Goal: Task Accomplishment & Management: Manage account settings

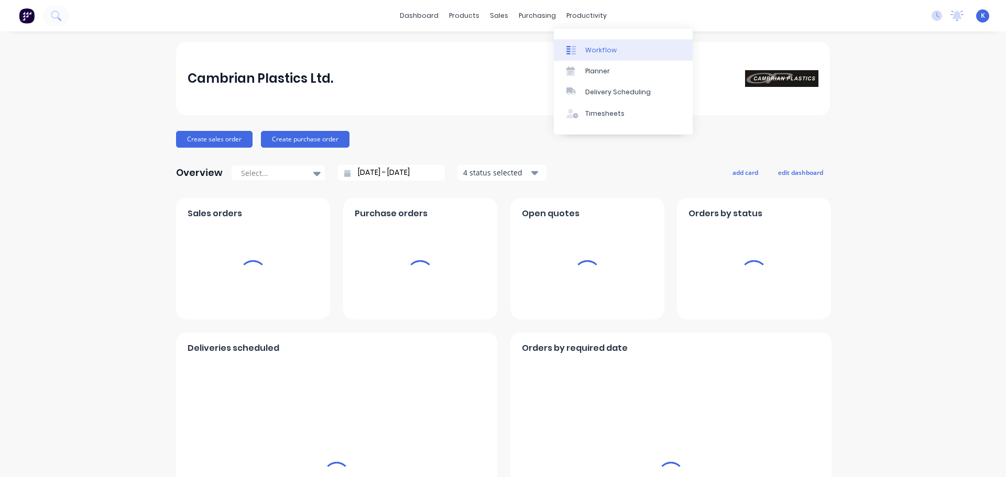
click at [591, 51] on div "Workflow" at bounding box center [600, 50] width 31 height 9
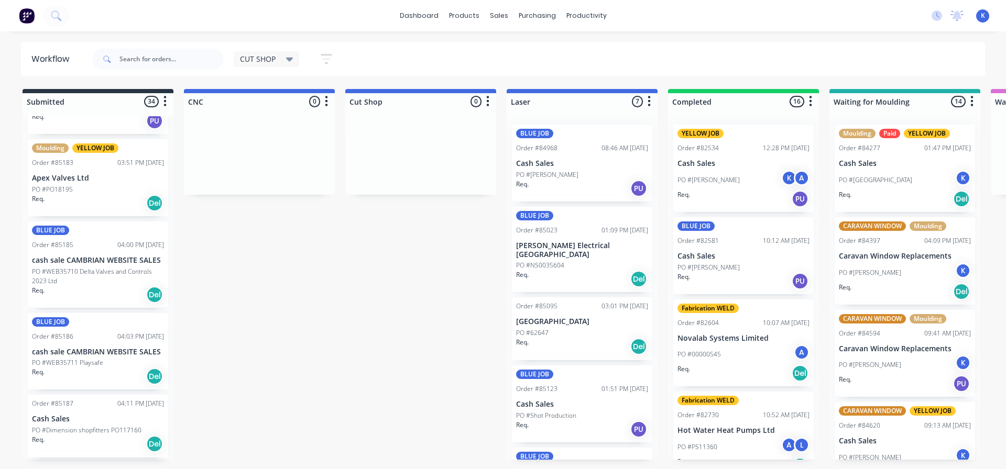
scroll to position [2200, 0]
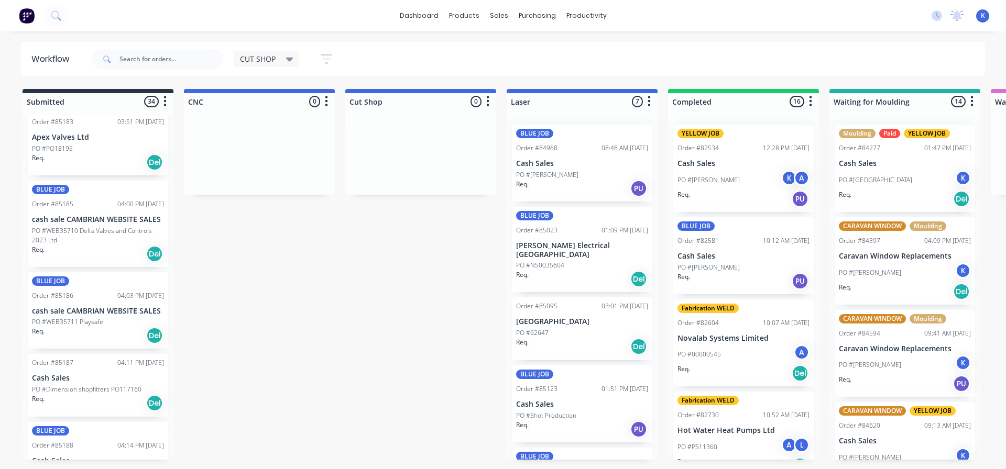
click at [80, 215] on p "cash sale CAMBRIAN WEBSITE SALES" at bounding box center [98, 219] width 132 height 9
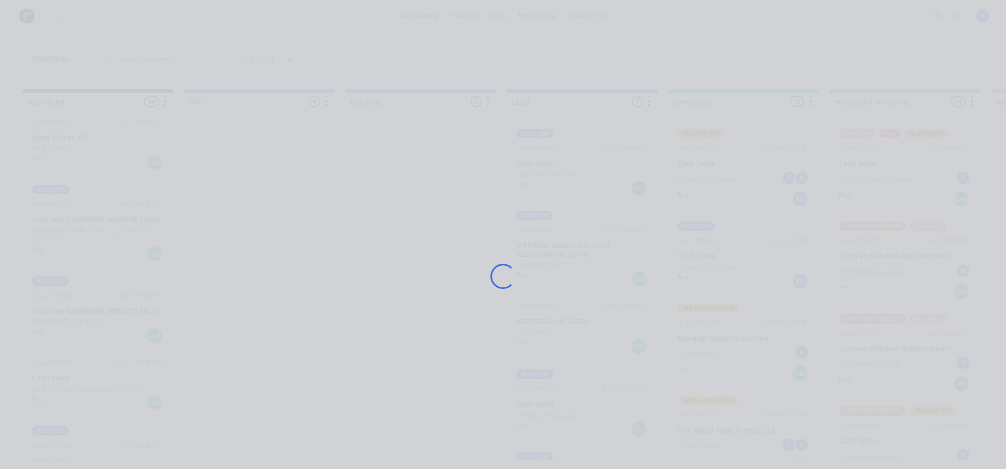
click at [84, 203] on div "Loading..." at bounding box center [503, 276] width 838 height 469
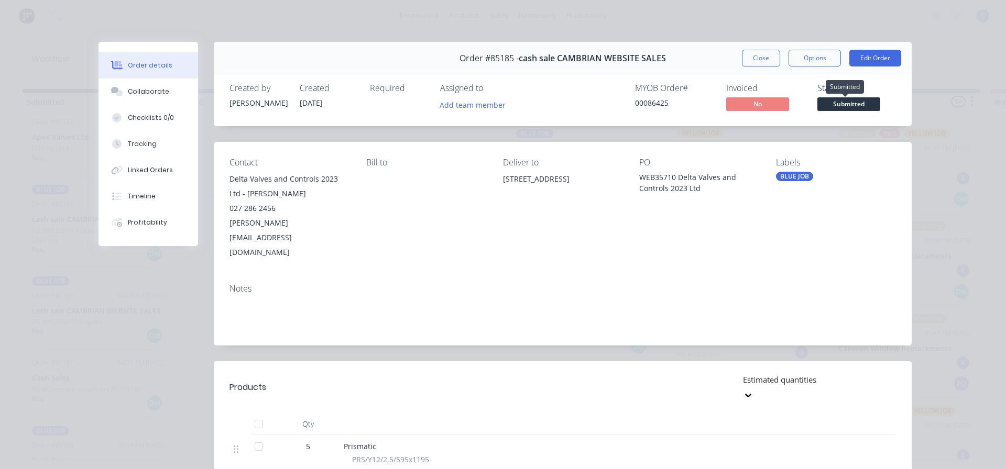
click at [854, 100] on span "Submitted" at bounding box center [848, 103] width 63 height 13
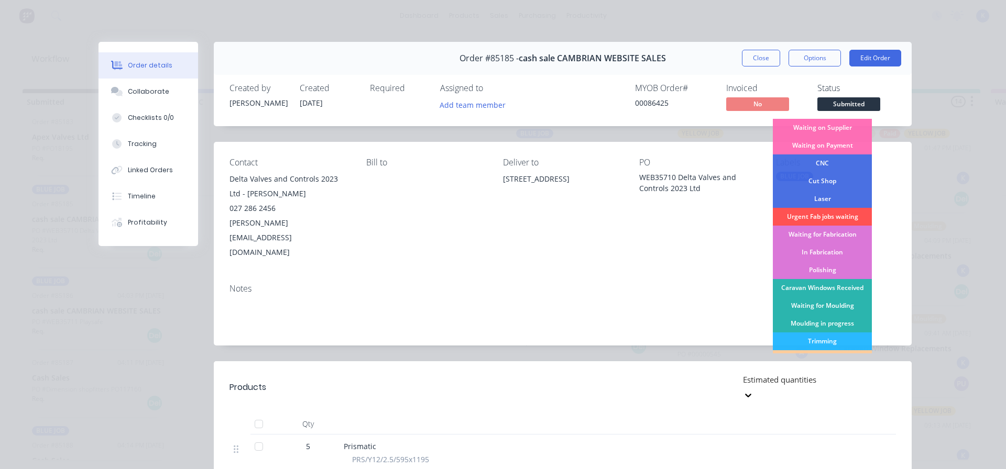
click at [827, 197] on div "Laser" at bounding box center [822, 199] width 99 height 18
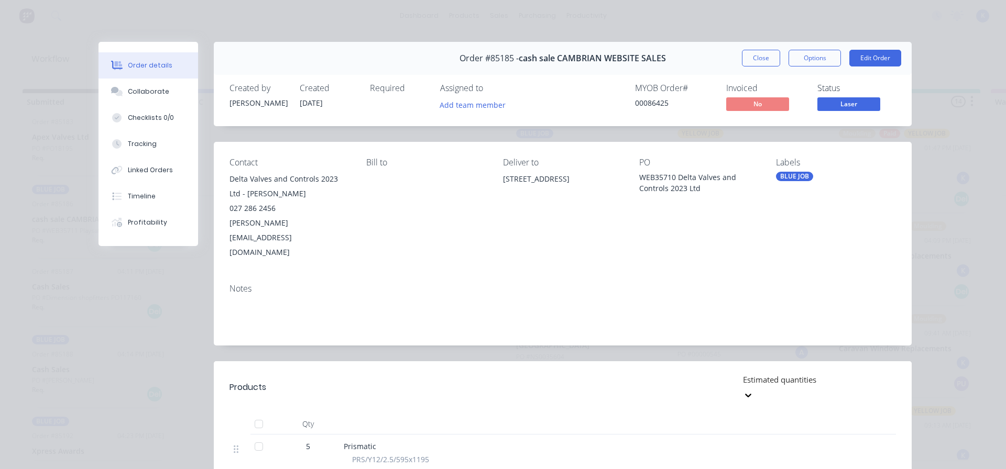
click at [755, 56] on button "Close" at bounding box center [761, 58] width 38 height 17
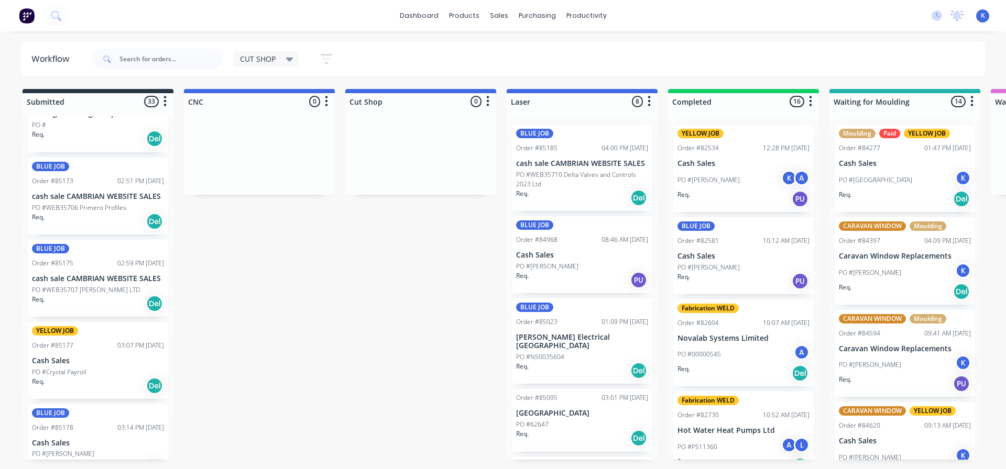
scroll to position [1519, 0]
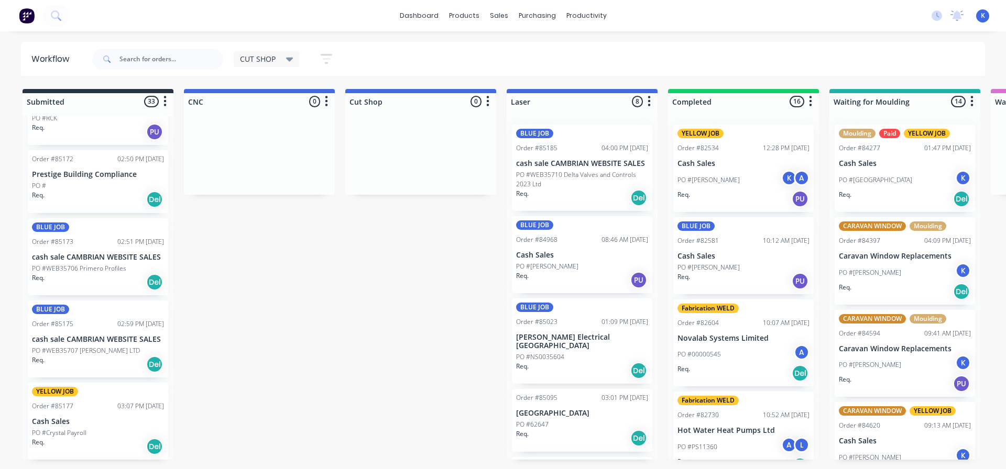
click at [78, 264] on p "PO #WEB35706 Primero Profiles" at bounding box center [79, 268] width 94 height 9
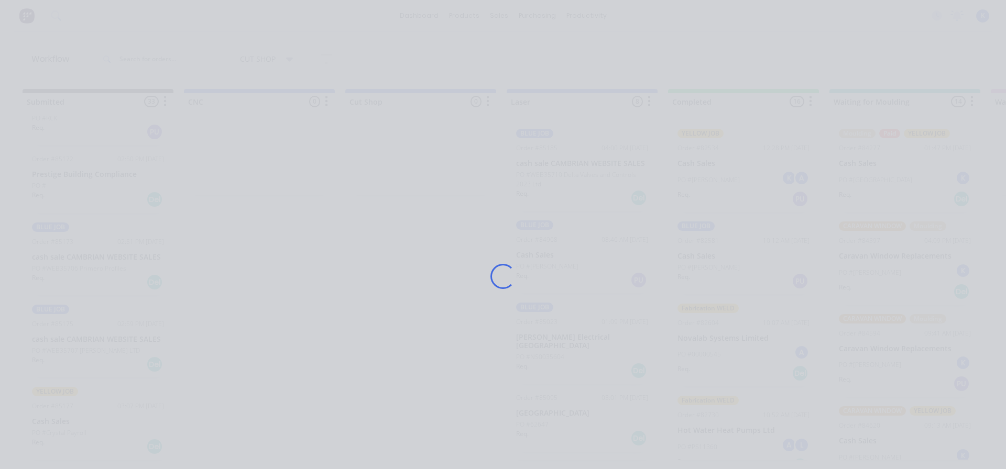
click at [78, 247] on div "Loading..." at bounding box center [503, 234] width 1006 height 469
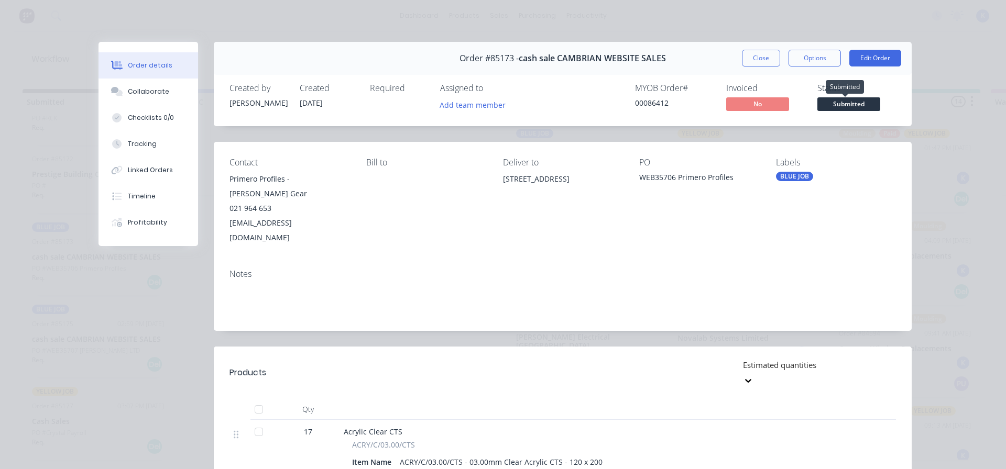
click at [823, 97] on span "Submitted" at bounding box center [848, 103] width 63 height 13
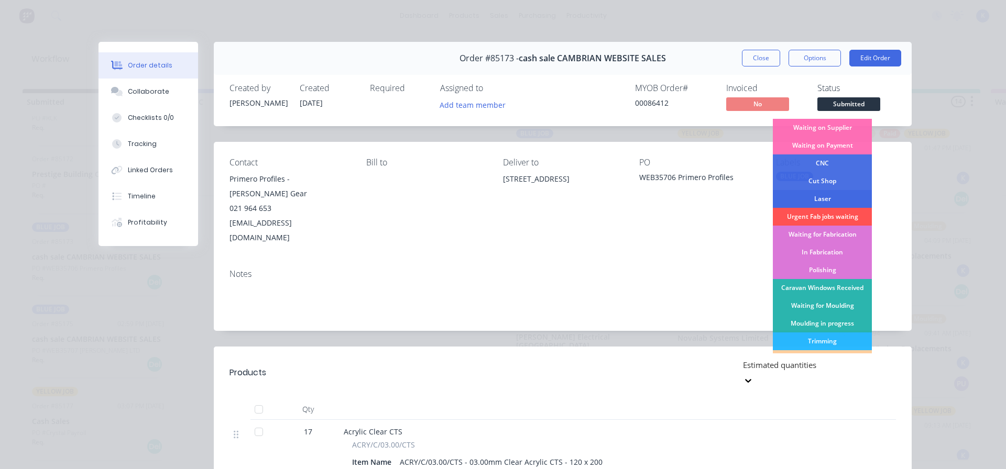
click at [818, 199] on div "Laser" at bounding box center [822, 199] width 99 height 18
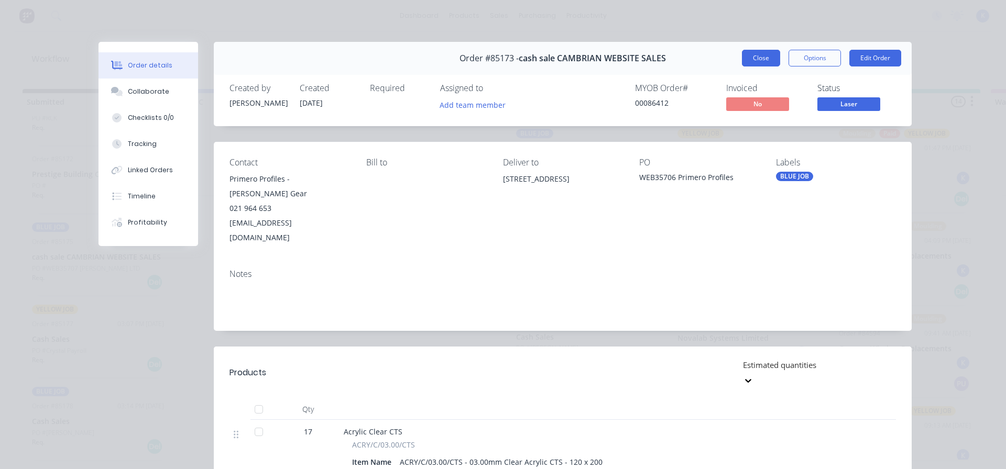
click at [765, 59] on button "Close" at bounding box center [761, 58] width 38 height 17
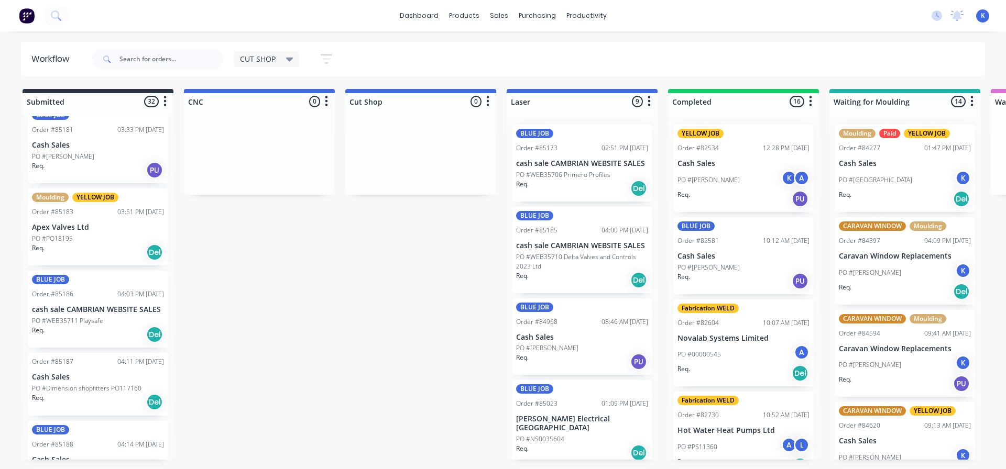
scroll to position [2200, 0]
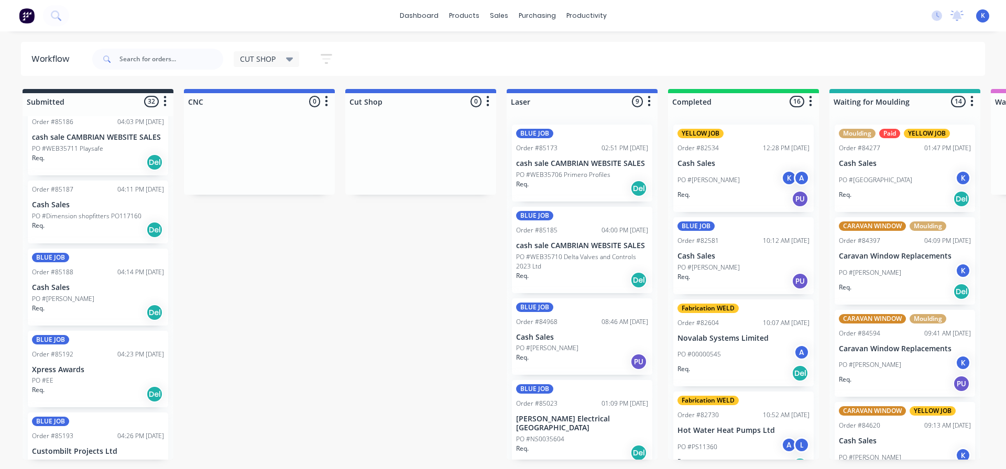
click at [74, 294] on p "PO #Olga Leonard" at bounding box center [63, 298] width 62 height 9
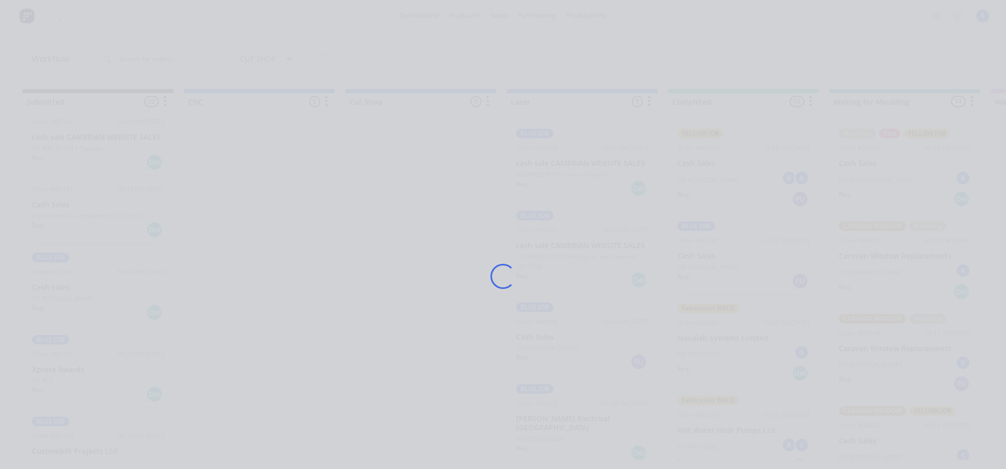
click at [74, 280] on div "Loading..." at bounding box center [503, 234] width 1006 height 469
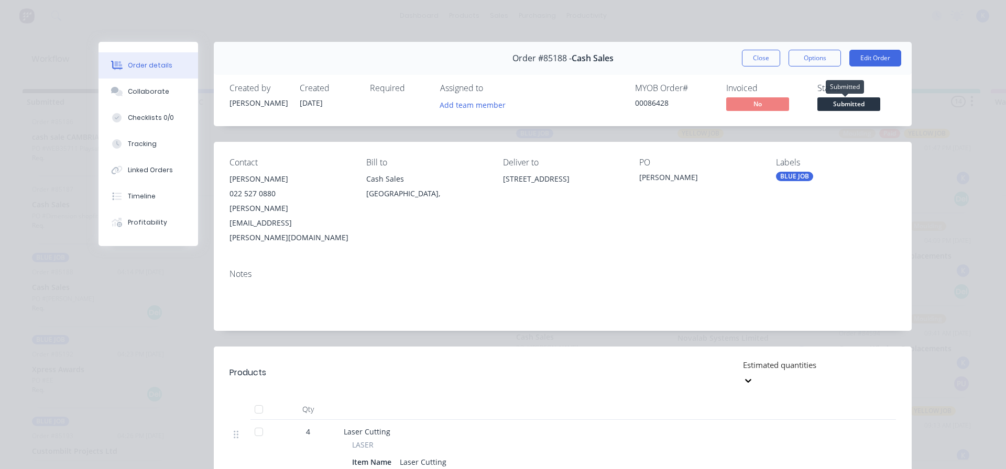
click at [870, 103] on span "Submitted" at bounding box center [848, 103] width 63 height 13
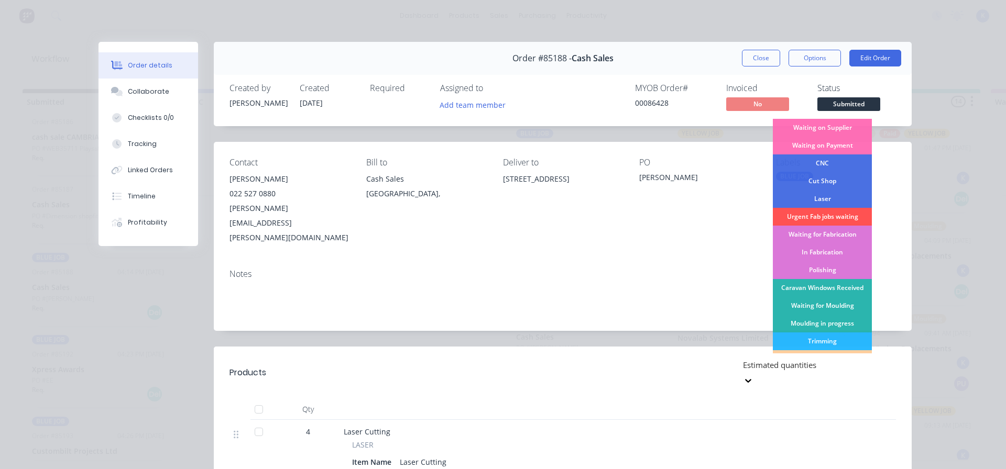
click at [835, 195] on div "Laser" at bounding box center [822, 199] width 99 height 18
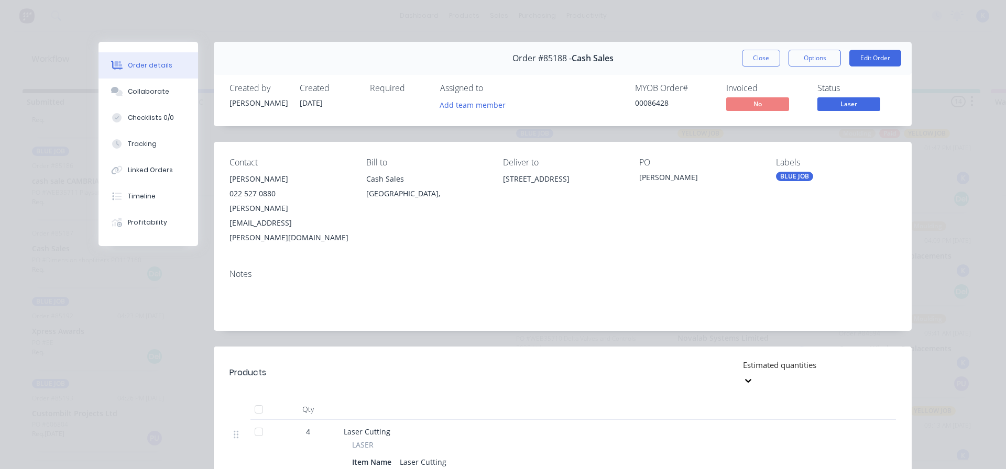
scroll to position [2131, 0]
click at [763, 53] on button "Close" at bounding box center [761, 58] width 38 height 17
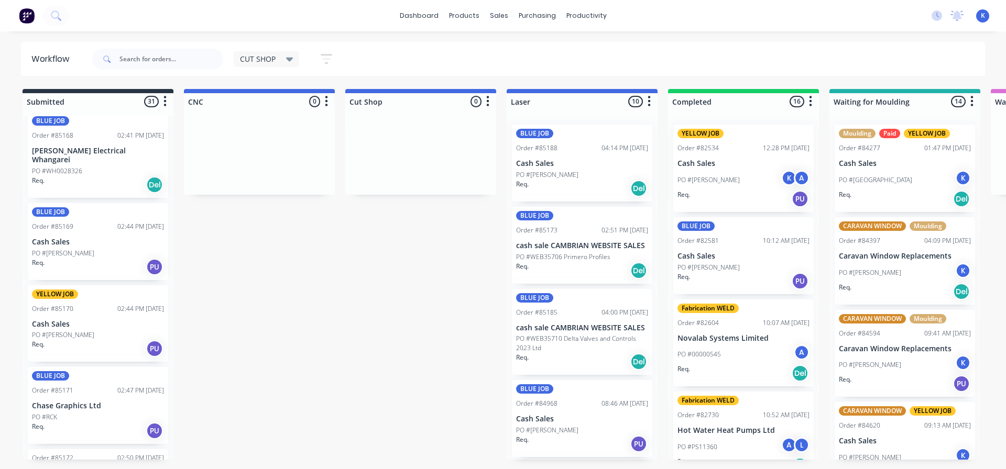
scroll to position [1188, 0]
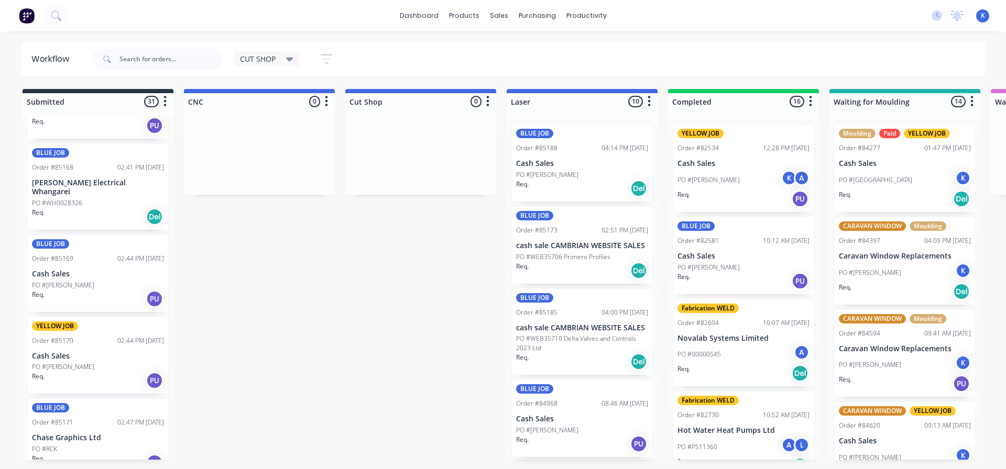
click at [65, 281] on p "PO #Jen Sievers" at bounding box center [63, 285] width 62 height 9
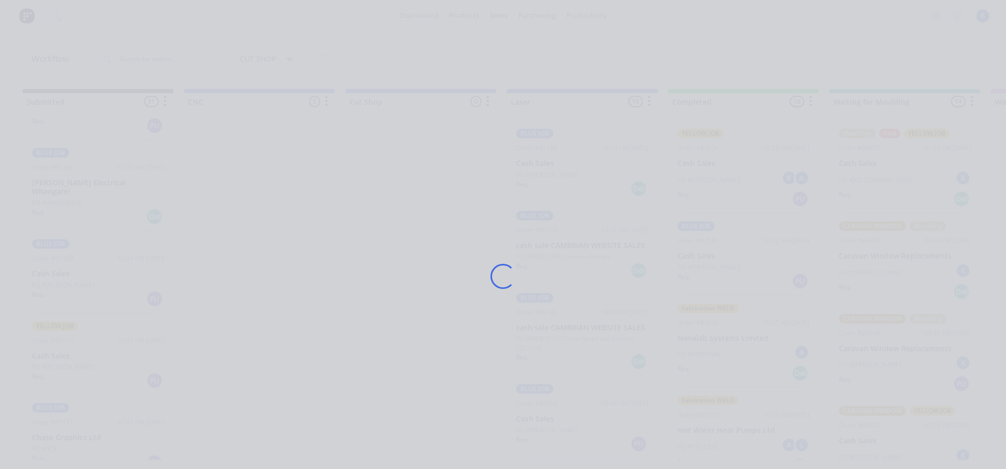
click at [65, 262] on div "Loading..." at bounding box center [503, 234] width 1006 height 469
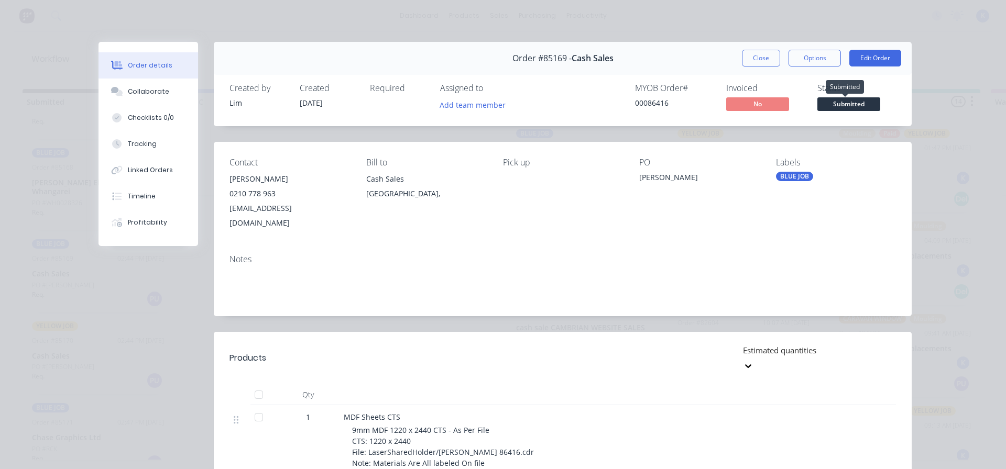
click at [846, 104] on span "Submitted" at bounding box center [848, 103] width 63 height 13
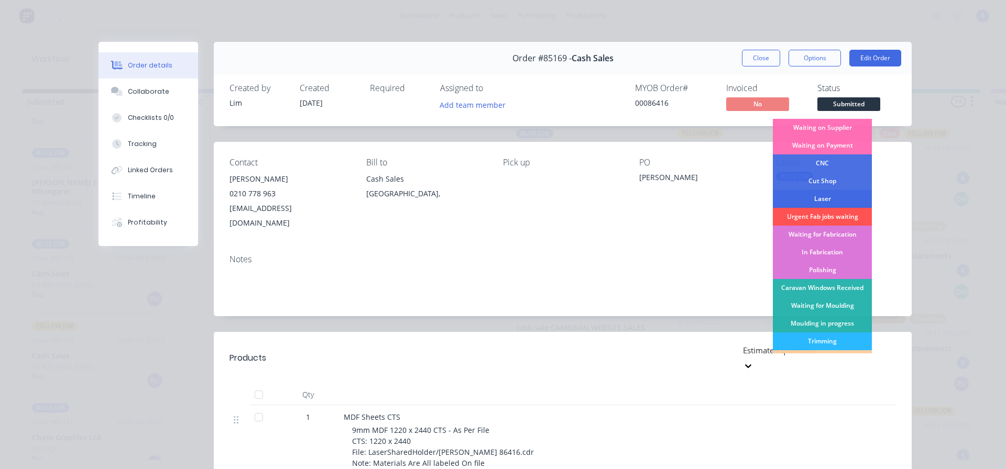
click at [835, 201] on div "Laser" at bounding box center [822, 199] width 99 height 18
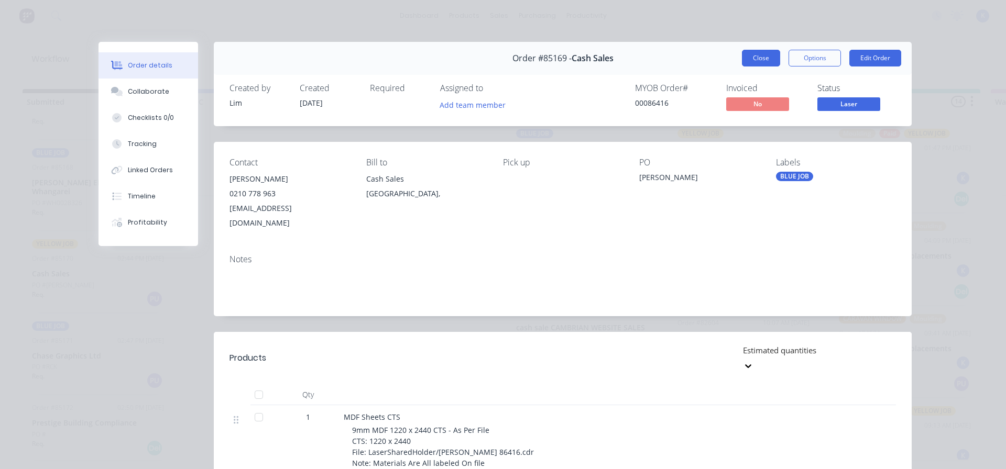
click at [756, 62] on button "Close" at bounding box center [761, 58] width 38 height 17
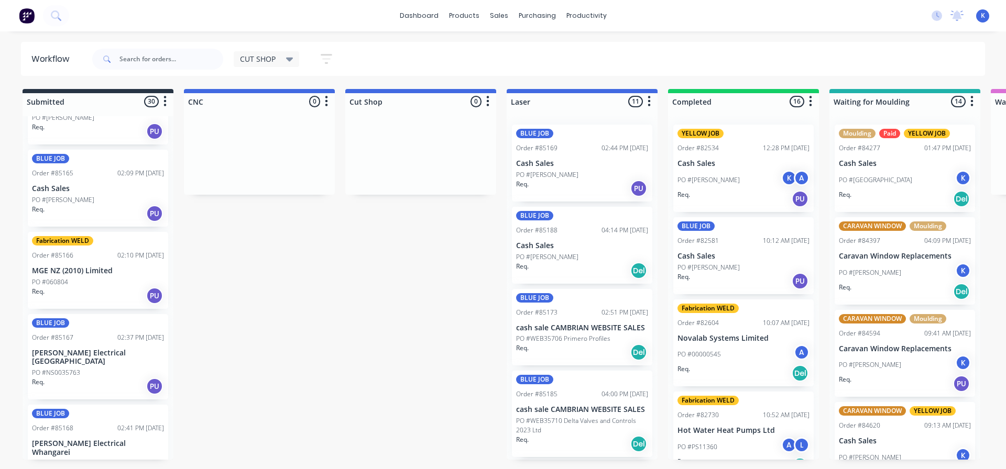
scroll to position [926, 0]
click at [68, 203] on p "PO #Colin Gerrand" at bounding box center [63, 200] width 62 height 9
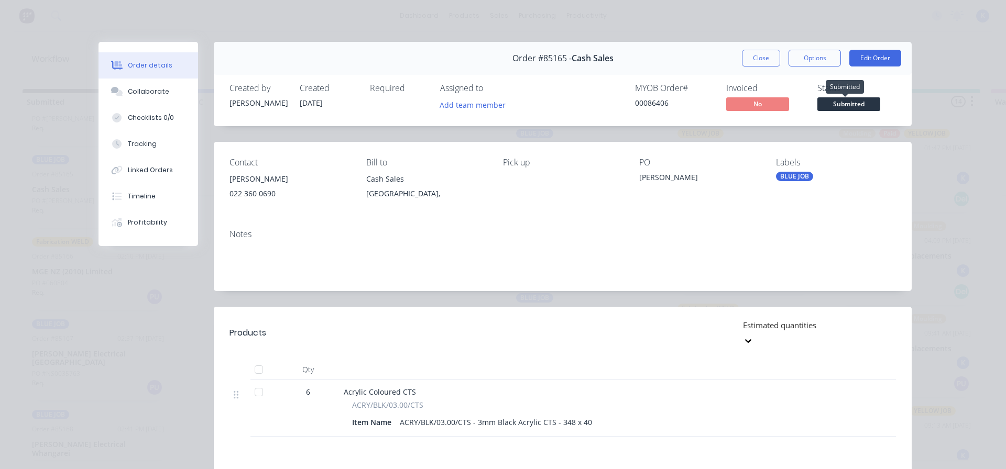
click at [849, 103] on span "Submitted" at bounding box center [848, 103] width 63 height 13
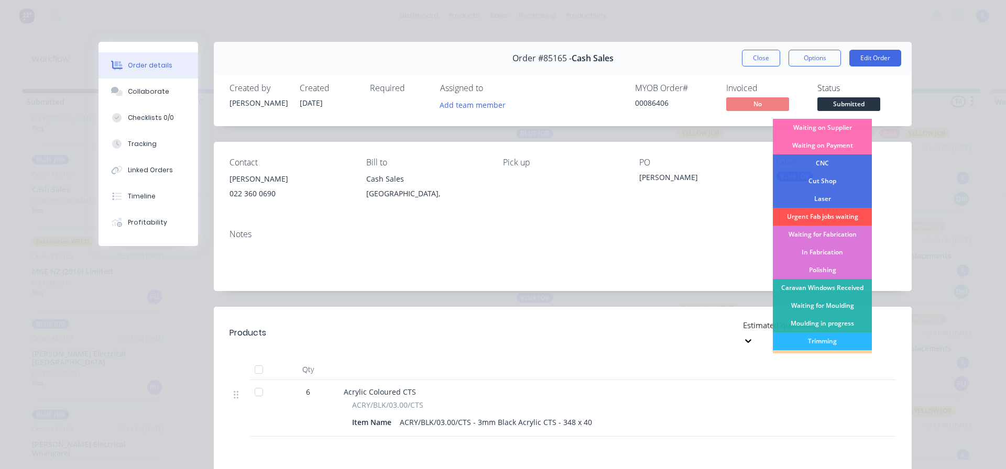
drag, startPoint x: 820, startPoint y: 194, endPoint x: 812, endPoint y: 162, distance: 33.5
click at [819, 194] on div "Laser" at bounding box center [822, 199] width 99 height 18
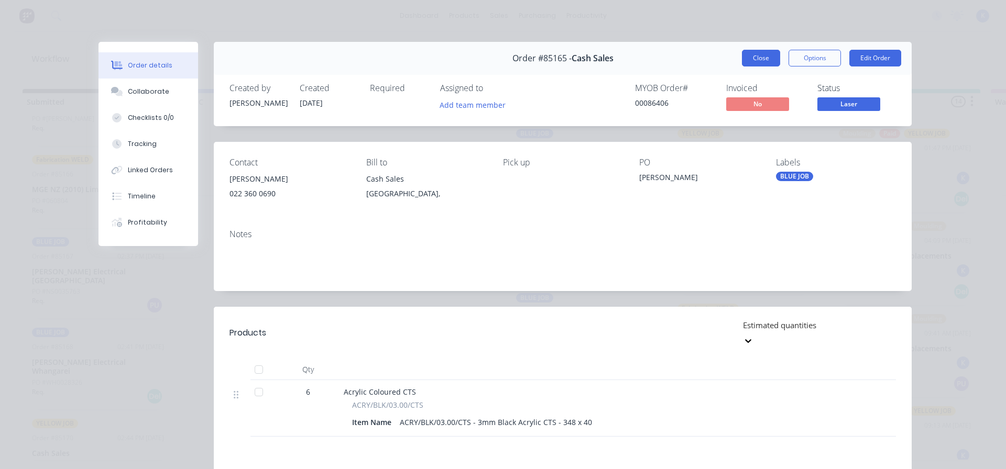
click at [754, 59] on button "Close" at bounding box center [761, 58] width 38 height 17
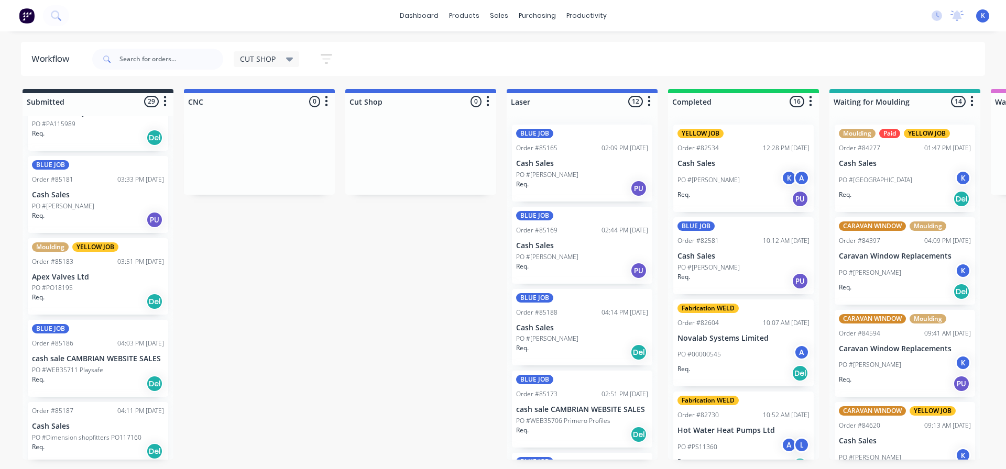
scroll to position [1817, 0]
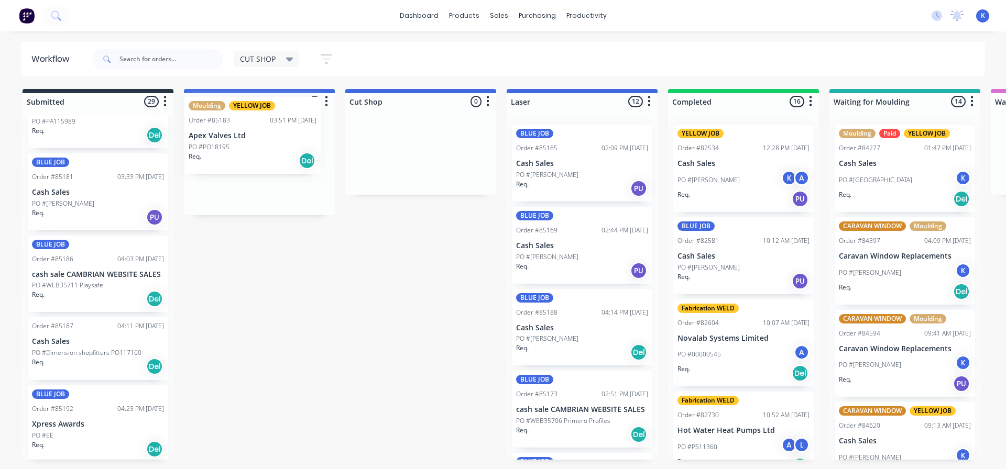
drag, startPoint x: 65, startPoint y: 268, endPoint x: 230, endPoint y: 148, distance: 204.3
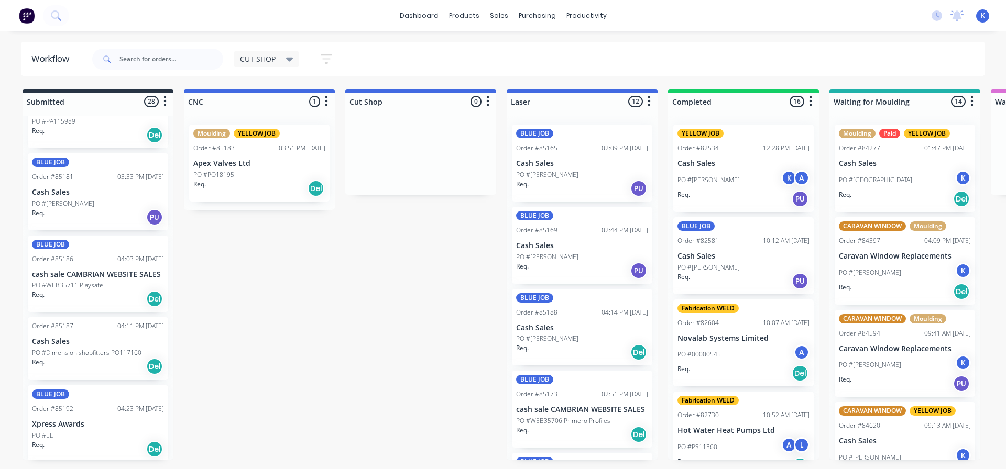
click at [256, 56] on span "CUT SHOP" at bounding box center [258, 58] width 36 height 11
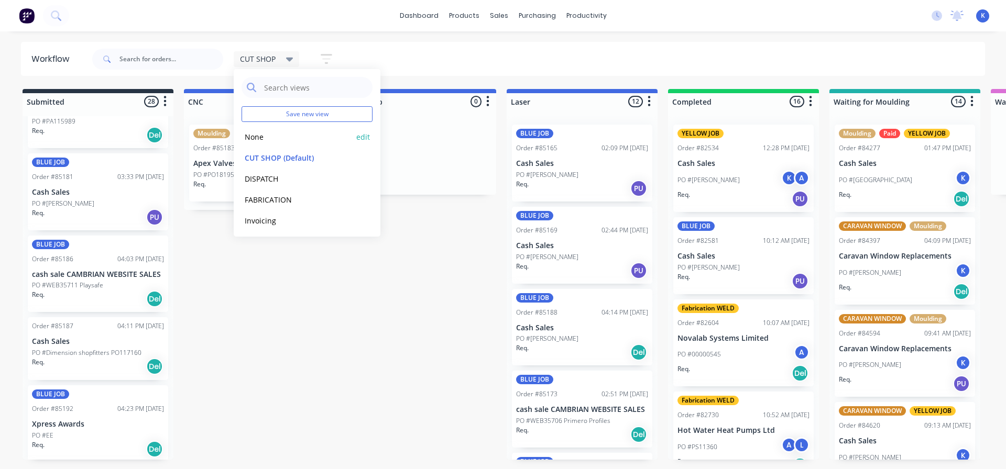
click at [255, 137] on button "None" at bounding box center [298, 137] width 112 height 12
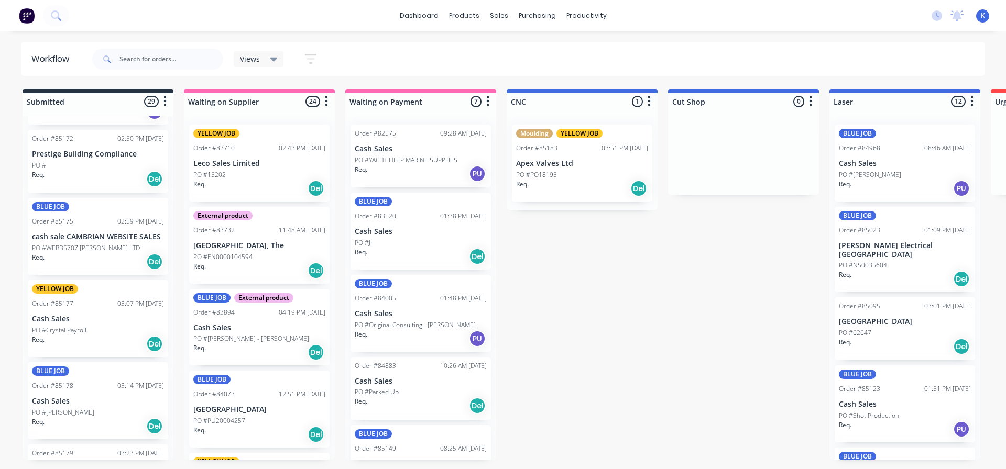
scroll to position [1467, 0]
click at [67, 325] on p "PO #Crystal Payroll" at bounding box center [59, 329] width 54 height 9
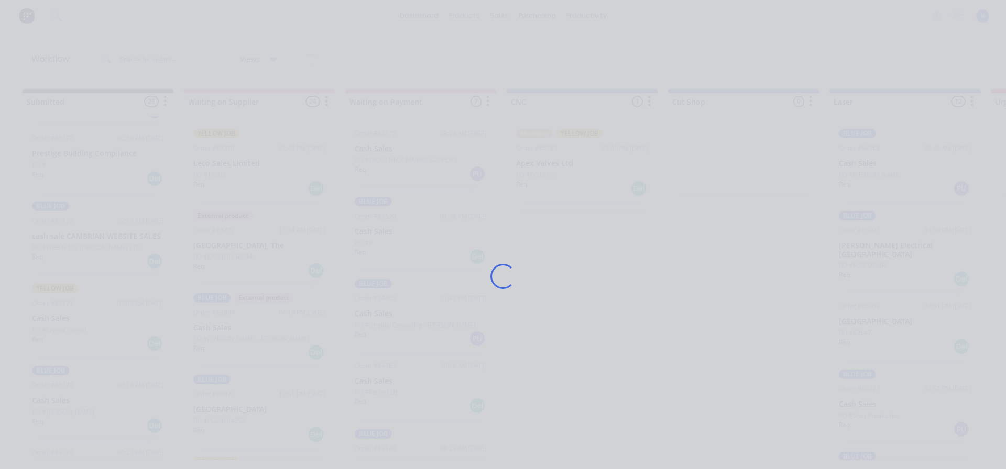
click at [67, 308] on div "Loading..." at bounding box center [503, 234] width 1006 height 469
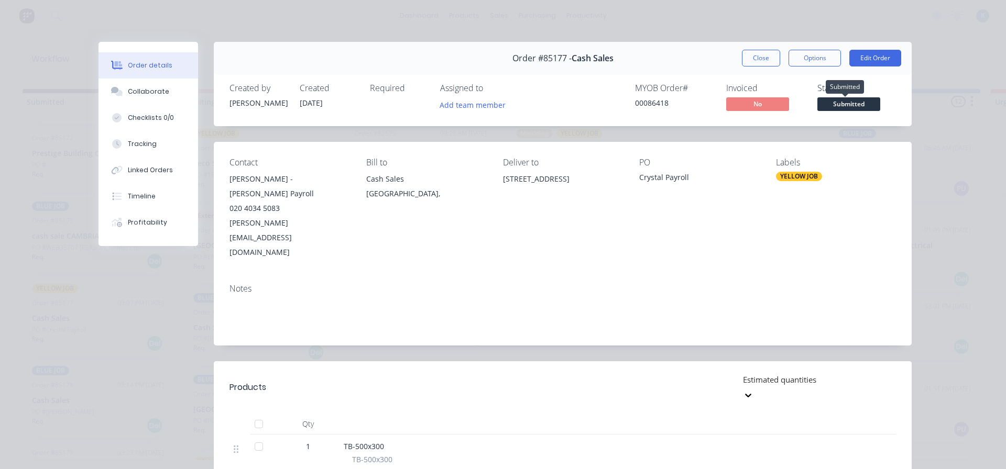
click at [845, 106] on span "Submitted" at bounding box center [848, 103] width 63 height 13
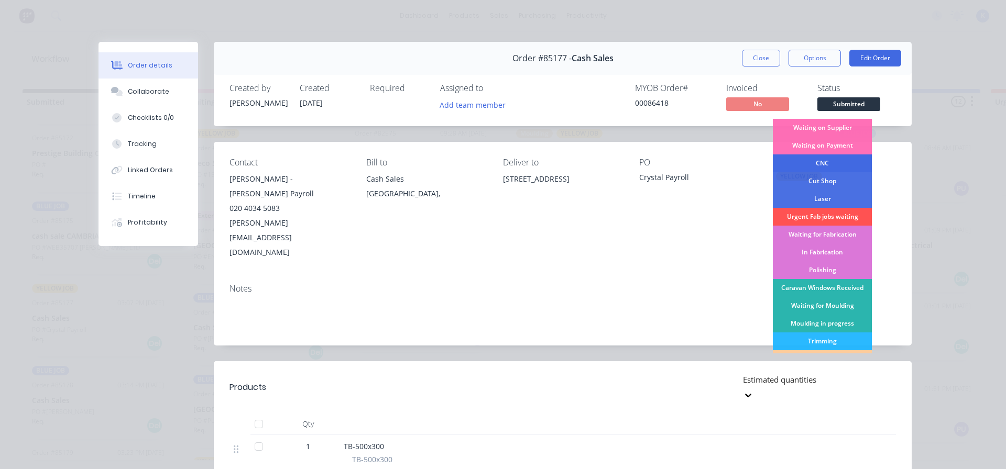
click at [826, 163] on div "CNC" at bounding box center [822, 164] width 99 height 18
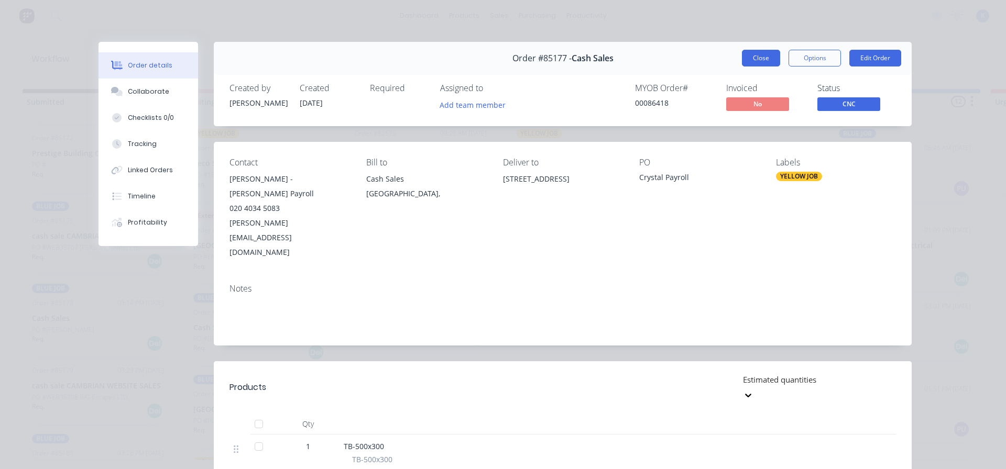
click at [760, 58] on button "Close" at bounding box center [761, 58] width 38 height 17
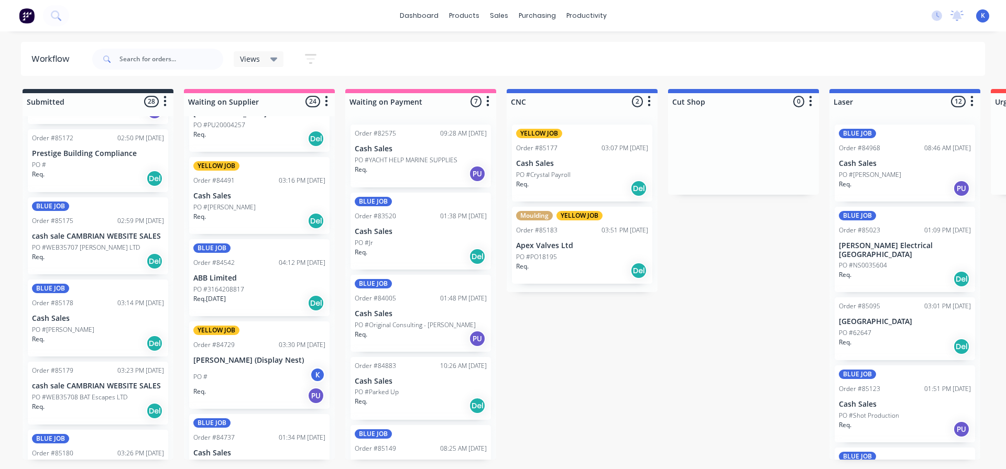
scroll to position [314, 0]
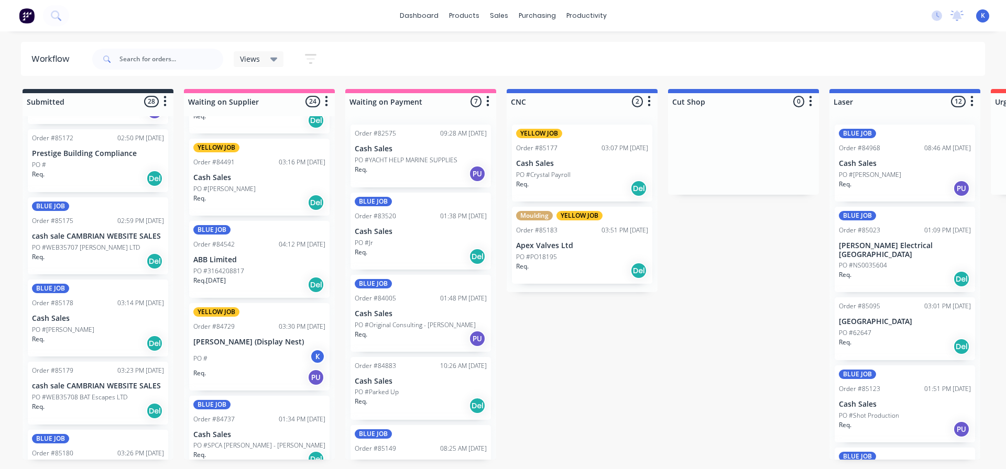
click at [231, 180] on p "Cash Sales" at bounding box center [259, 177] width 132 height 9
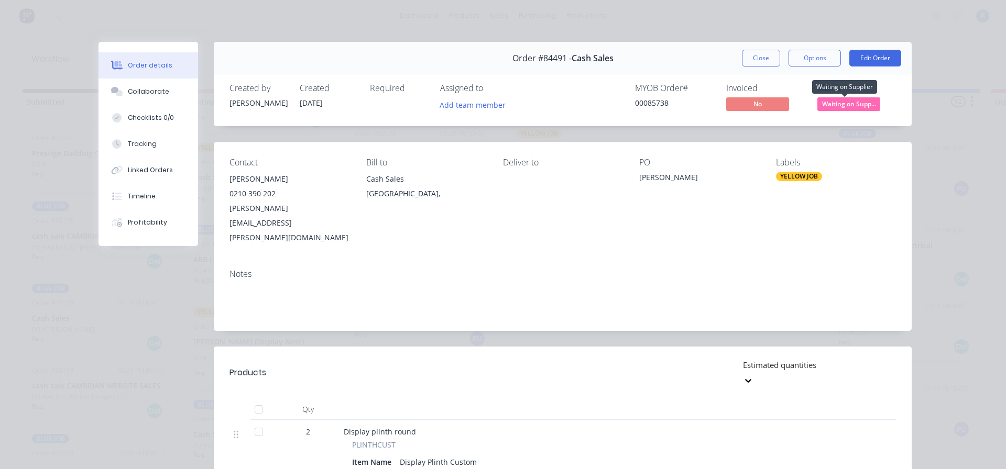
click at [848, 105] on span "Waiting on Supp..." at bounding box center [848, 103] width 63 height 13
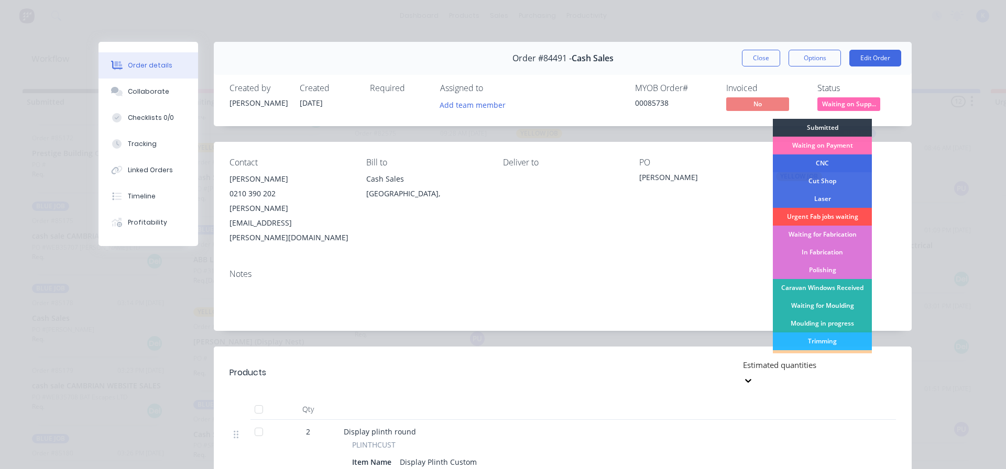
click at [812, 158] on div "CNC" at bounding box center [822, 164] width 99 height 18
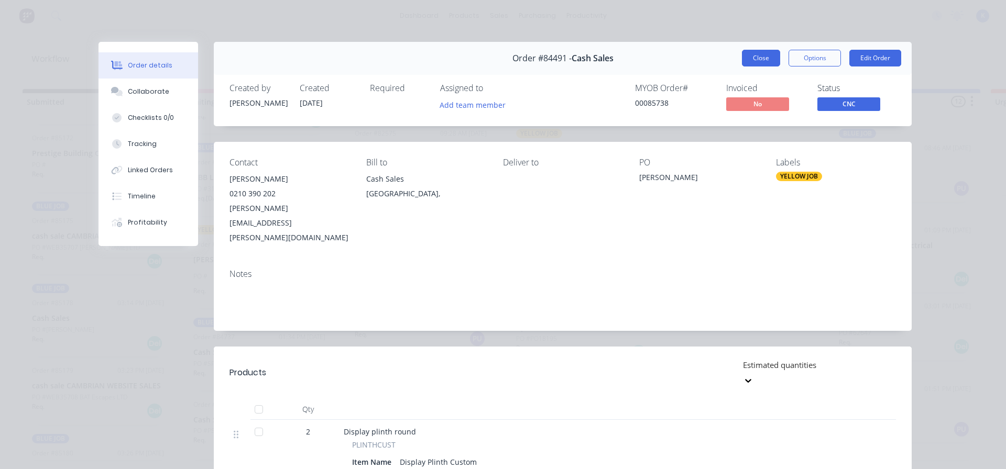
click at [750, 56] on button "Close" at bounding box center [761, 58] width 38 height 17
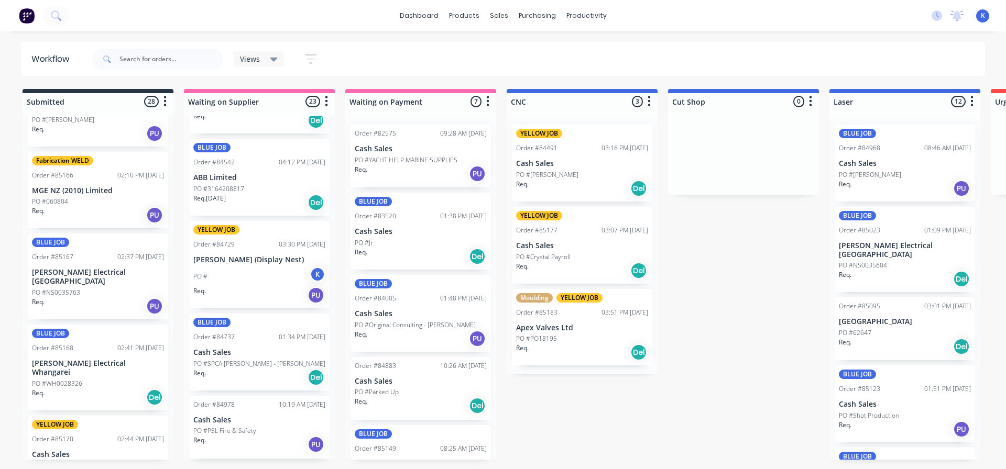
scroll to position [943, 0]
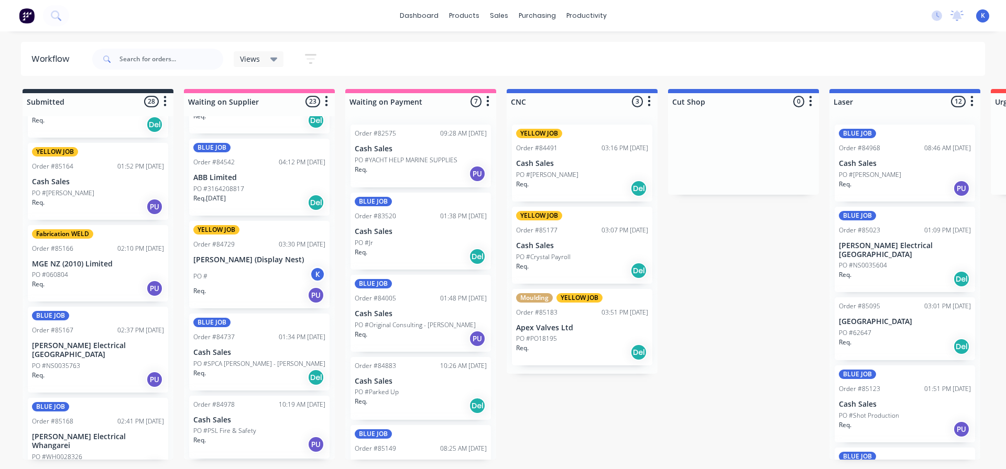
click at [65, 184] on p "Cash Sales" at bounding box center [98, 182] width 132 height 9
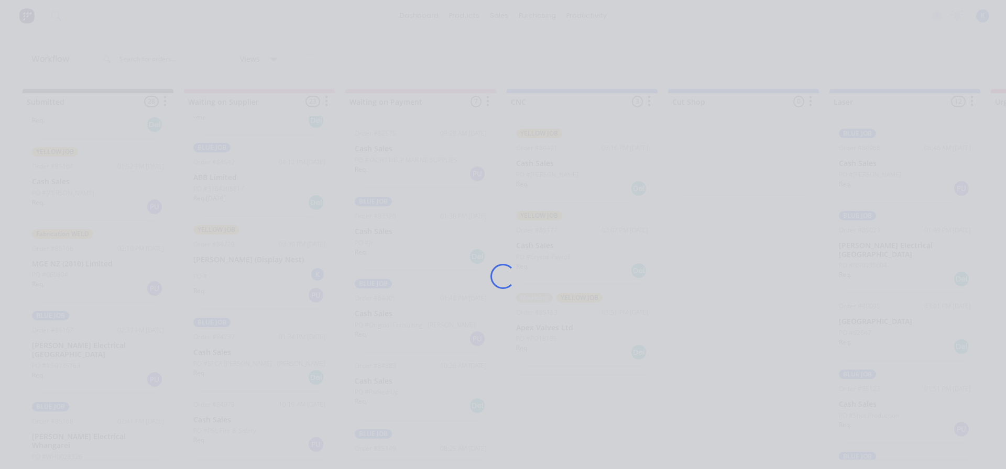
click at [65, 184] on div "Loading..." at bounding box center [503, 234] width 1006 height 469
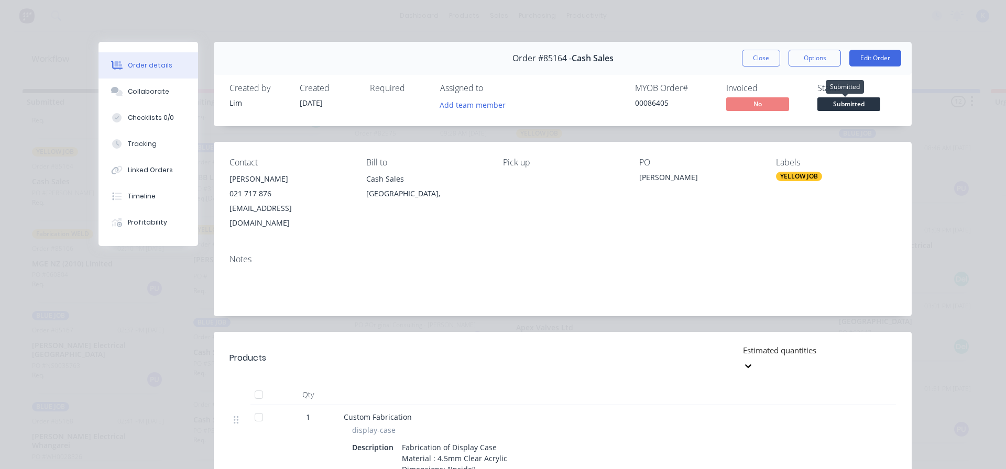
click at [848, 104] on span "Submitted" at bounding box center [848, 103] width 63 height 13
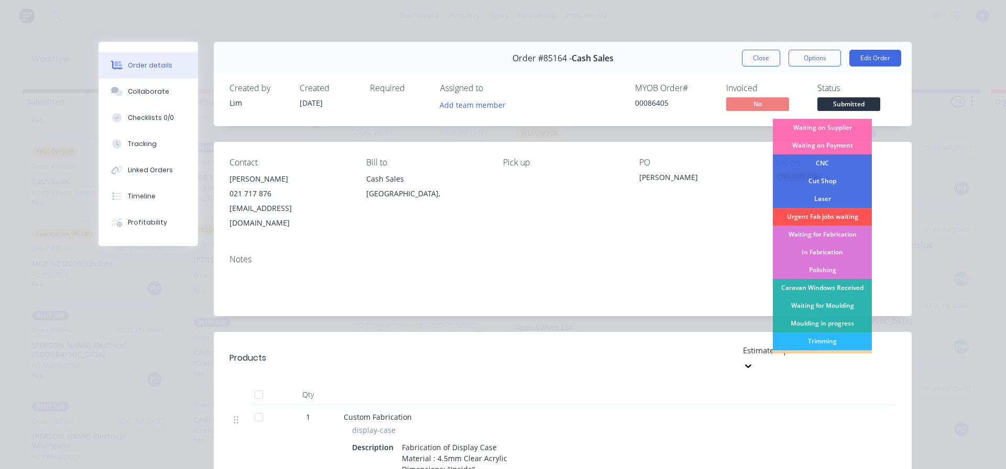
click at [835, 161] on div "CNC" at bounding box center [822, 164] width 99 height 18
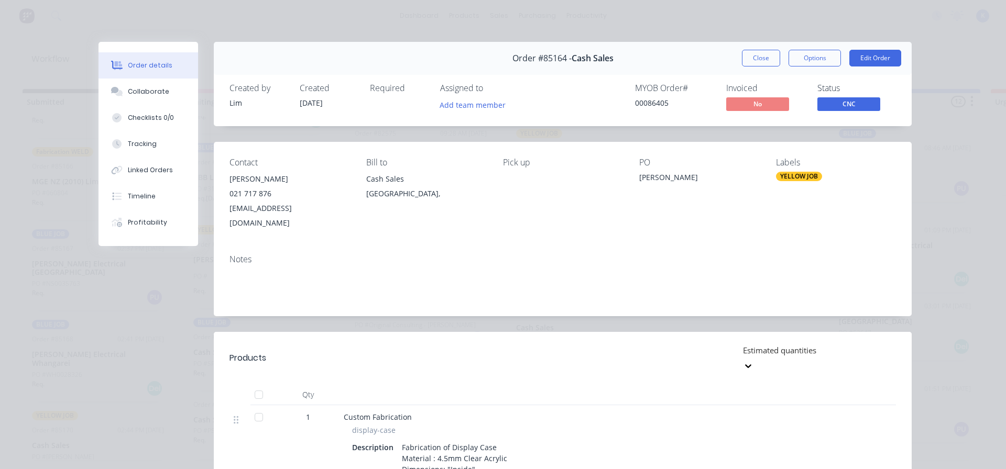
drag, startPoint x: 743, startPoint y: 58, endPoint x: 728, endPoint y: 63, distance: 16.7
click at [744, 58] on button "Close" at bounding box center [761, 58] width 38 height 17
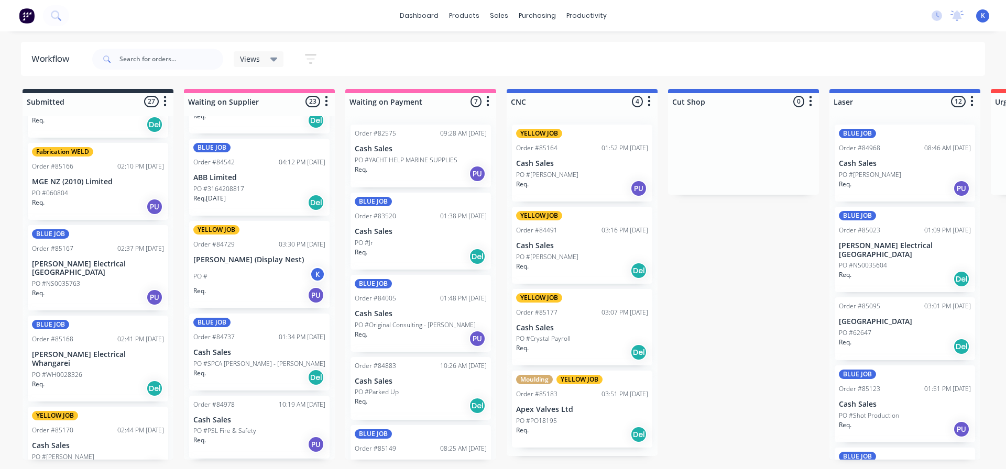
click at [78, 184] on p "MGE NZ (2010) Limited" at bounding box center [98, 182] width 132 height 9
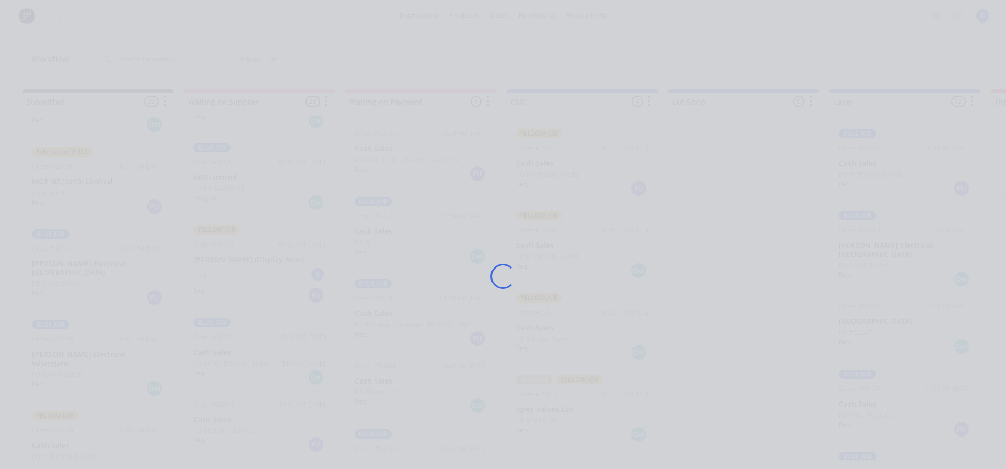
click at [78, 184] on div "Loading..." at bounding box center [503, 234] width 1006 height 469
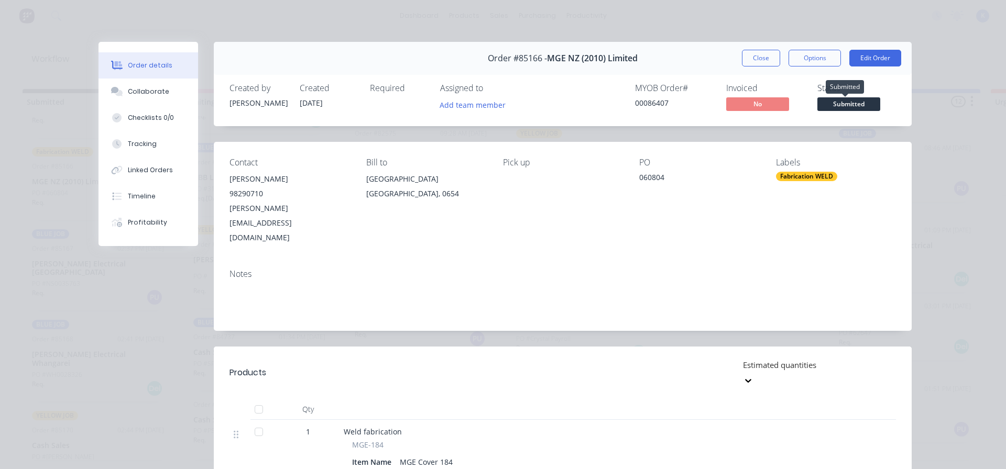
click at [837, 101] on span "Submitted" at bounding box center [848, 103] width 63 height 13
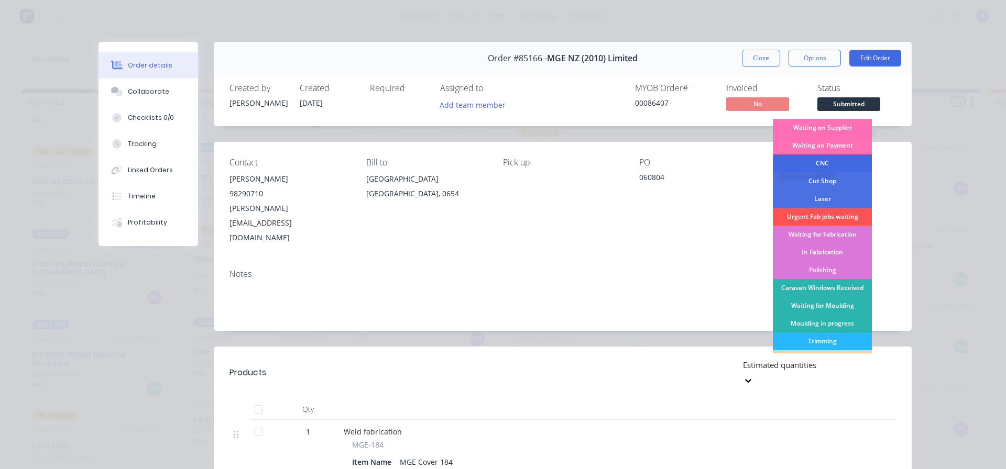
click at [827, 157] on div "CNC" at bounding box center [822, 164] width 99 height 18
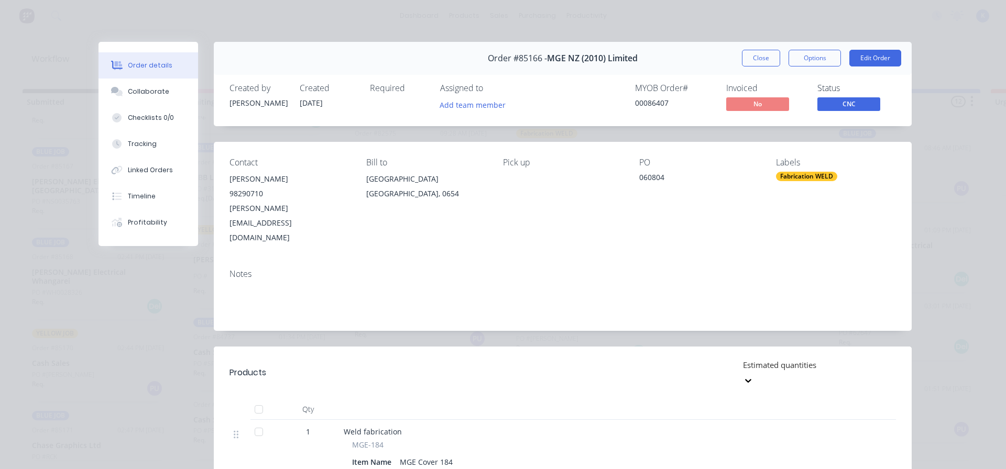
click at [757, 53] on button "Close" at bounding box center [761, 58] width 38 height 17
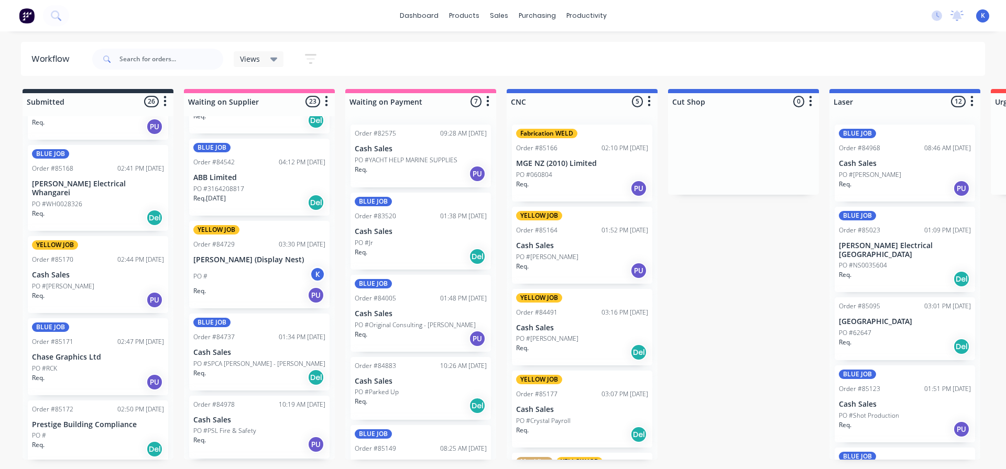
scroll to position [1205, 0]
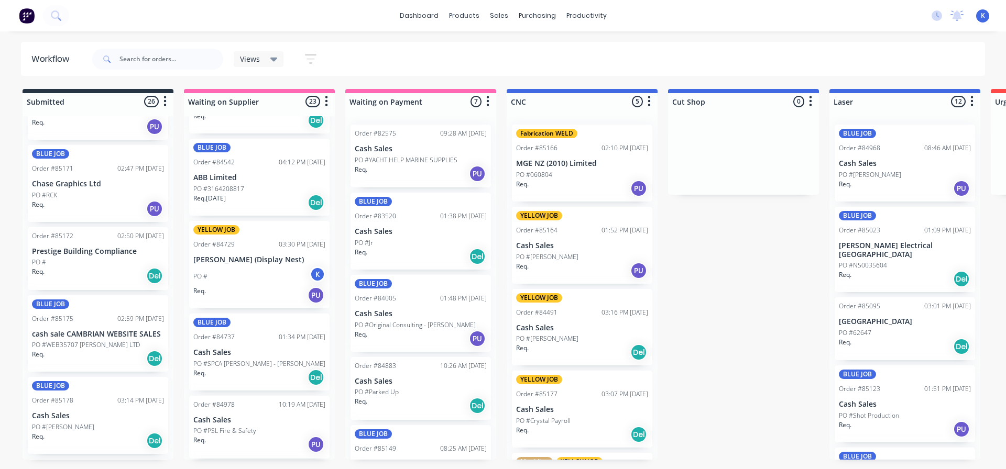
click at [67, 341] on p "PO #WEB35707 W. Gartshore LTD" at bounding box center [86, 345] width 108 height 9
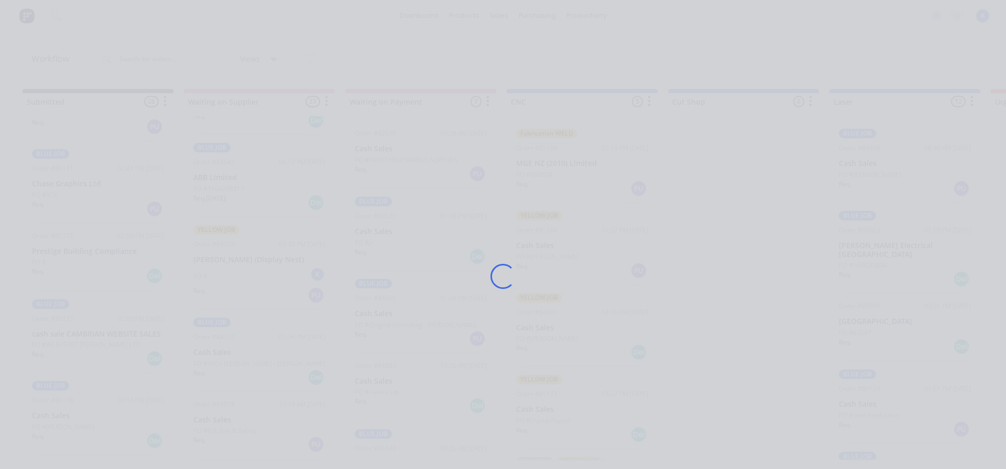
click at [67, 330] on div "Loading..." at bounding box center [503, 234] width 1006 height 469
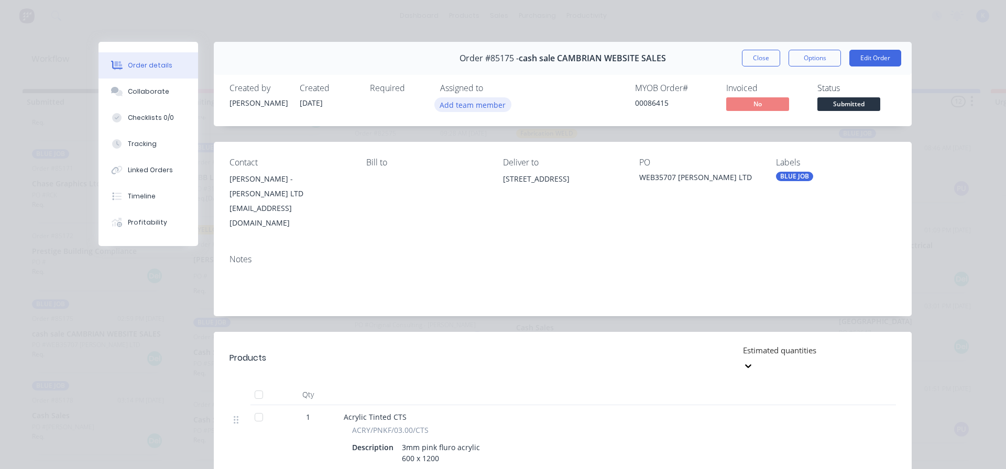
click at [486, 104] on button "Add team member" at bounding box center [472, 104] width 77 height 14
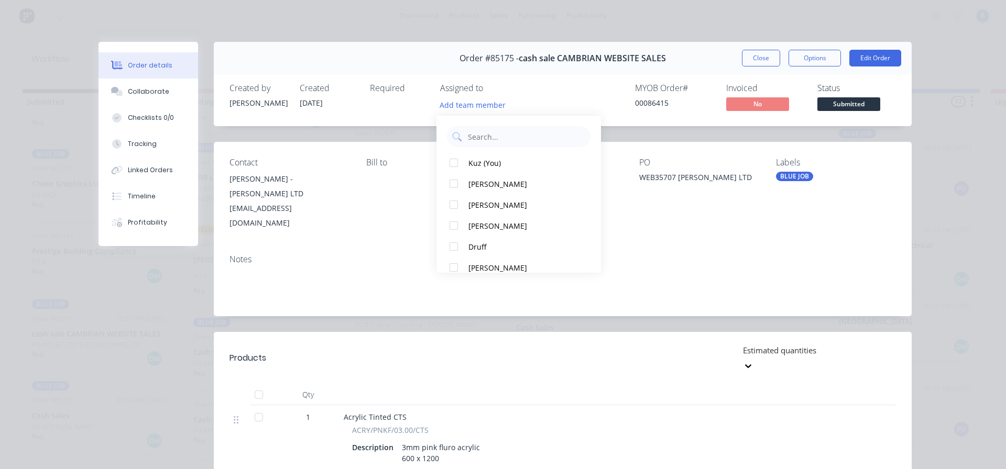
drag, startPoint x: 452, startPoint y: 161, endPoint x: 740, endPoint y: 118, distance: 291.3
click at [453, 161] on div at bounding box center [453, 162] width 21 height 21
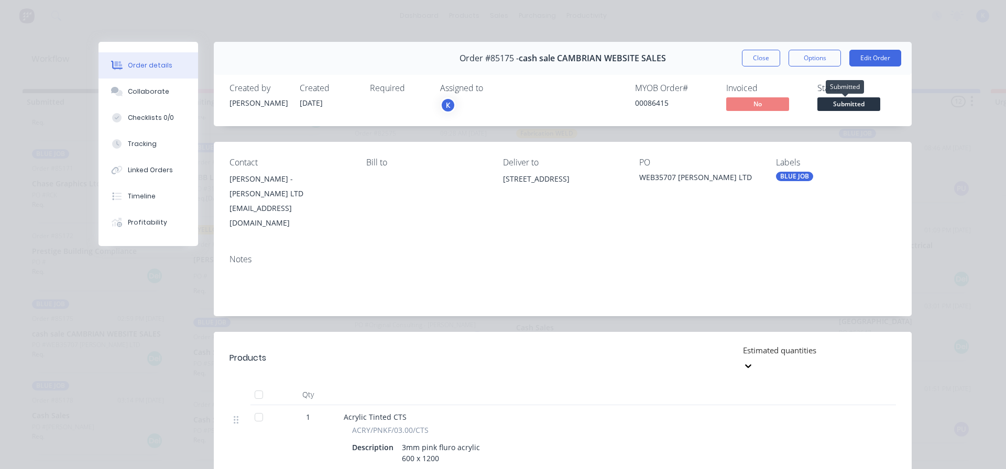
click at [833, 108] on span "Submitted" at bounding box center [848, 103] width 63 height 13
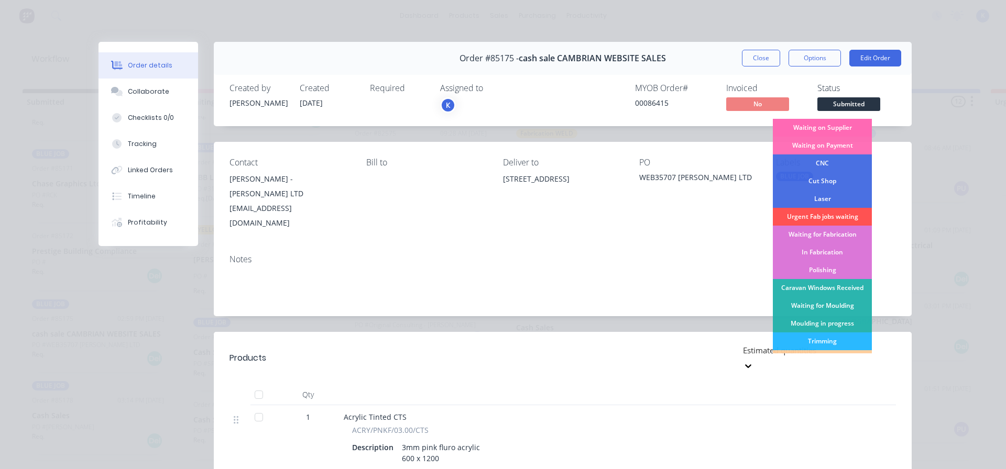
click at [831, 128] on div "Waiting on Supplier" at bounding box center [822, 128] width 99 height 18
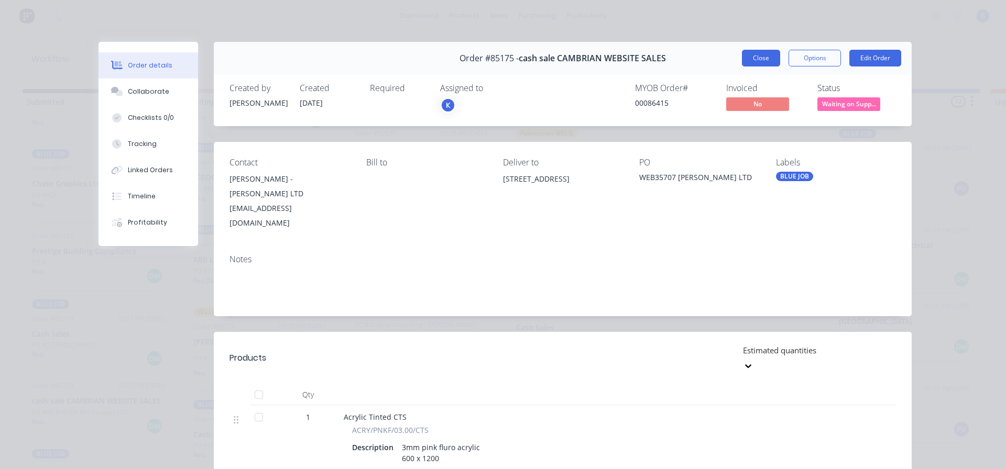
click at [760, 55] on button "Close" at bounding box center [761, 58] width 38 height 17
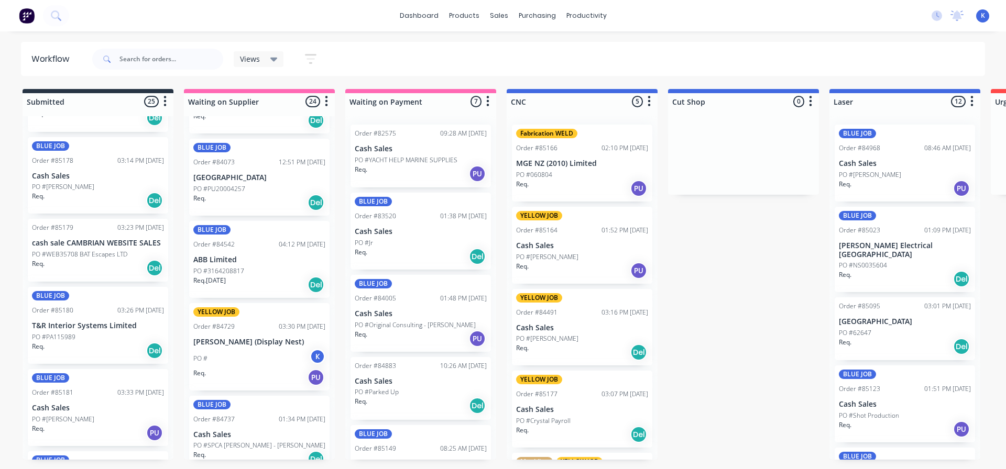
scroll to position [1415, 0]
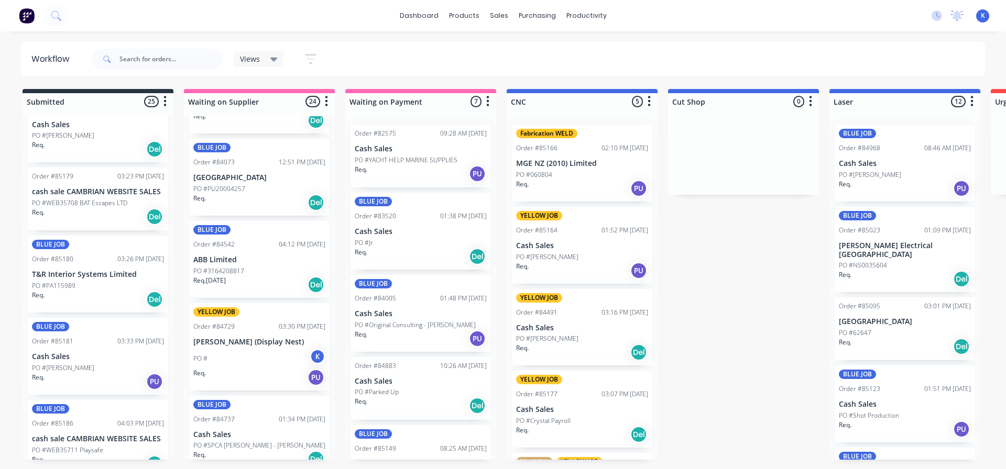
click at [57, 353] on p "Cash Sales" at bounding box center [98, 357] width 132 height 9
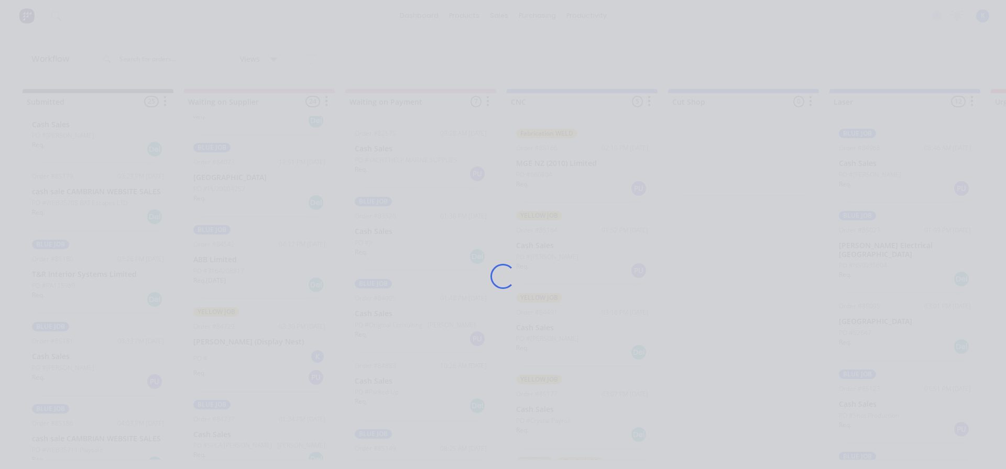
click at [57, 343] on div "Loading..." at bounding box center [503, 234] width 1006 height 469
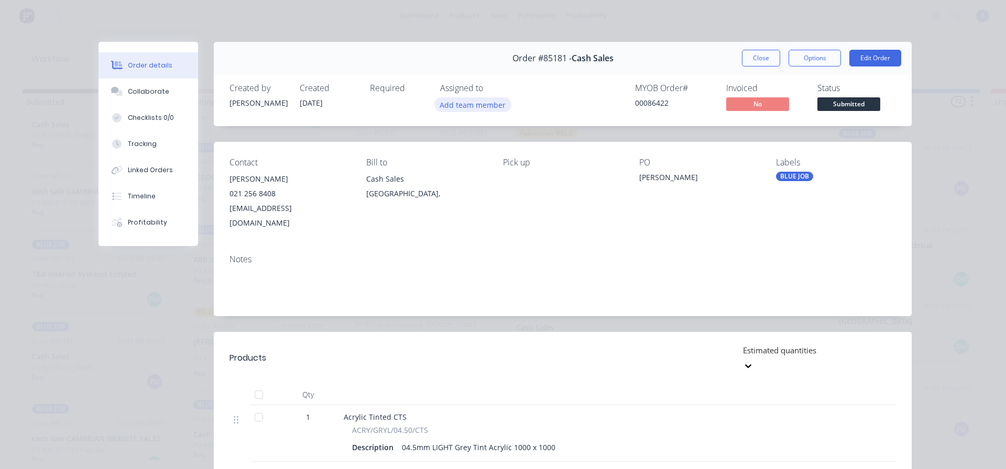
click at [477, 105] on button "Add team member" at bounding box center [472, 104] width 77 height 14
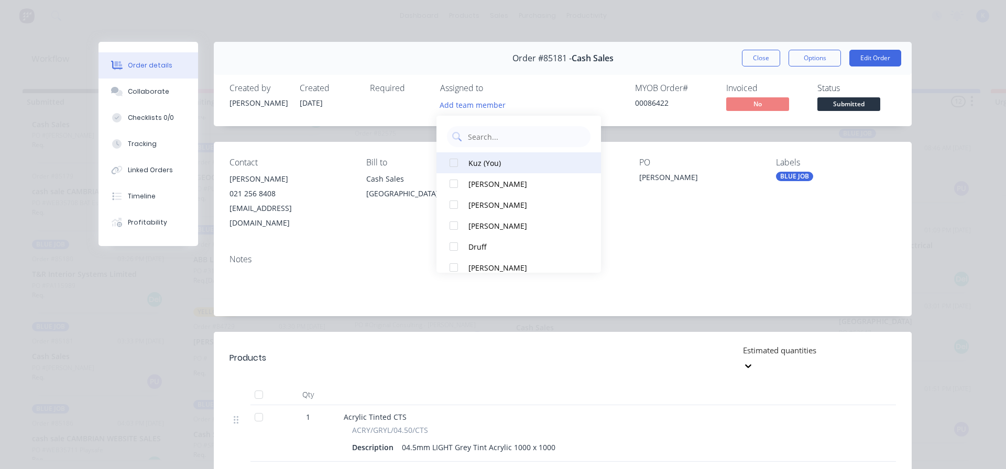
click at [454, 162] on div at bounding box center [453, 162] width 21 height 21
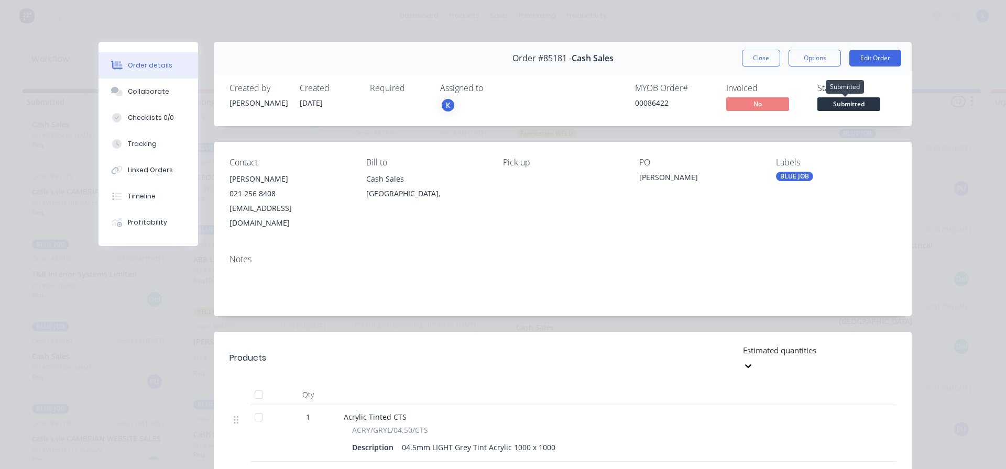
click at [847, 103] on span "Submitted" at bounding box center [848, 103] width 63 height 13
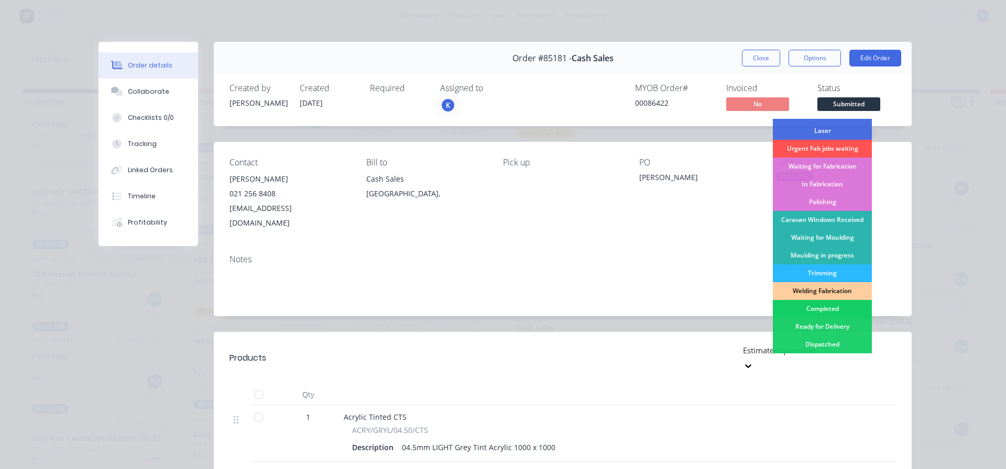
scroll to position [105, 0]
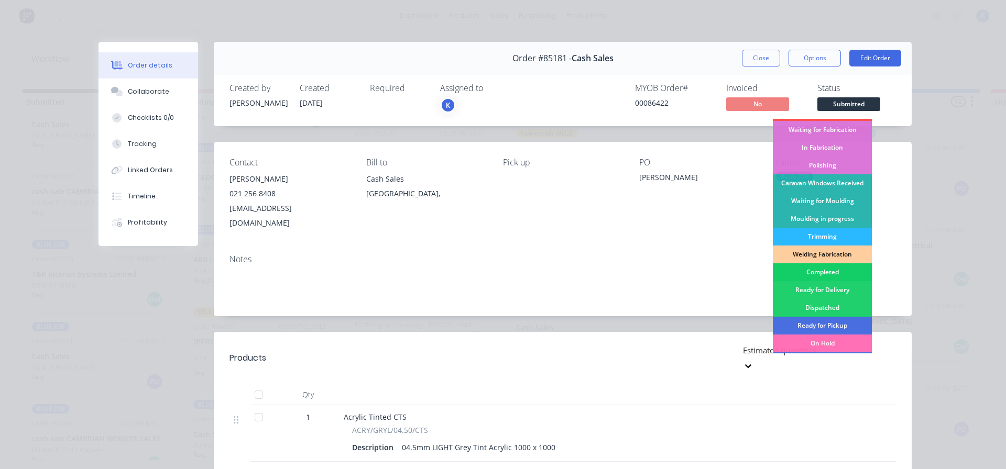
click at [805, 274] on div "Completed" at bounding box center [822, 273] width 99 height 18
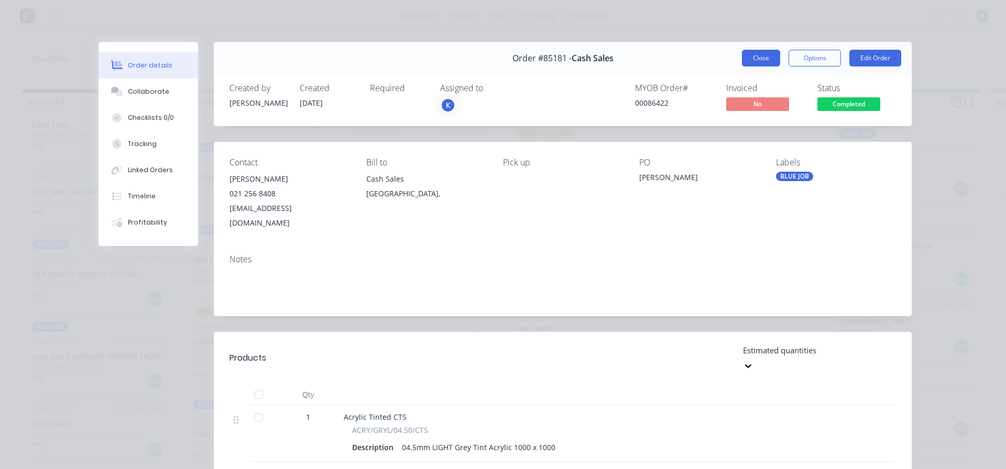
click at [756, 56] on button "Close" at bounding box center [761, 58] width 38 height 17
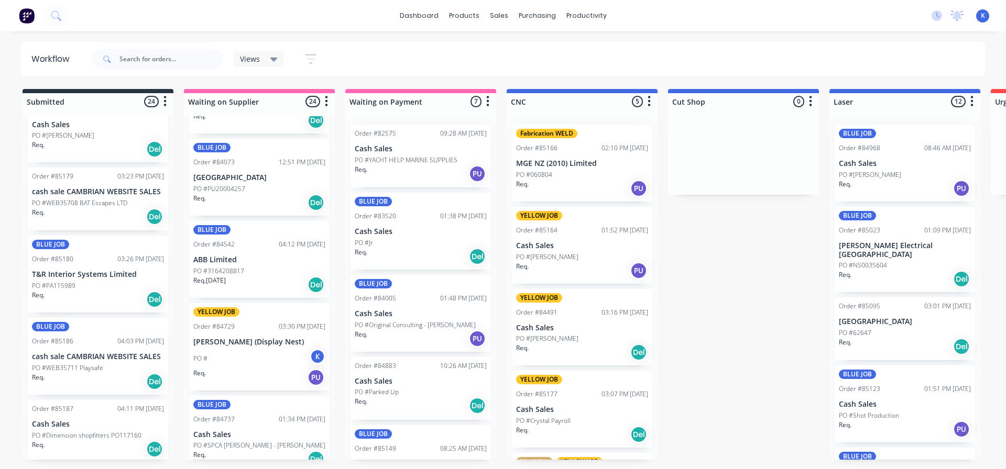
click at [73, 353] on p "cash sale CAMBRIAN WEBSITE SALES" at bounding box center [98, 357] width 132 height 9
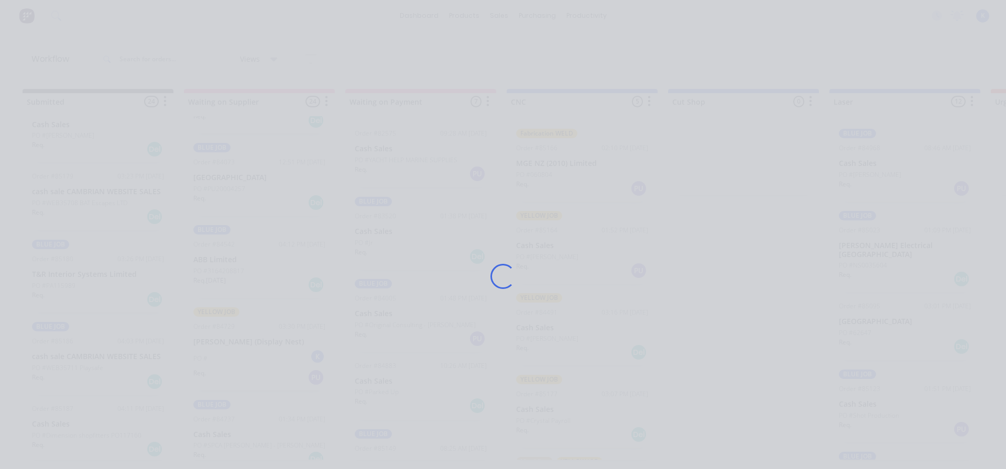
click at [73, 342] on div "Loading..." at bounding box center [503, 234] width 1006 height 469
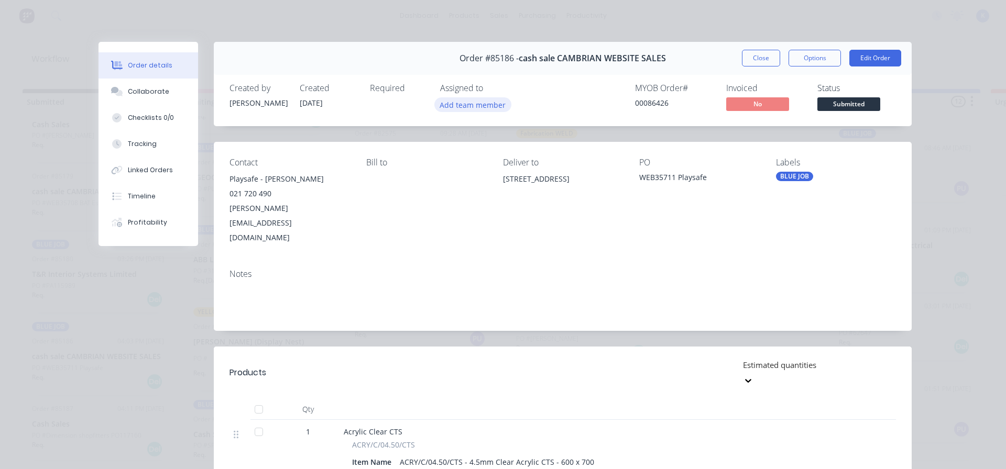
click at [463, 109] on button "Add team member" at bounding box center [472, 104] width 77 height 14
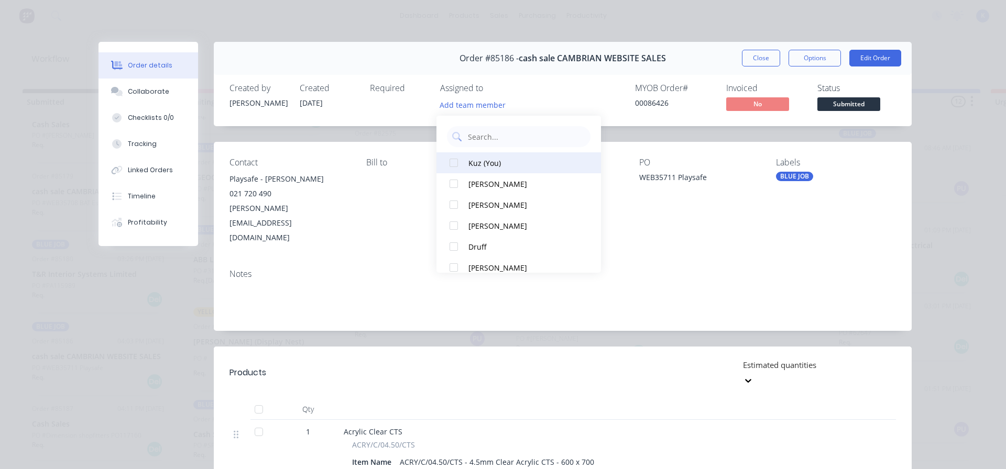
click at [458, 163] on div at bounding box center [453, 162] width 21 height 21
click at [859, 105] on span "Submitted" at bounding box center [848, 103] width 63 height 13
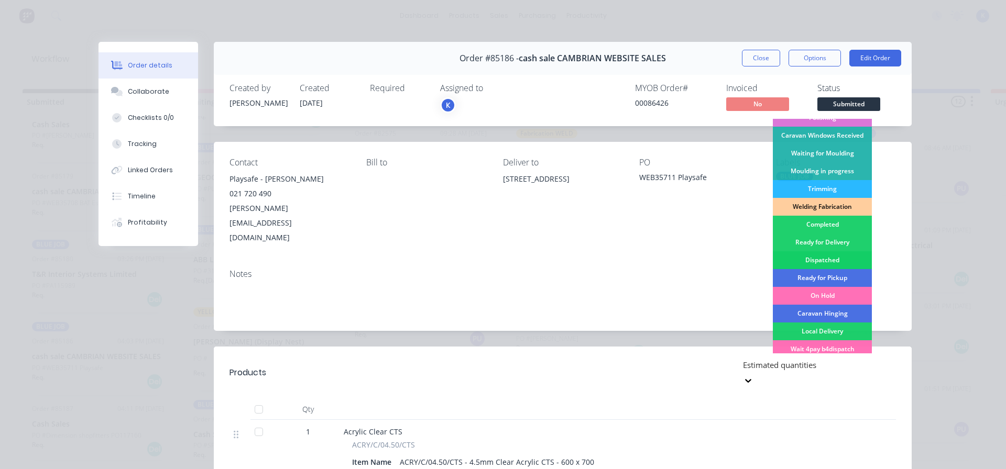
scroll to position [157, 0]
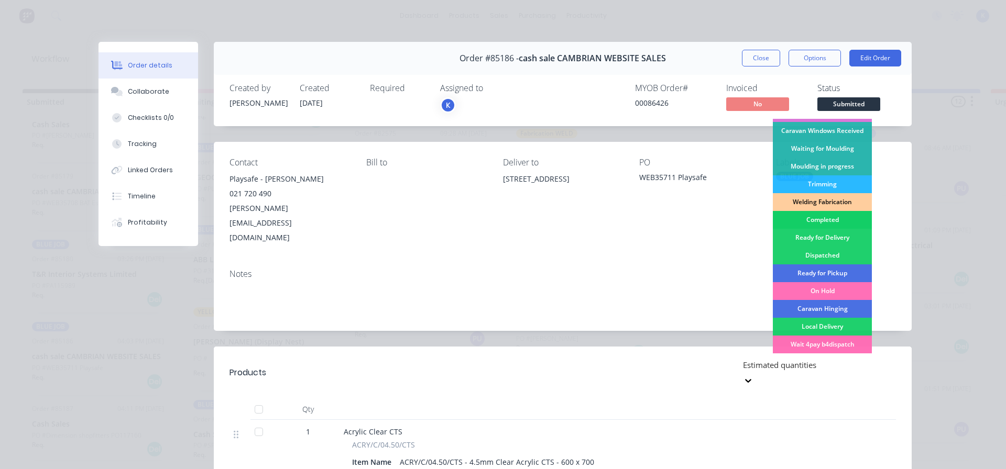
click at [815, 217] on div "Completed" at bounding box center [822, 220] width 99 height 18
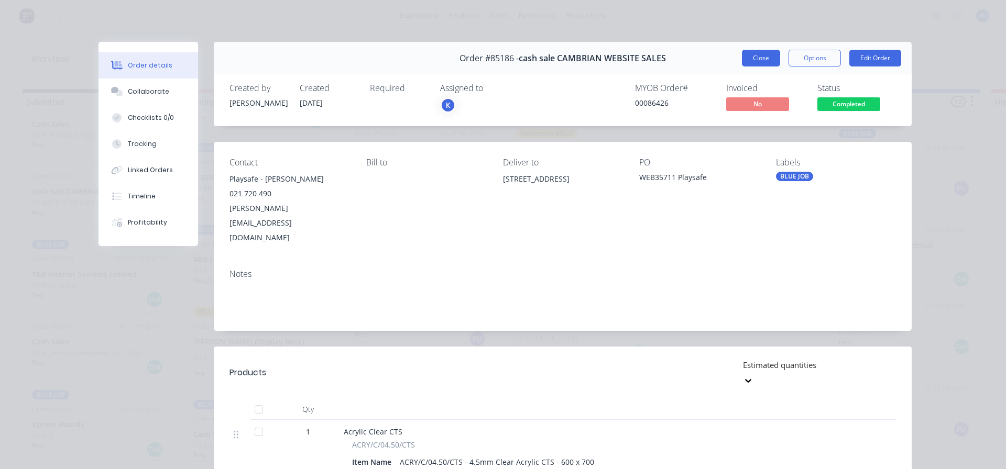
click at [744, 57] on button "Close" at bounding box center [761, 58] width 38 height 17
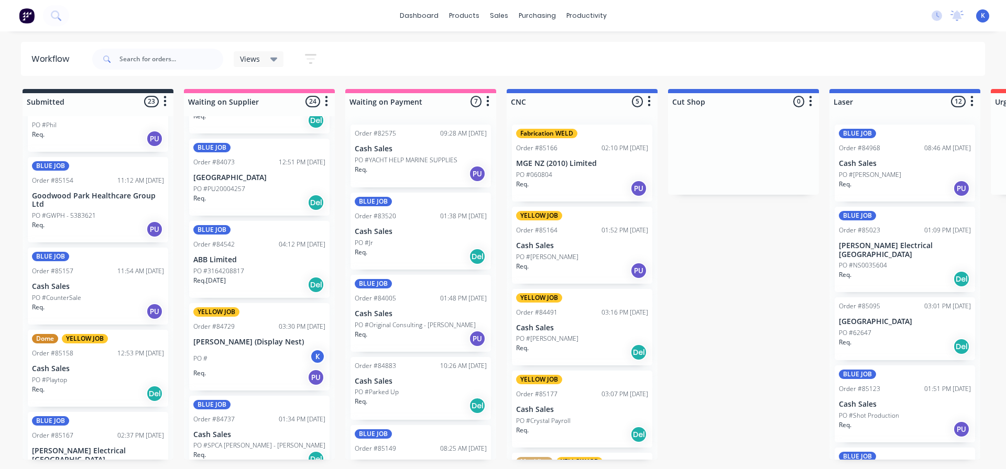
scroll to position [524, 0]
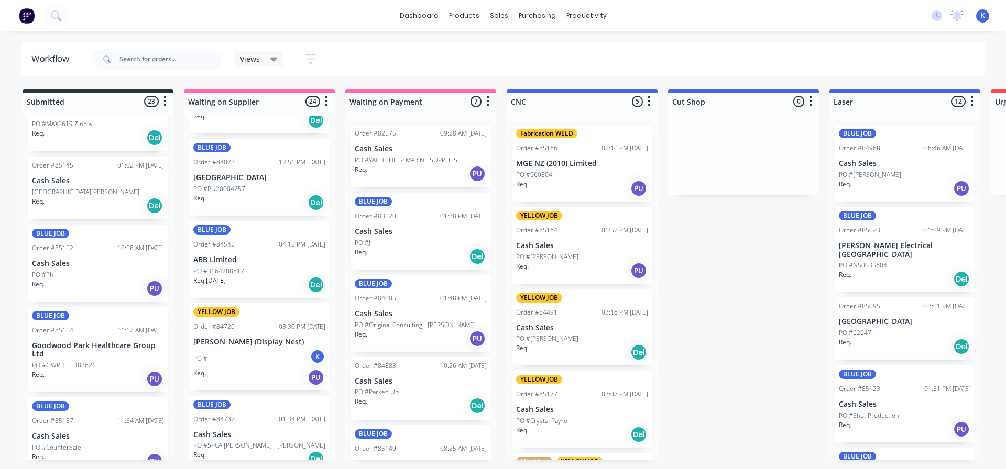
click at [89, 260] on p "Cash Sales" at bounding box center [98, 263] width 132 height 9
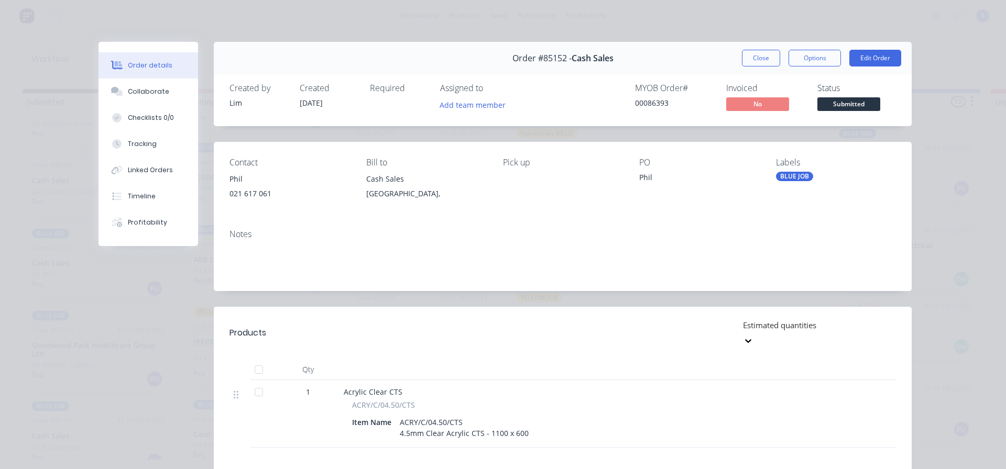
click at [473, 97] on div "Assigned to Add team member" at bounding box center [492, 98] width 105 height 30
click at [458, 112] on div "Add team member" at bounding box center [492, 105] width 105 height 16
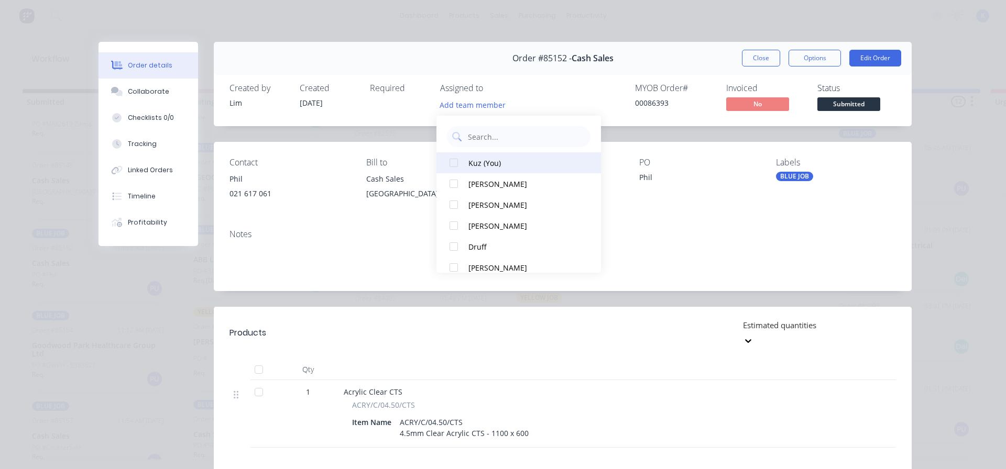
click at [458, 169] on div at bounding box center [453, 162] width 21 height 21
click at [843, 104] on span "Submitted" at bounding box center [848, 103] width 63 height 13
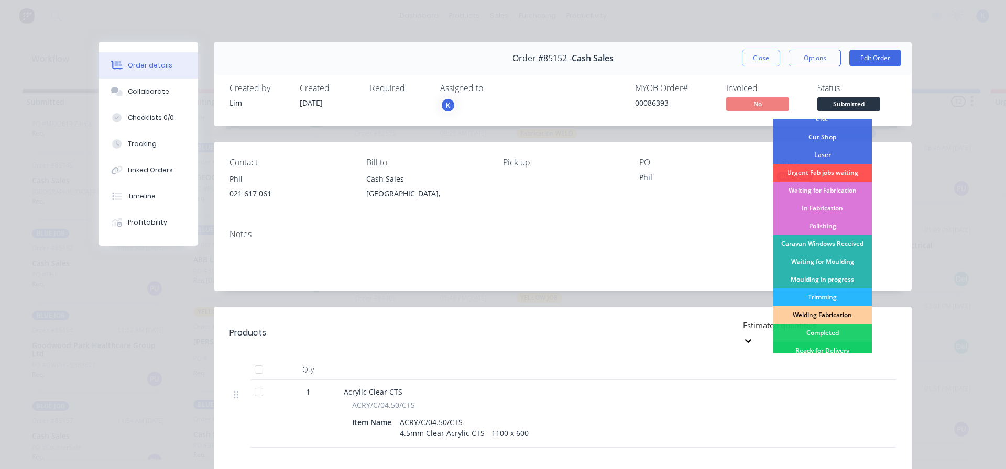
scroll to position [105, 0]
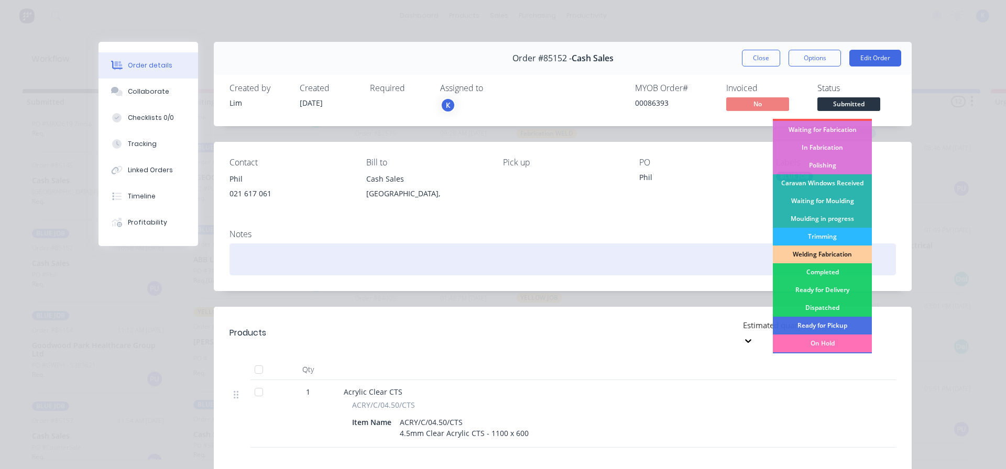
click at [801, 268] on div "Completed" at bounding box center [822, 273] width 99 height 18
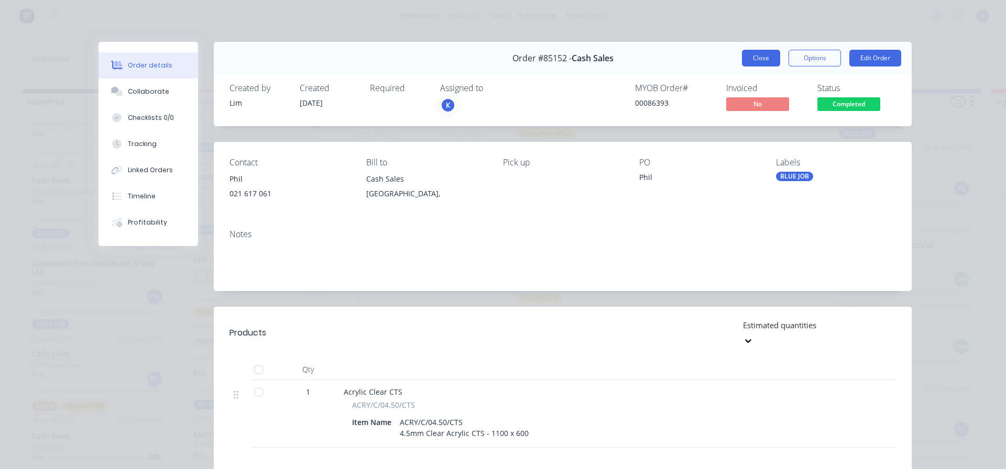
click at [746, 59] on button "Close" at bounding box center [761, 58] width 38 height 17
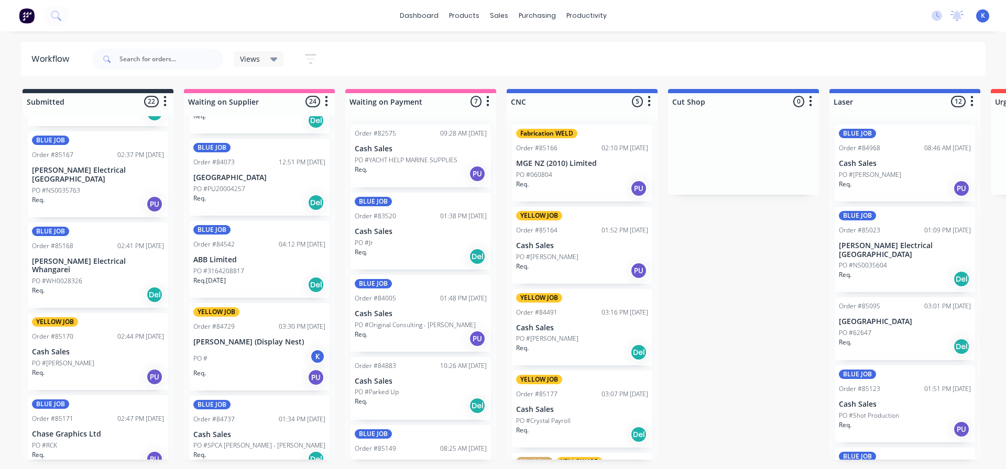
scroll to position [891, 0]
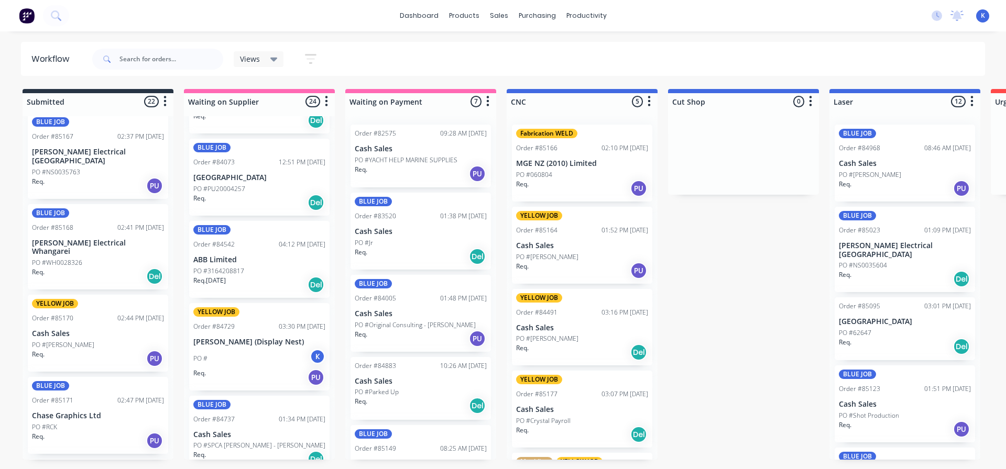
click at [69, 404] on div "BLUE JOB Order #85171 02:47 PM 09/10/25 Chase Graphics Ltd PO #RCK Req. PU" at bounding box center [98, 415] width 140 height 77
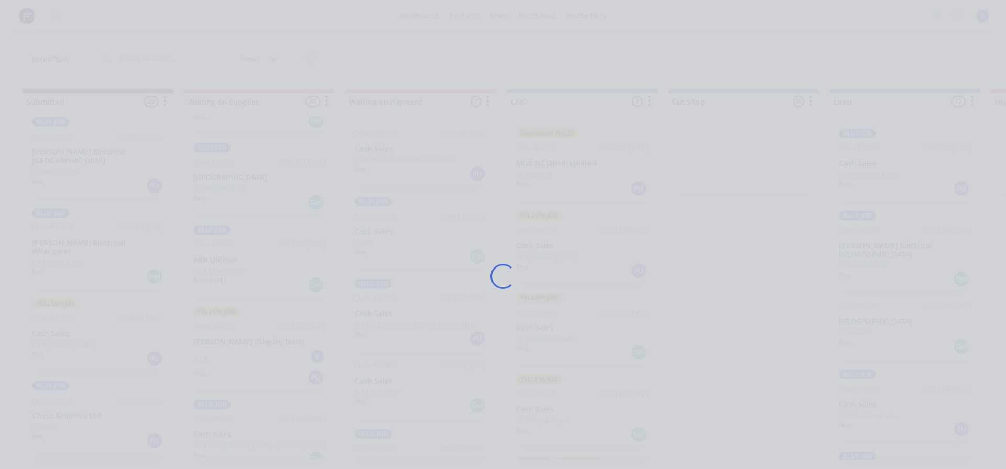
click at [69, 404] on div "Loading..." at bounding box center [503, 234] width 1006 height 469
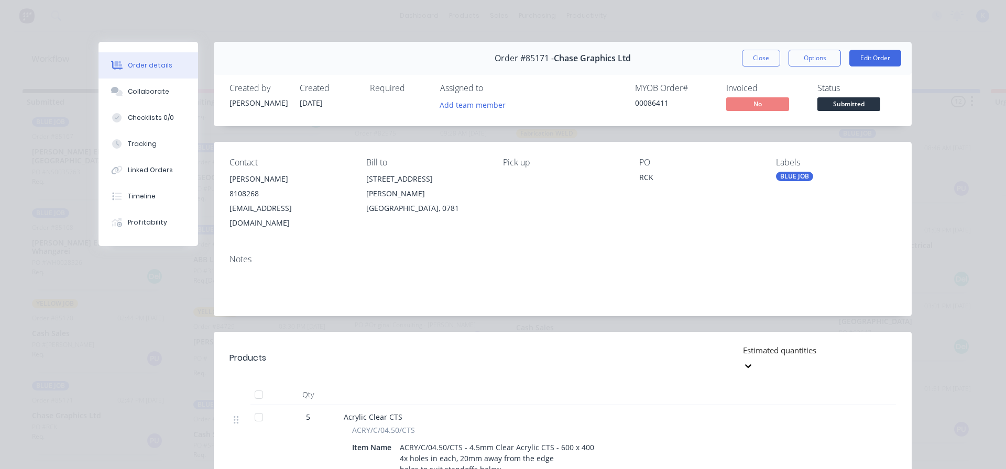
click at [842, 109] on span "Submitted" at bounding box center [848, 103] width 63 height 13
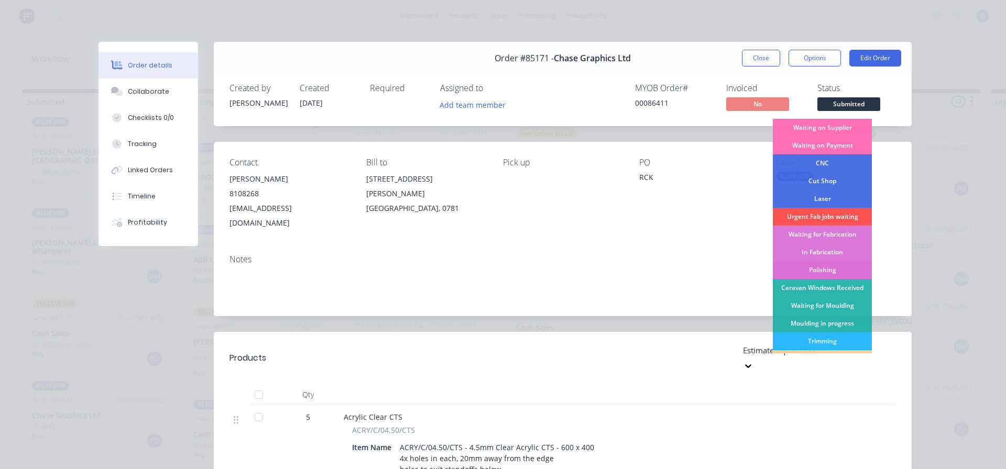
click at [819, 271] on div "Polishing" at bounding box center [822, 270] width 99 height 18
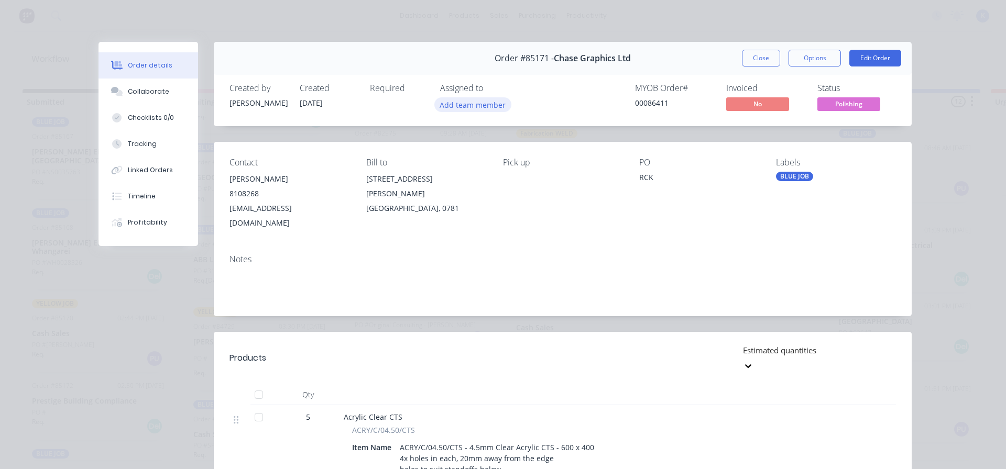
click at [466, 107] on button "Add team member" at bounding box center [472, 104] width 77 height 14
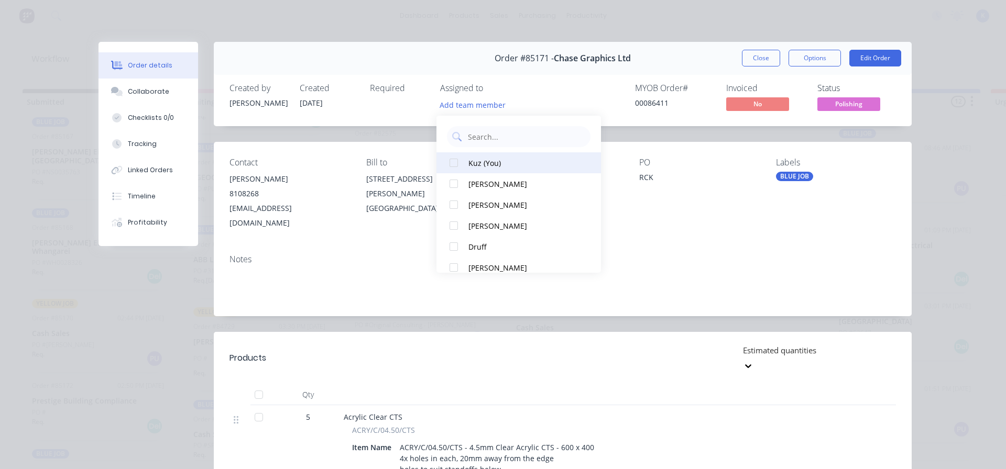
drag, startPoint x: 478, startPoint y: 161, endPoint x: 583, endPoint y: 120, distance: 112.5
click at [479, 161] on div "Kuz (You)" at bounding box center [523, 163] width 111 height 11
click at [765, 58] on button "Close" at bounding box center [761, 58] width 38 height 17
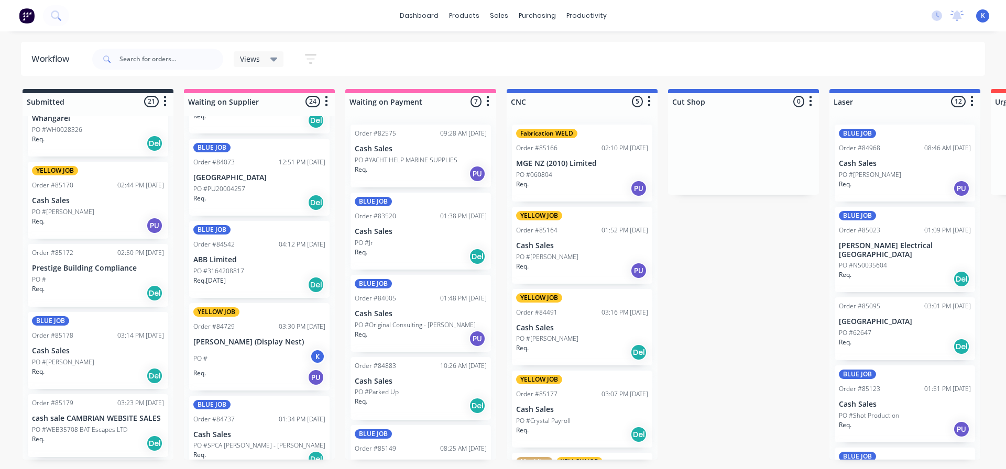
scroll to position [1048, 0]
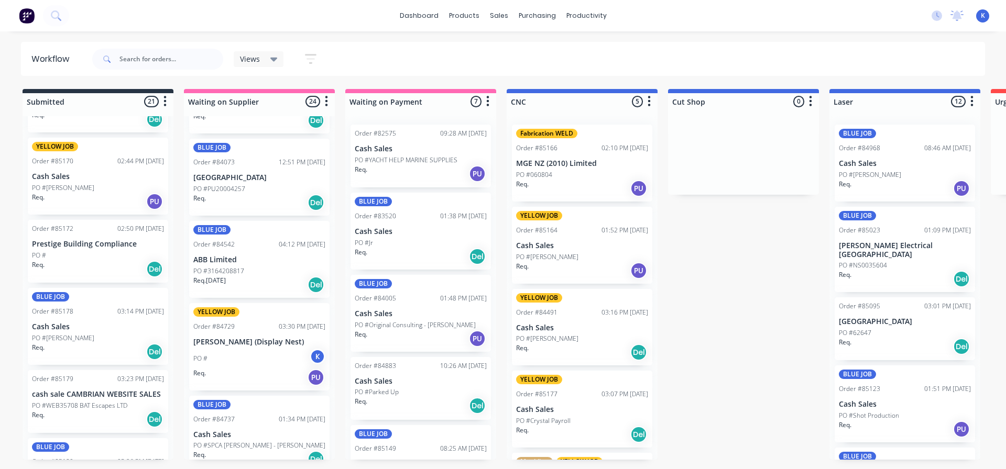
click at [81, 411] on div "Req. Del" at bounding box center [98, 420] width 132 height 18
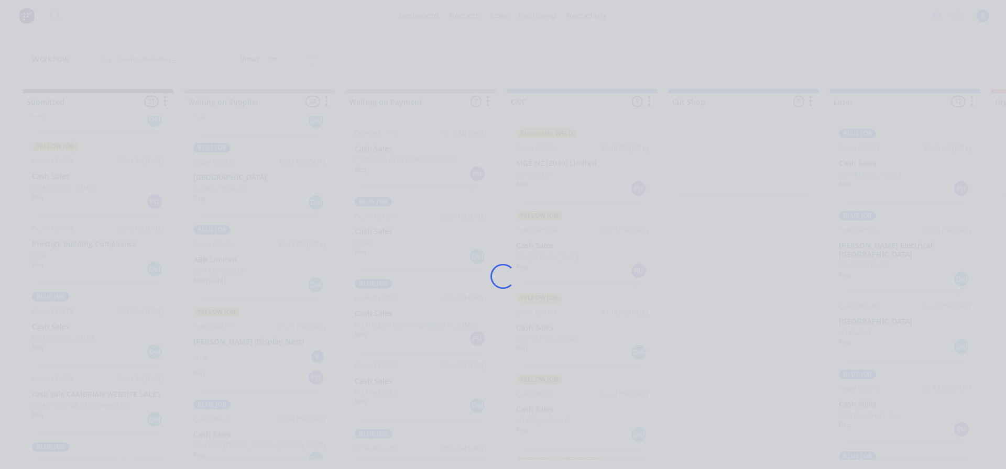
click at [84, 396] on div "Loading..." at bounding box center [503, 276] width 838 height 469
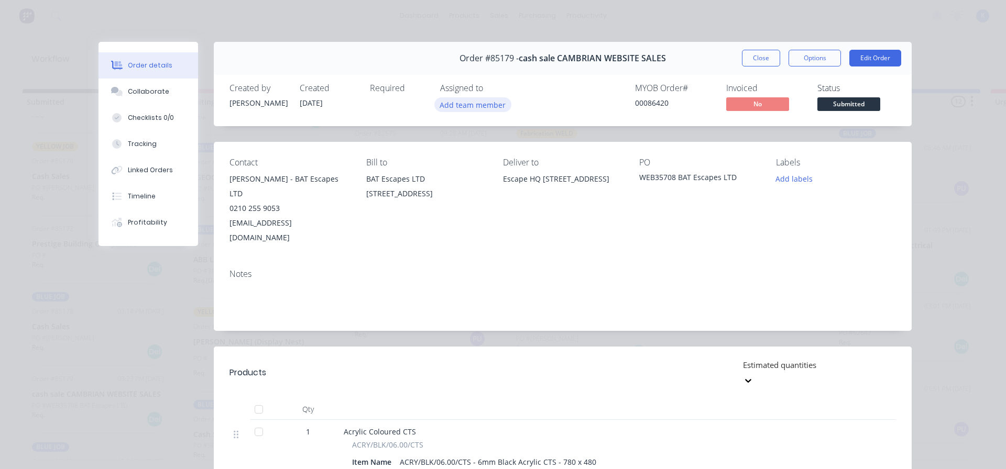
click at [470, 106] on button "Add team member" at bounding box center [472, 104] width 77 height 14
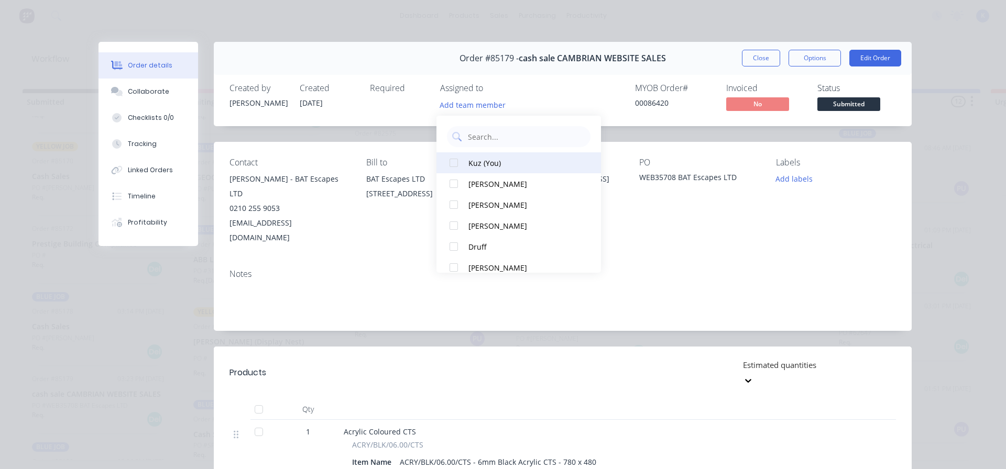
click at [453, 164] on div at bounding box center [453, 162] width 21 height 21
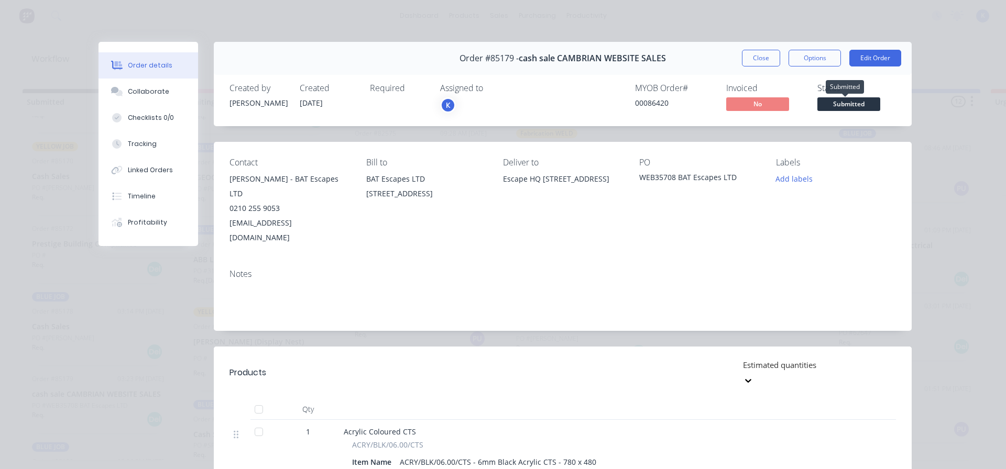
click at [854, 102] on span "Submitted" at bounding box center [848, 103] width 63 height 13
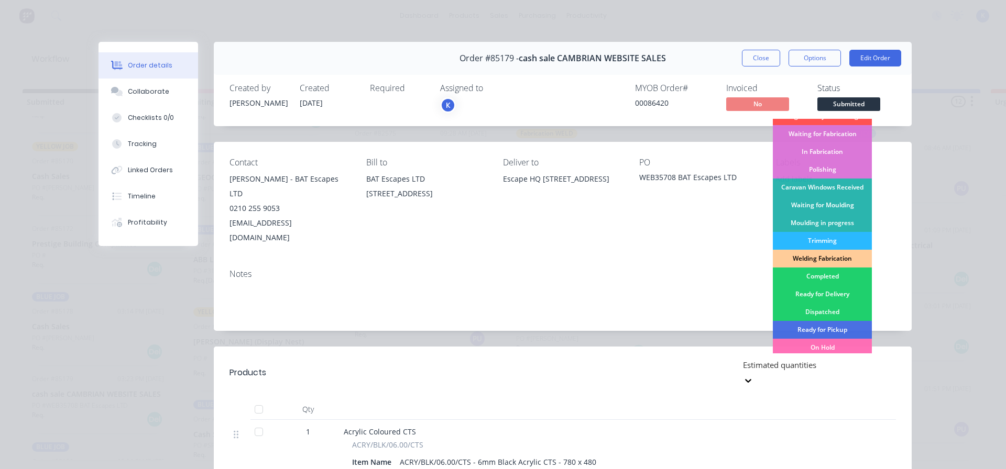
scroll to position [105, 0]
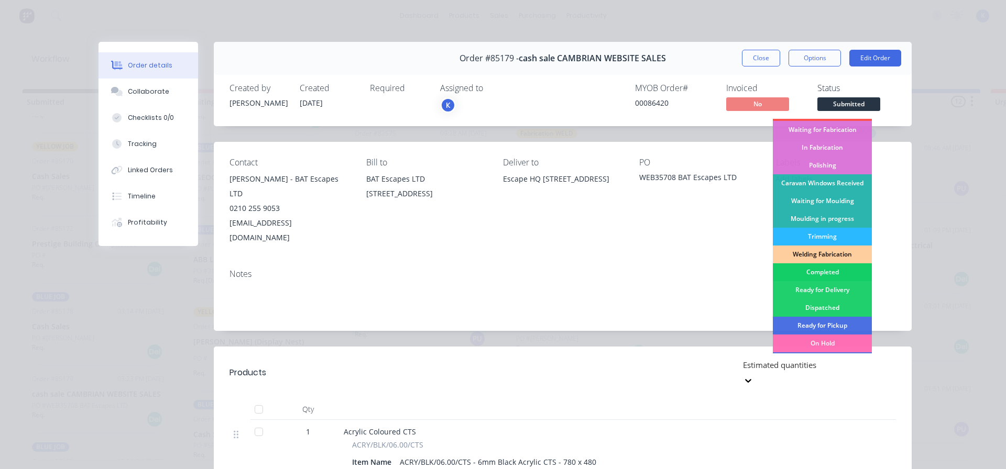
click at [821, 270] on div "Completed" at bounding box center [822, 273] width 99 height 18
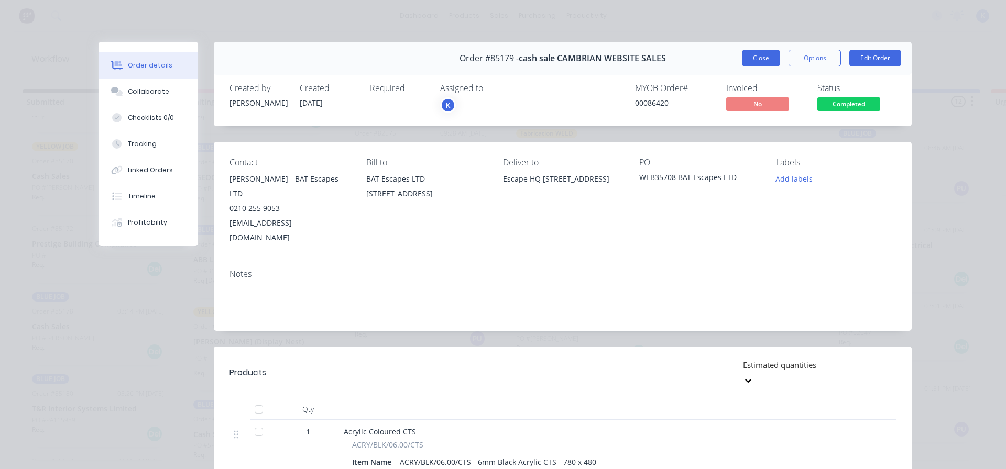
click at [746, 61] on button "Close" at bounding box center [761, 58] width 38 height 17
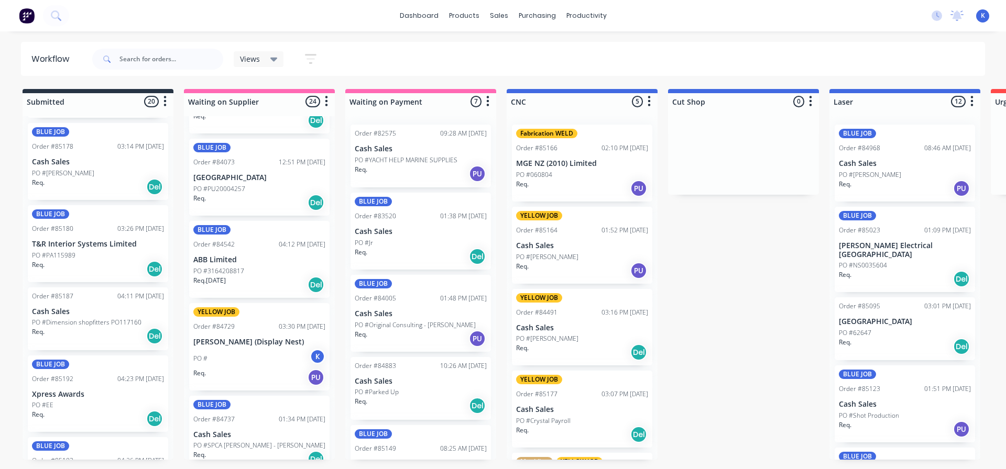
scroll to position [1251, 0]
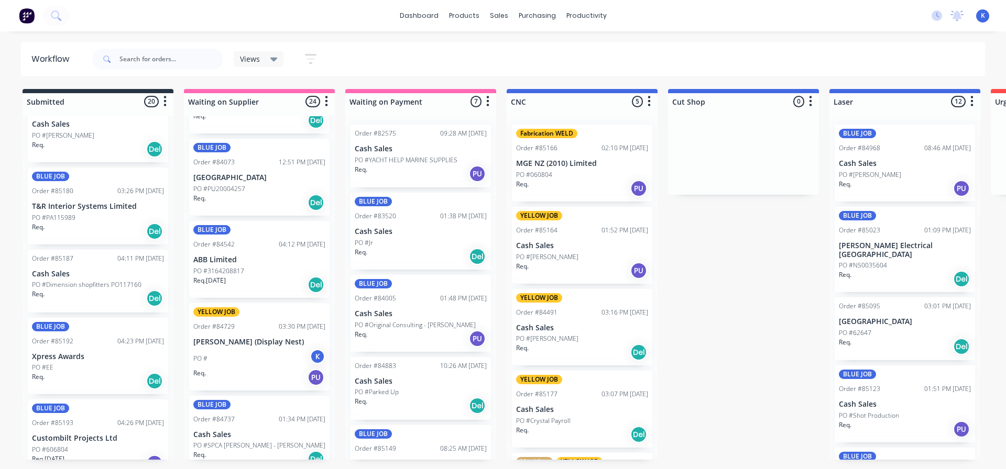
click at [65, 363] on div "PO #EE" at bounding box center [98, 367] width 132 height 9
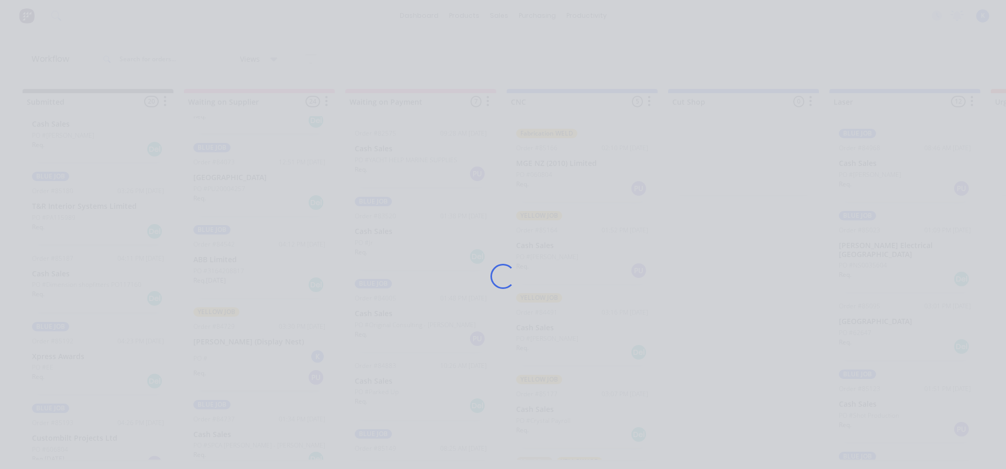
click at [65, 348] on div "Loading..." at bounding box center [503, 234] width 1006 height 469
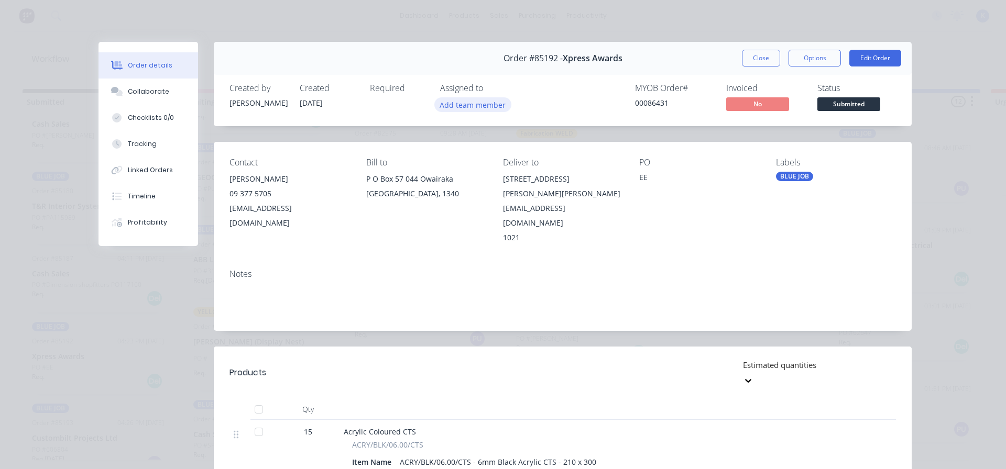
click at [496, 105] on button "Add team member" at bounding box center [472, 104] width 77 height 14
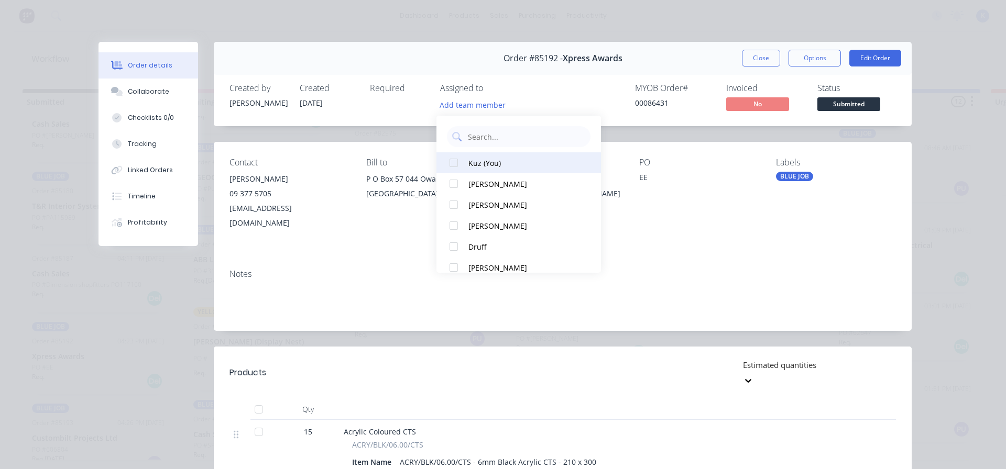
click at [456, 161] on div at bounding box center [453, 162] width 21 height 21
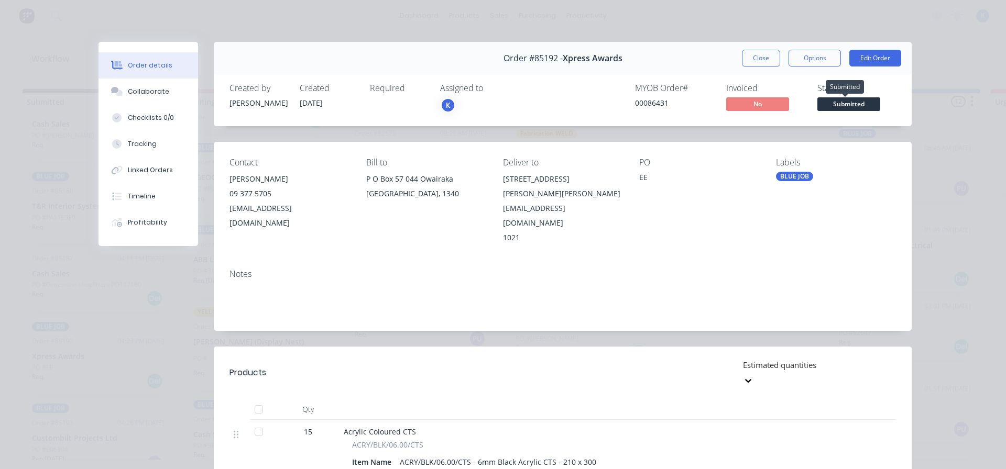
click at [842, 106] on span "Submitted" at bounding box center [848, 103] width 63 height 13
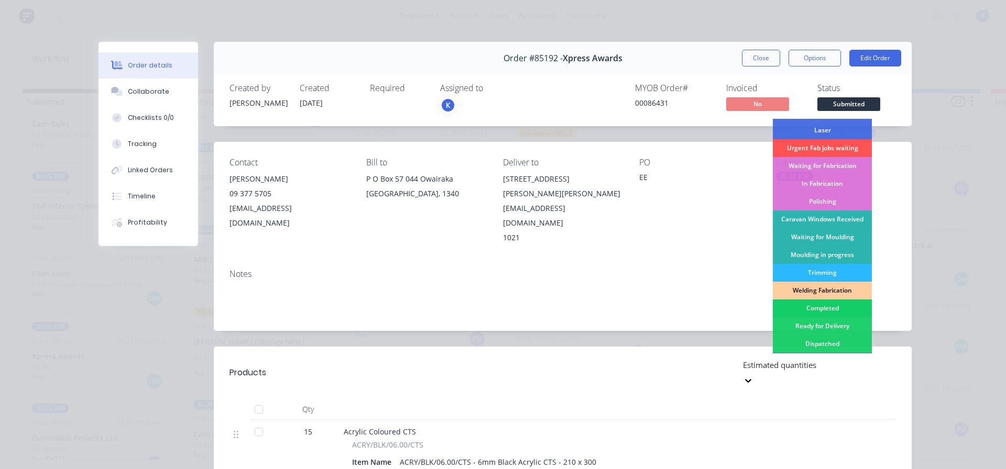
scroll to position [154, 0]
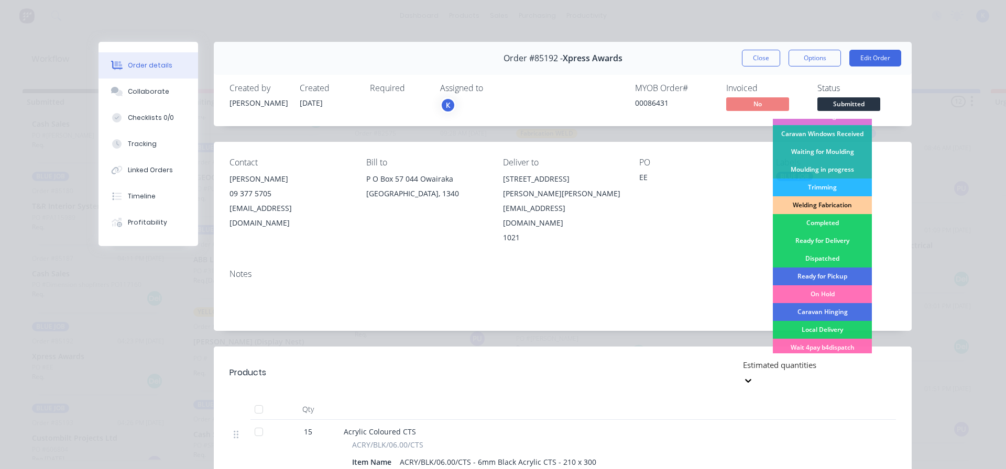
click at [829, 221] on div "Completed" at bounding box center [822, 223] width 99 height 18
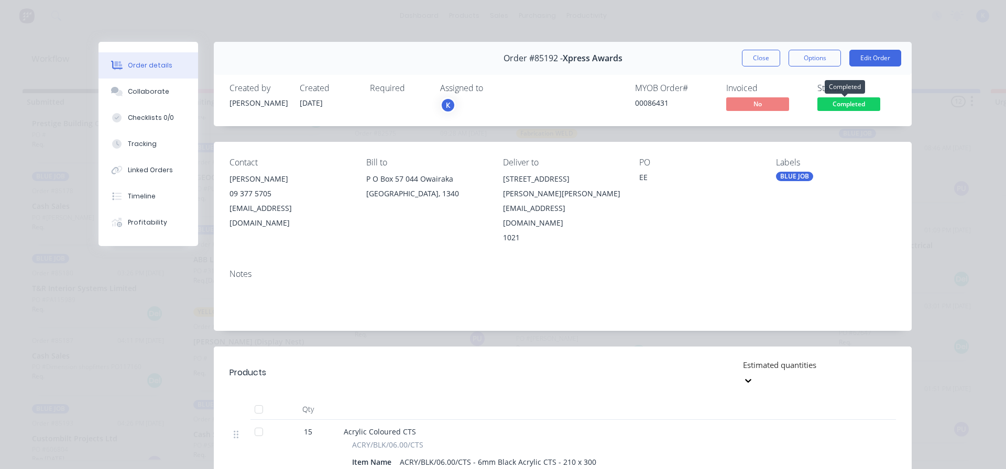
click at [836, 103] on span "Completed" at bounding box center [848, 103] width 63 height 13
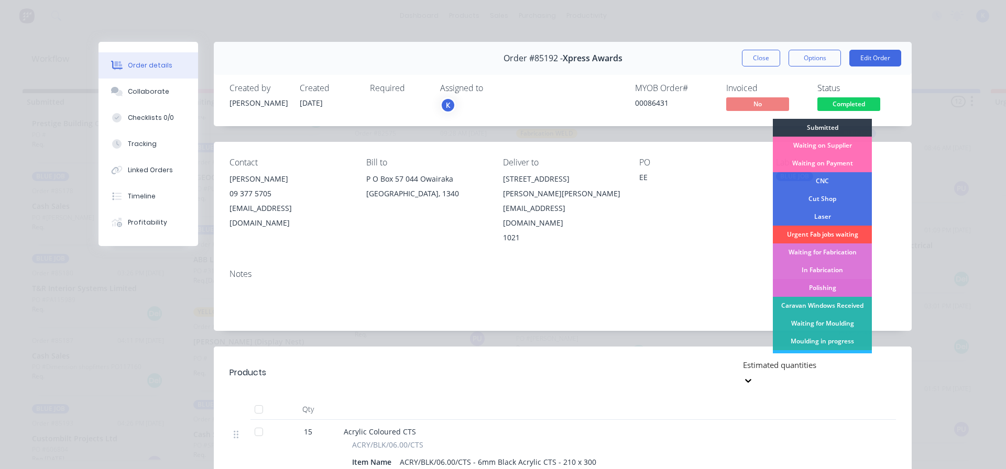
click at [806, 286] on div "Polishing" at bounding box center [822, 288] width 99 height 18
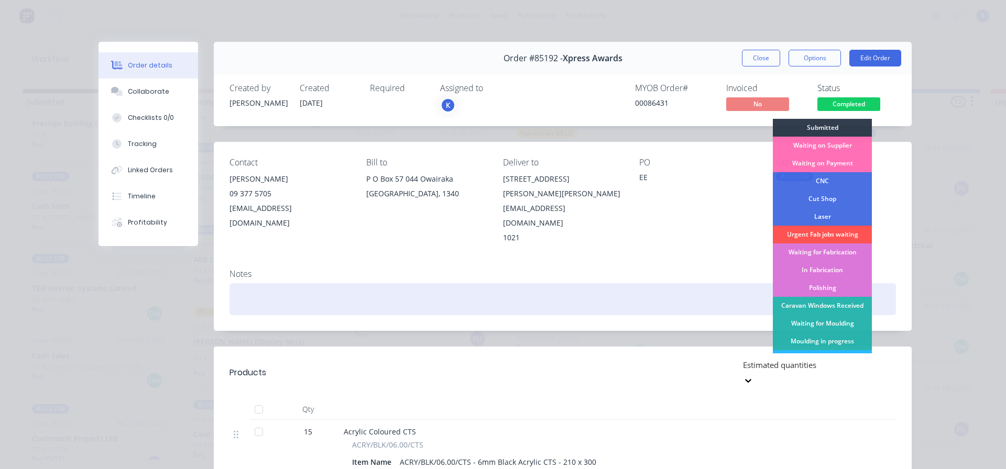
scroll to position [1086, 0]
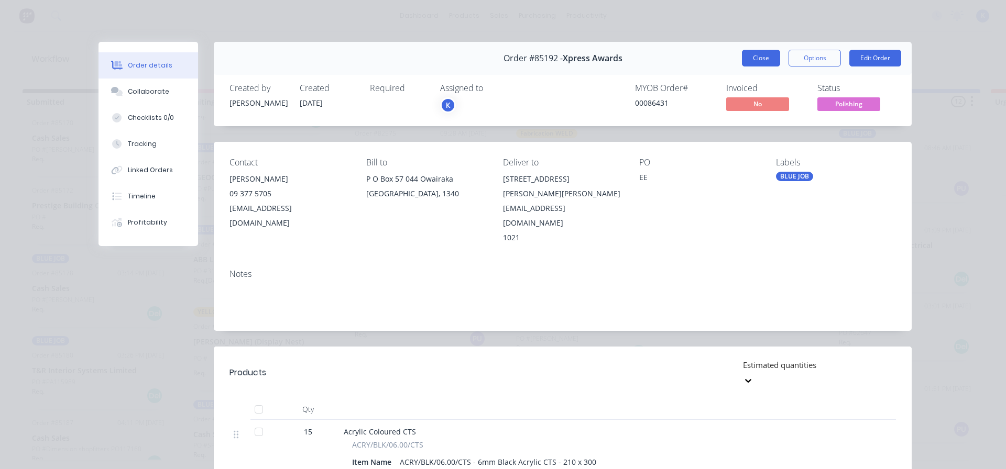
click at [748, 53] on button "Close" at bounding box center [761, 58] width 38 height 17
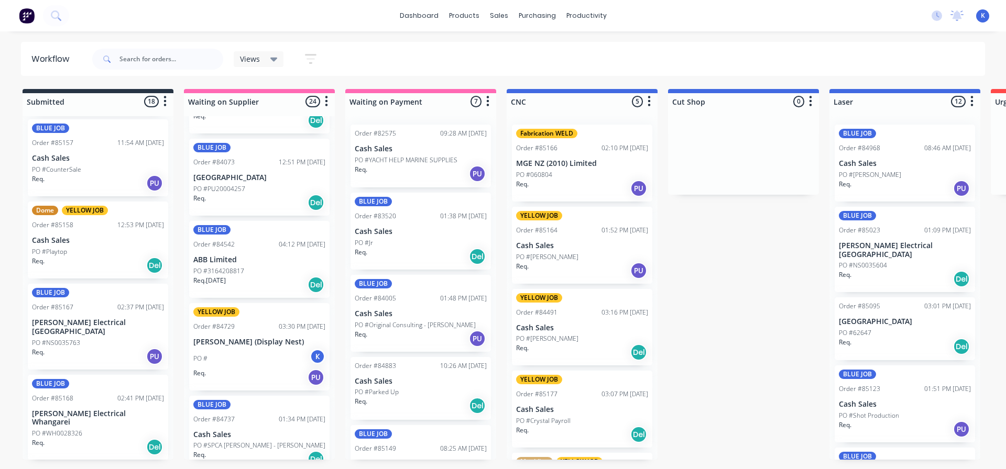
scroll to position [719, 0]
click at [60, 237] on p "Cash Sales" at bounding box center [98, 241] width 132 height 9
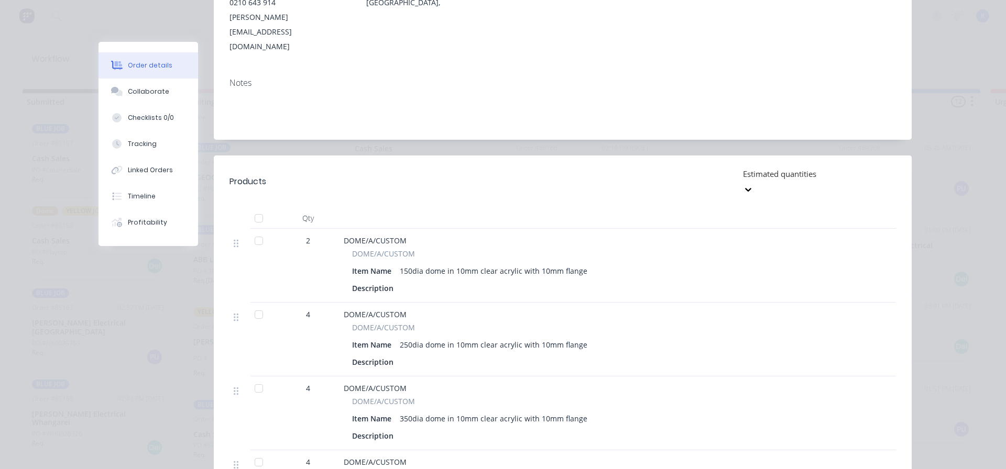
scroll to position [0, 0]
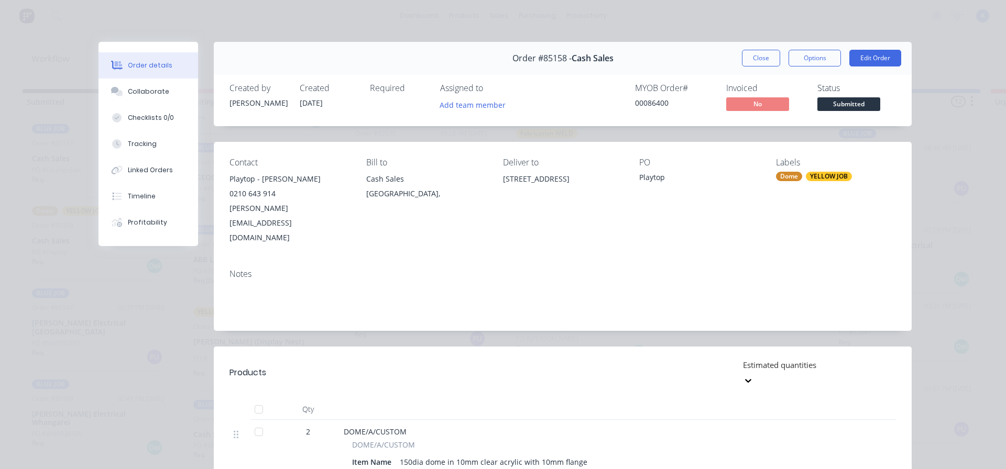
click at [755, 62] on button "Close" at bounding box center [761, 58] width 38 height 17
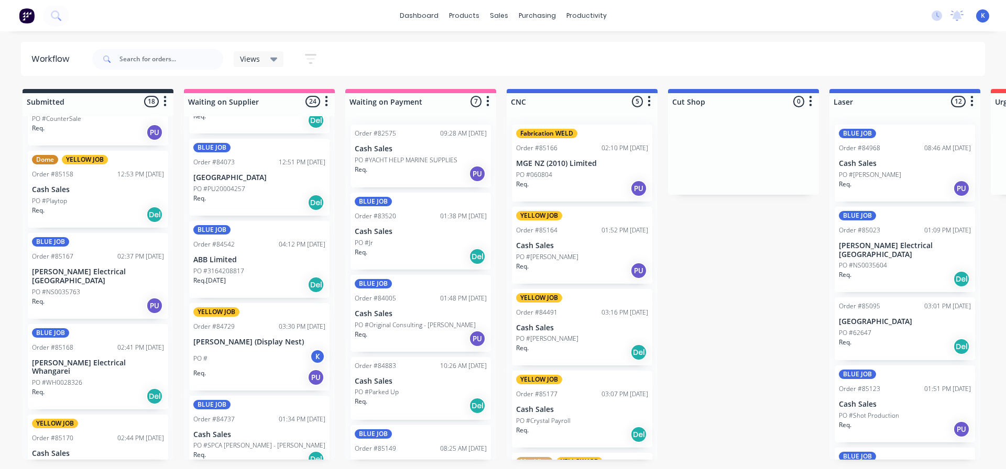
scroll to position [876, 0]
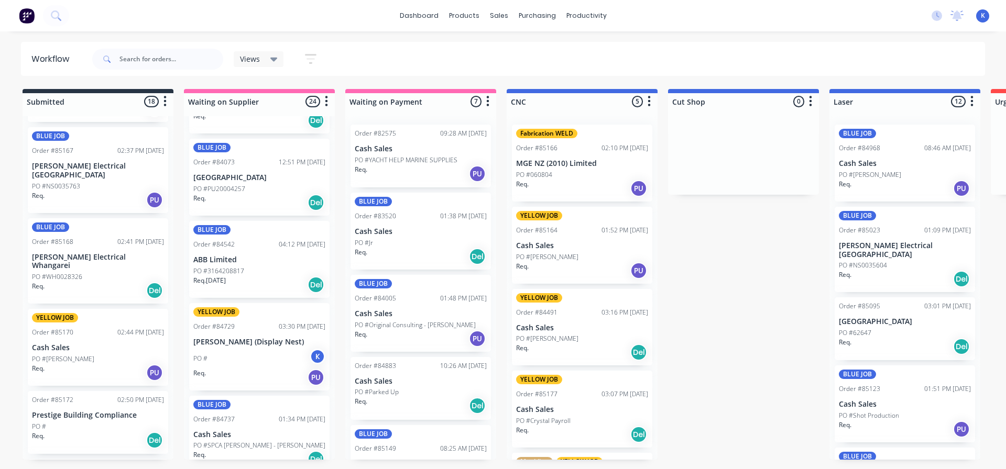
click at [79, 344] on p "Cash Sales" at bounding box center [98, 348] width 132 height 9
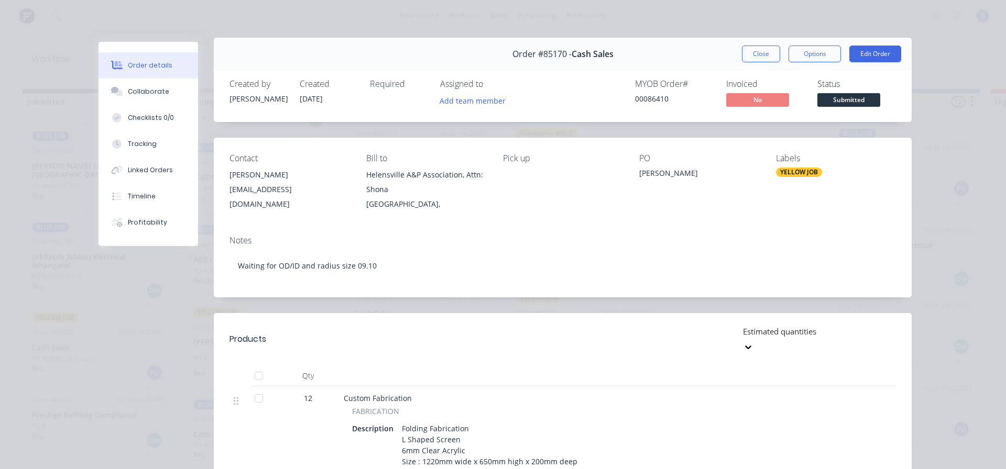
scroll to position [0, 0]
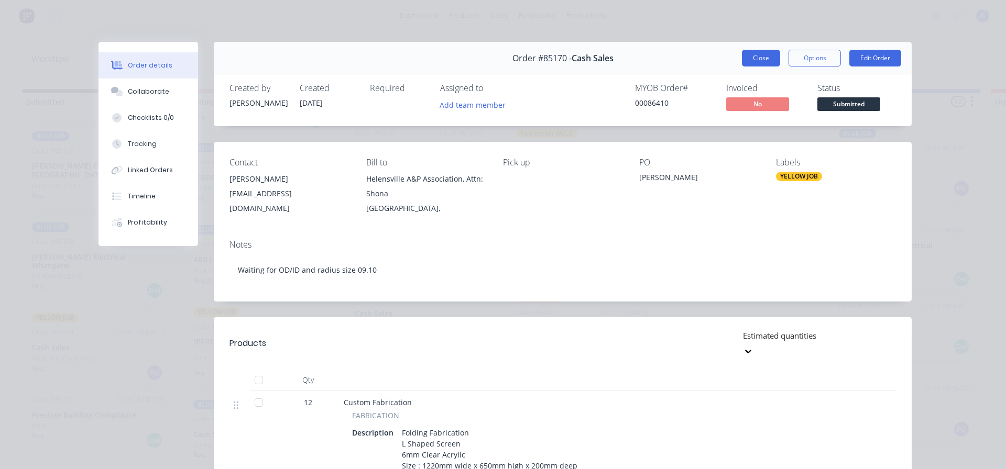
click at [751, 60] on button "Close" at bounding box center [761, 58] width 38 height 17
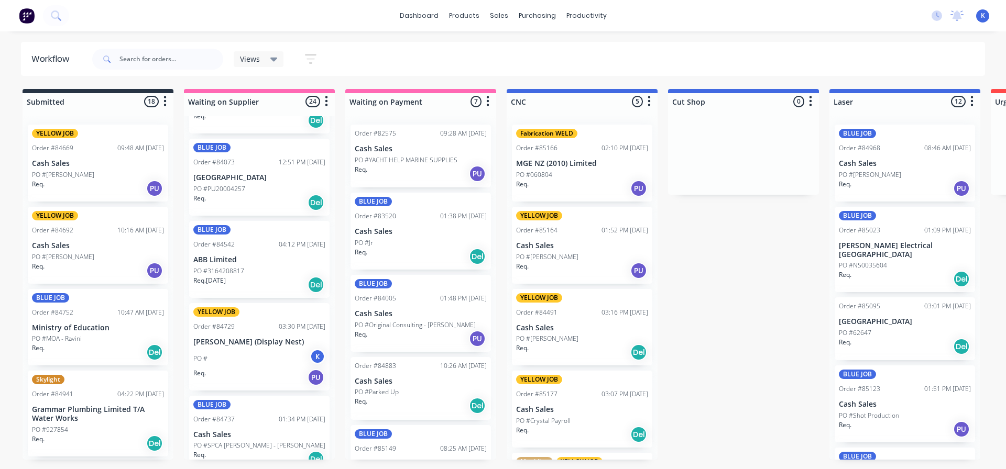
scroll to position [157, 0]
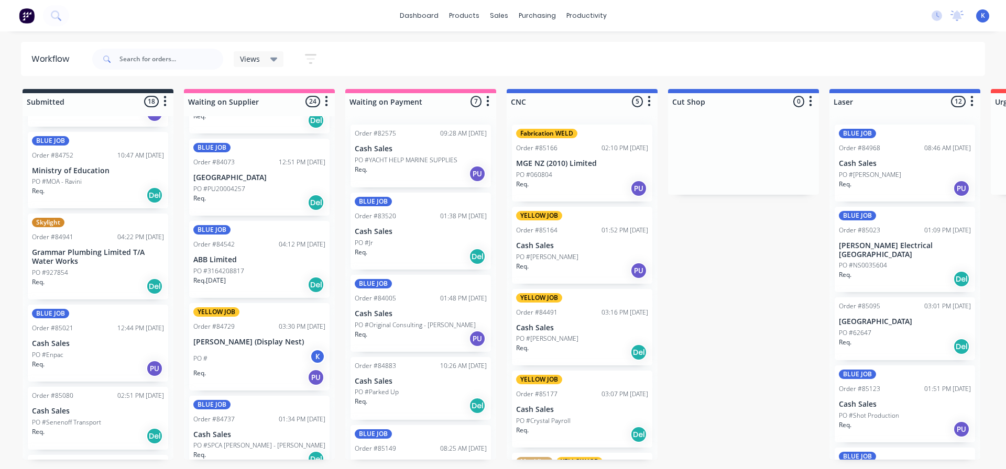
click at [59, 259] on p "Grammar Plumbing Limited T/A Water Works" at bounding box center [98, 257] width 132 height 18
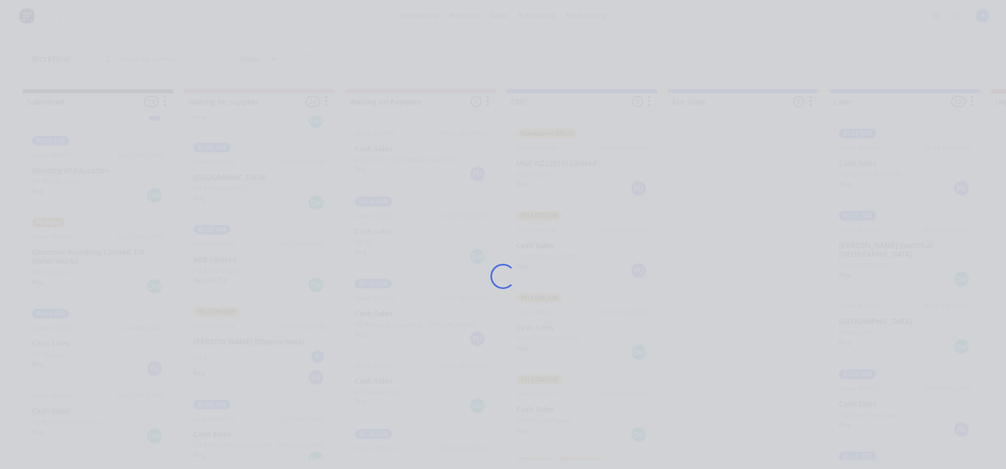
click at [59, 259] on div "Loading..." at bounding box center [503, 234] width 1006 height 469
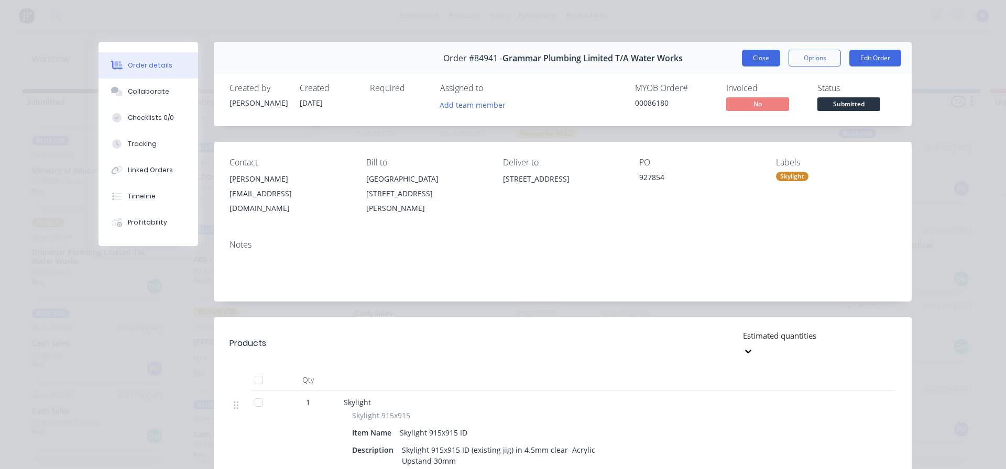
click at [762, 51] on button "Close" at bounding box center [761, 58] width 38 height 17
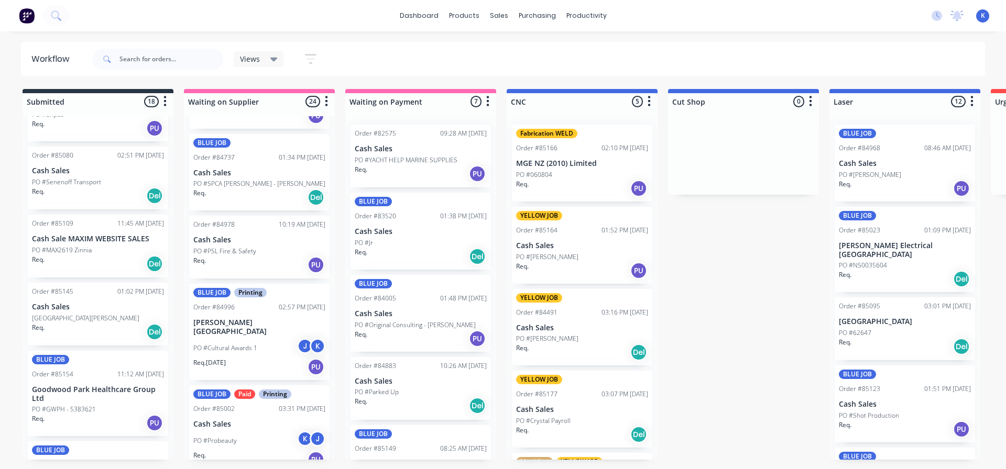
scroll to position [419, 0]
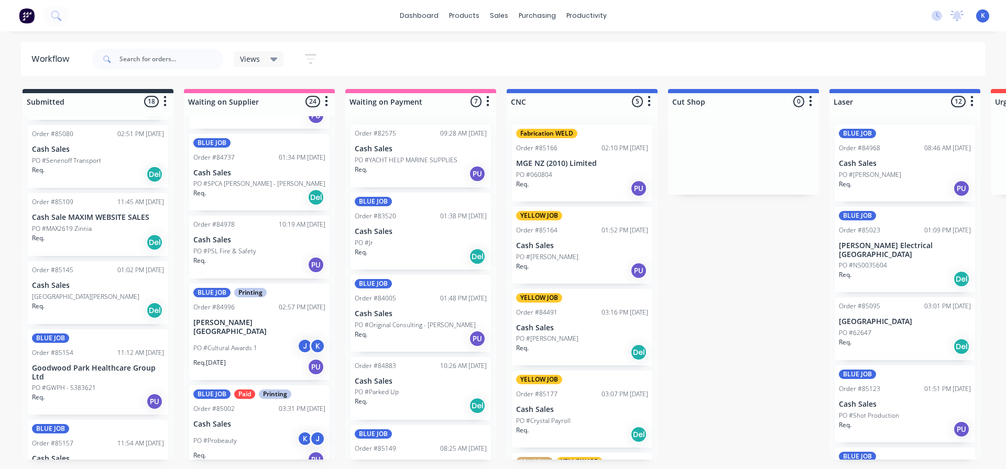
click at [256, 52] on div "Views" at bounding box center [259, 59] width 50 height 16
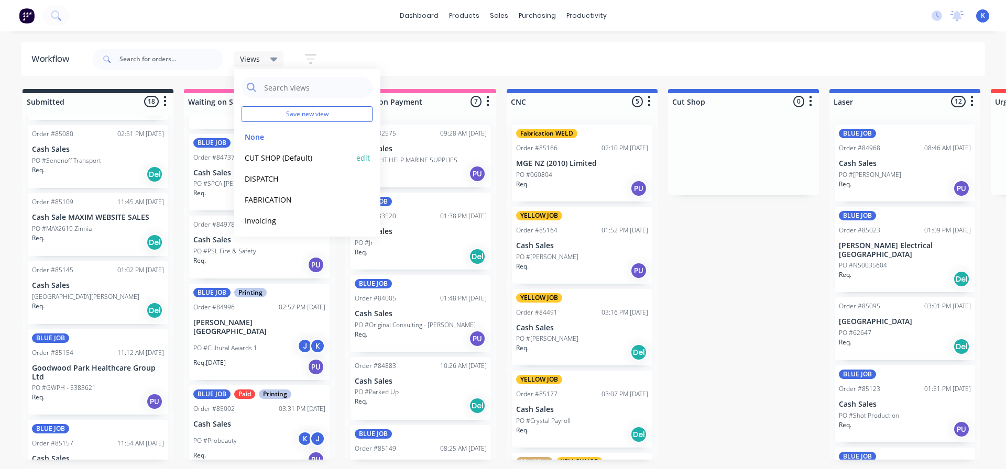
click at [269, 159] on button "CUT SHOP (Default)" at bounding box center [298, 158] width 112 height 12
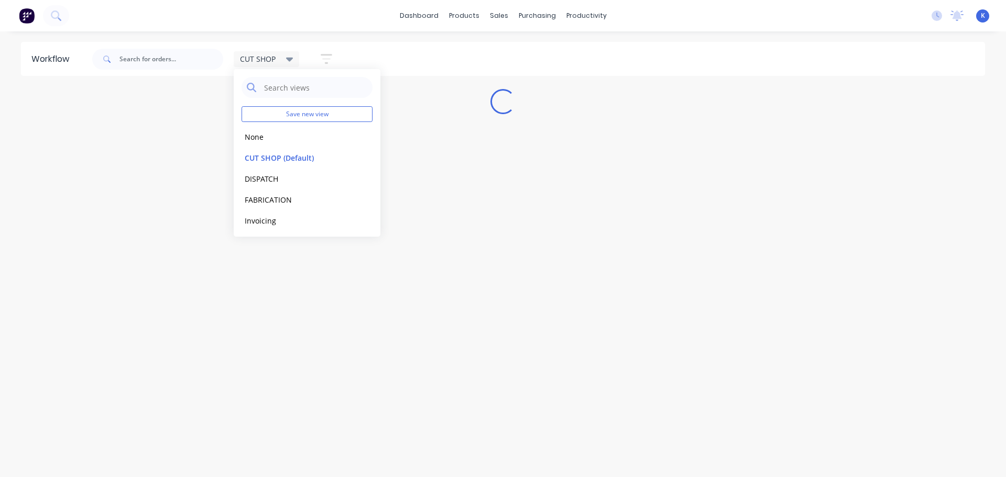
click at [466, 227] on div "Workflow CUT SHOP Save new view None edit CUT SHOP (Default) edit DISPATCH edit…" at bounding box center [503, 249] width 1006 height 414
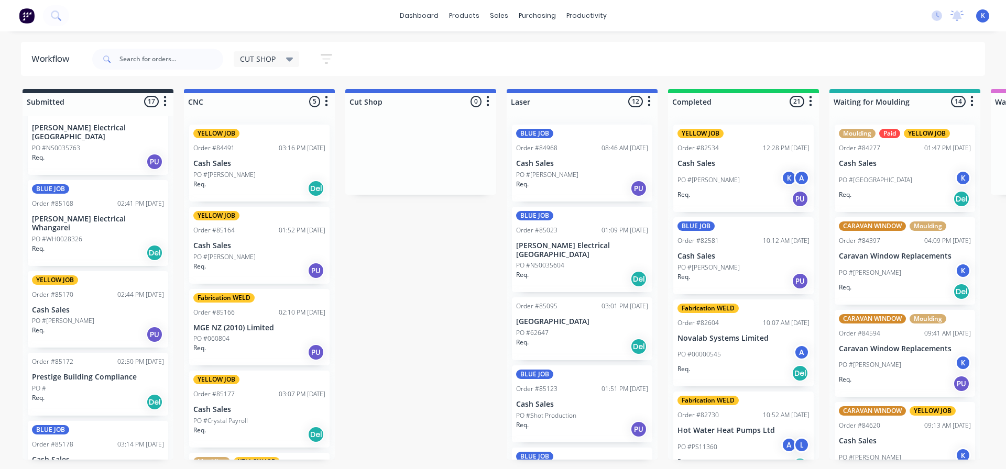
scroll to position [785, 0]
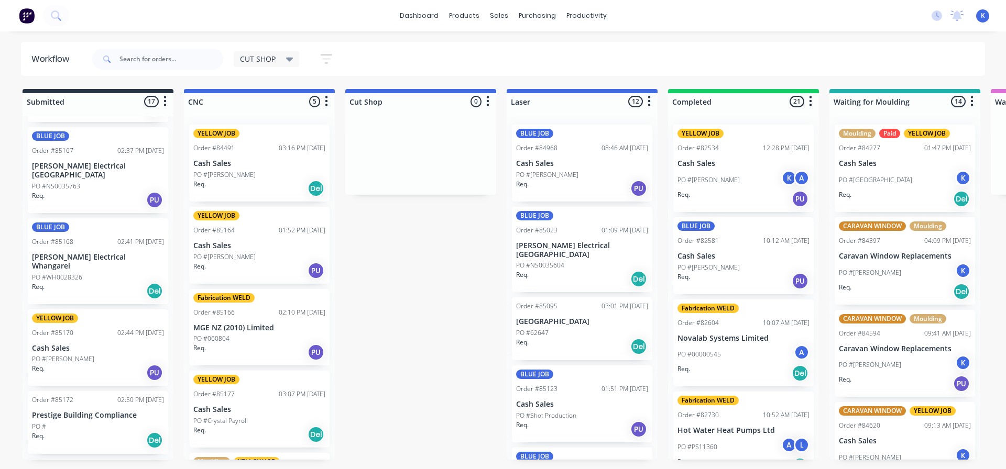
click at [260, 60] on span "CUT SHOP" at bounding box center [258, 58] width 36 height 11
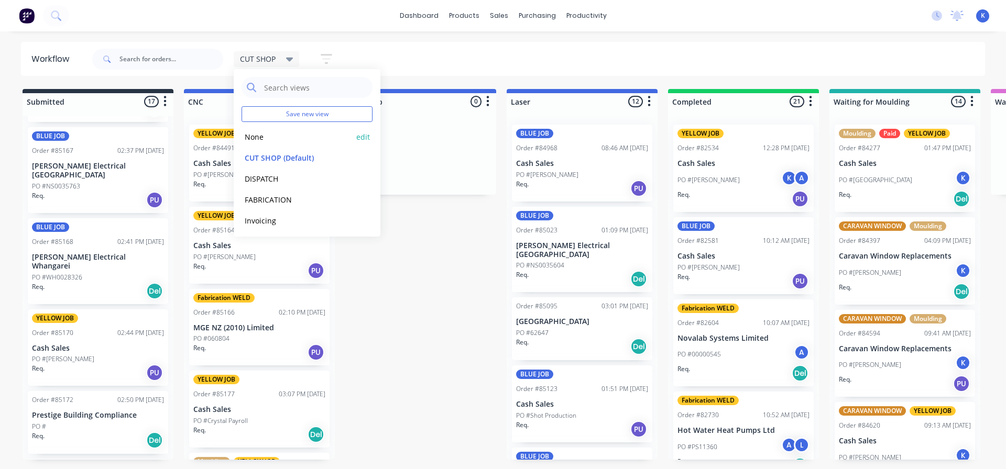
click at [256, 134] on button "None" at bounding box center [298, 137] width 112 height 12
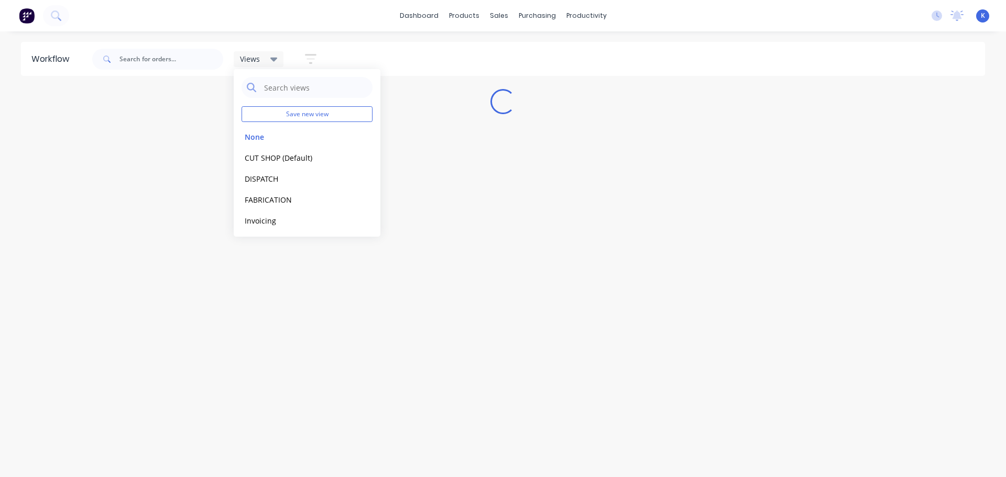
click at [412, 271] on div "Workflow Views Save new view None edit CUT SHOP (Default) edit DISPATCH edit FA…" at bounding box center [503, 249] width 1006 height 414
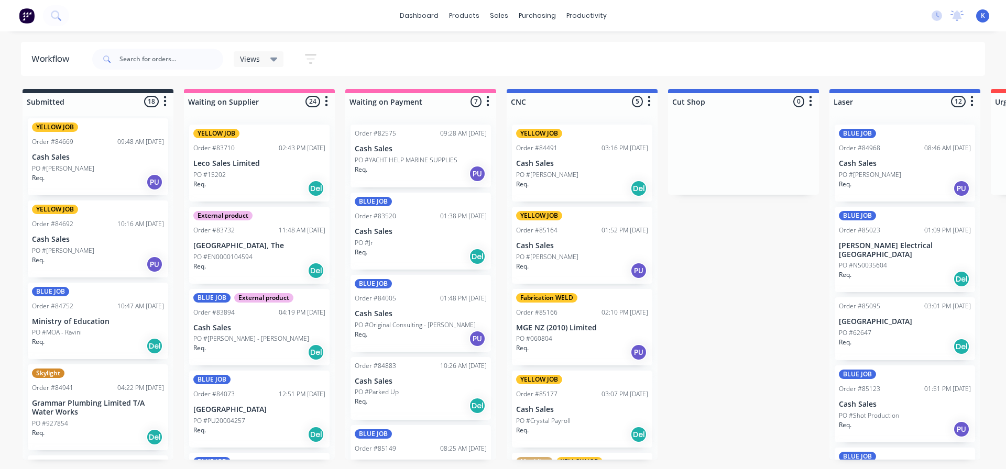
scroll to position [0, 0]
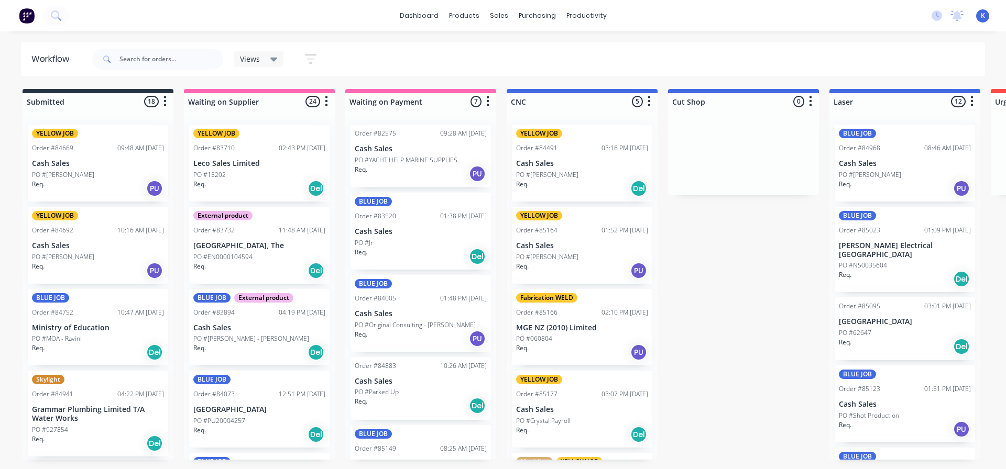
click at [253, 61] on span "Views" at bounding box center [250, 58] width 20 height 11
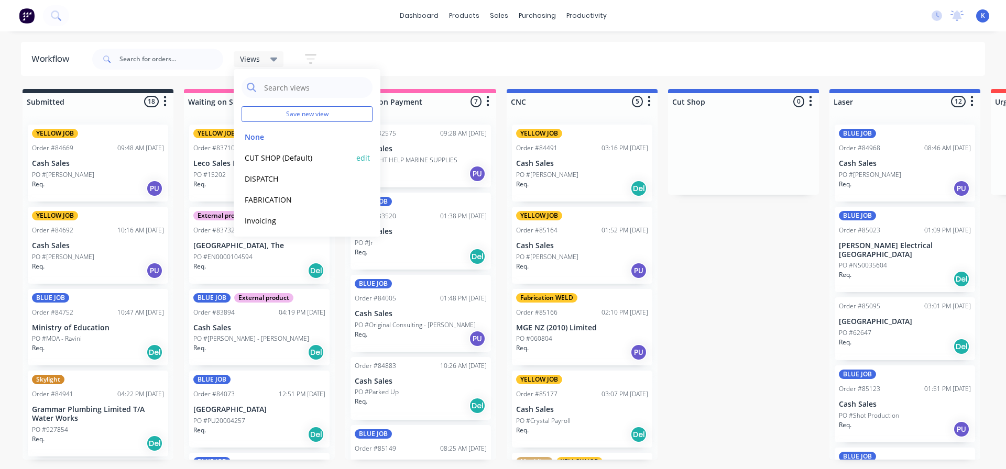
click at [271, 161] on button "CUT SHOP (Default)" at bounding box center [298, 158] width 112 height 12
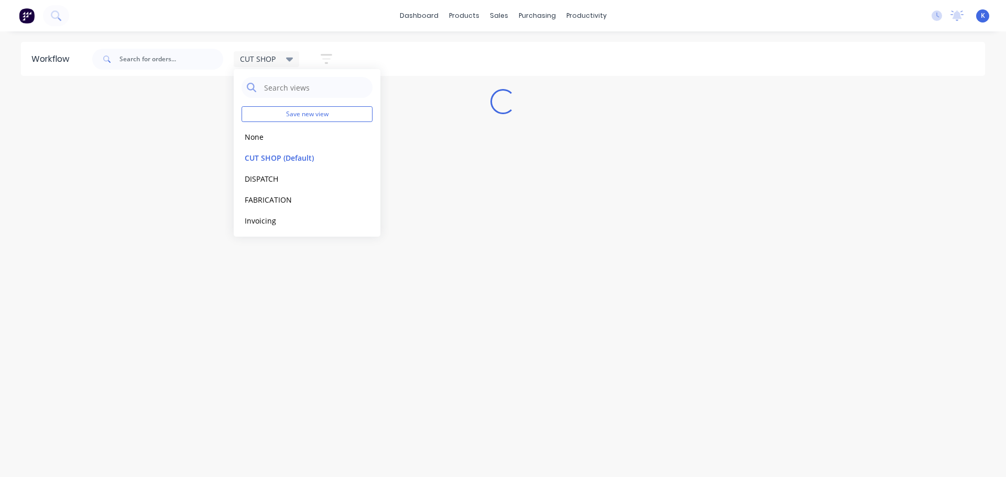
click at [85, 184] on div "Workflow CUT SHOP Save new view None edit CUT SHOP (Default) edit DISPATCH edit…" at bounding box center [503, 249] width 1006 height 414
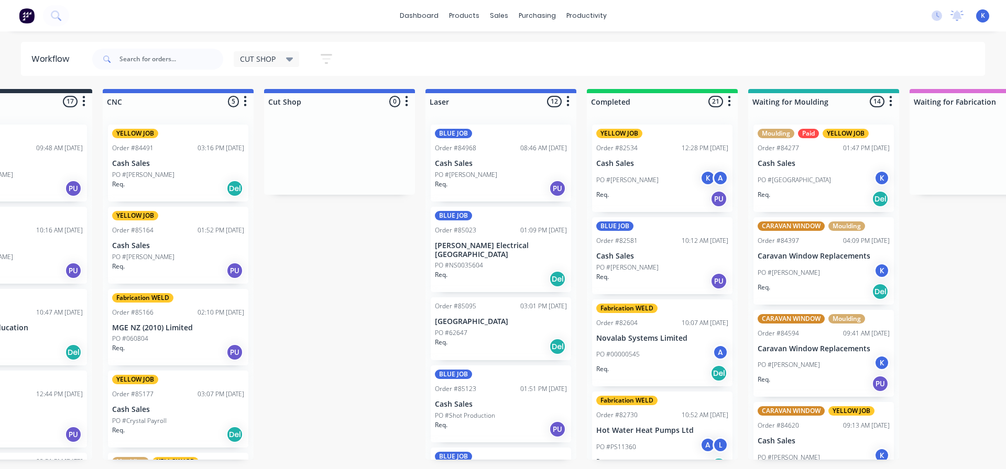
scroll to position [0, 51]
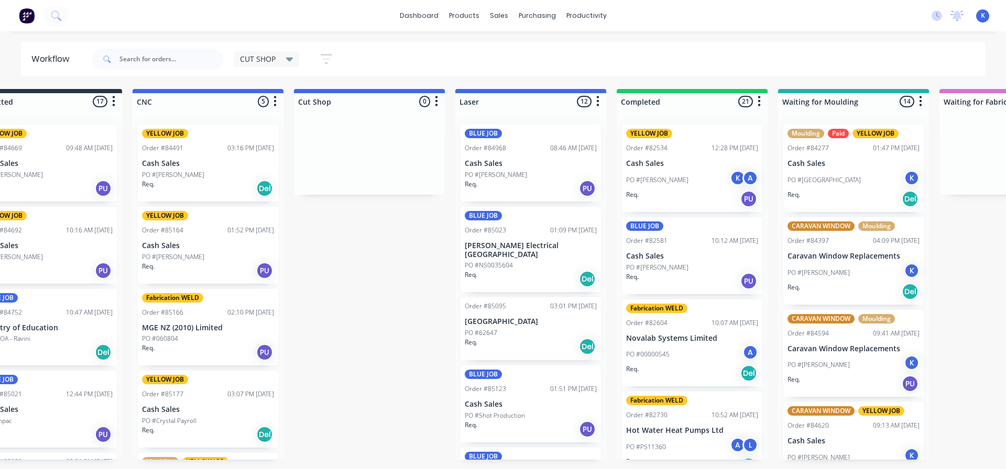
click at [193, 410] on p "Cash Sales" at bounding box center [208, 410] width 132 height 9
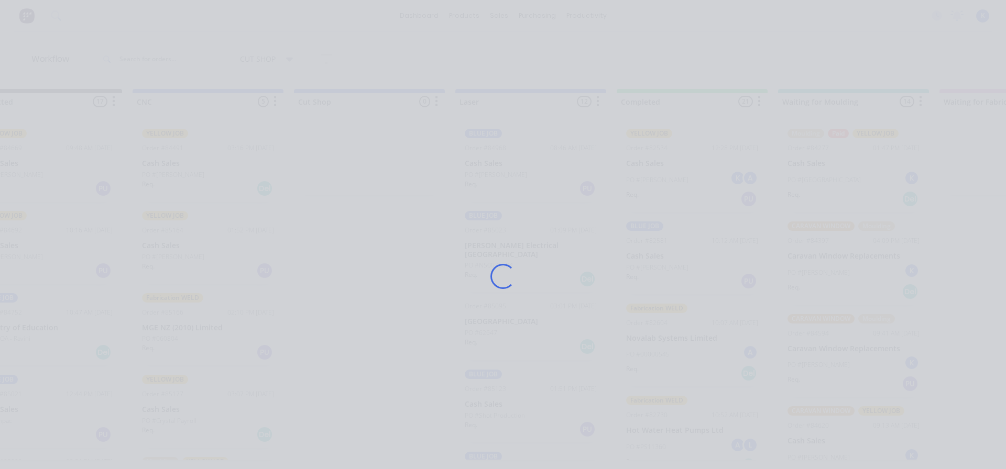
click at [193, 410] on div "Loading..." at bounding box center [503, 276] width 838 height 469
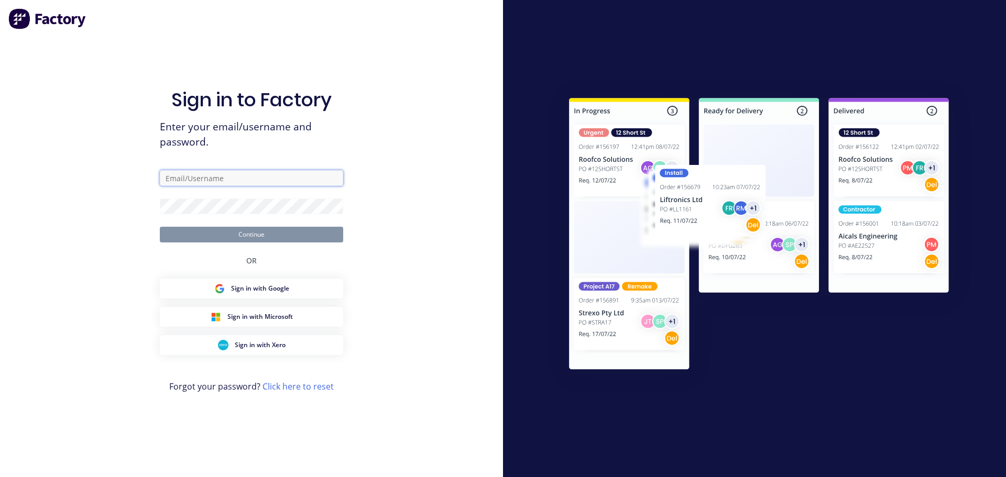
type input "cutshop@cambrianplastics.co.nz"
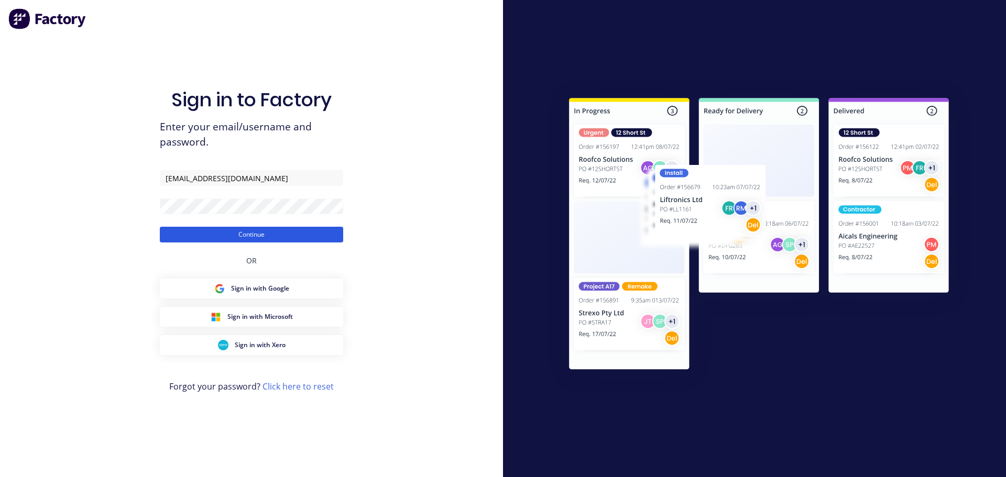
click at [225, 238] on button "Continue" at bounding box center [251, 235] width 183 height 16
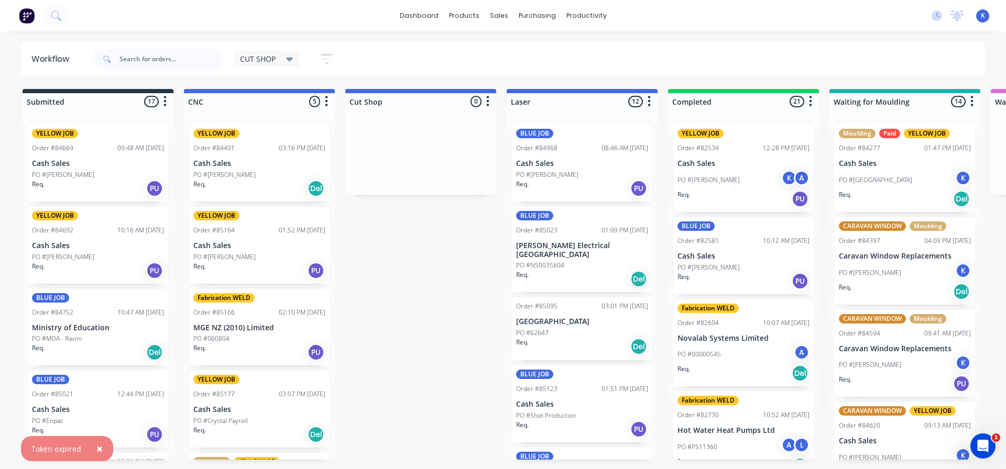
click at [218, 420] on p "PO #Crystal Payroll" at bounding box center [220, 421] width 54 height 9
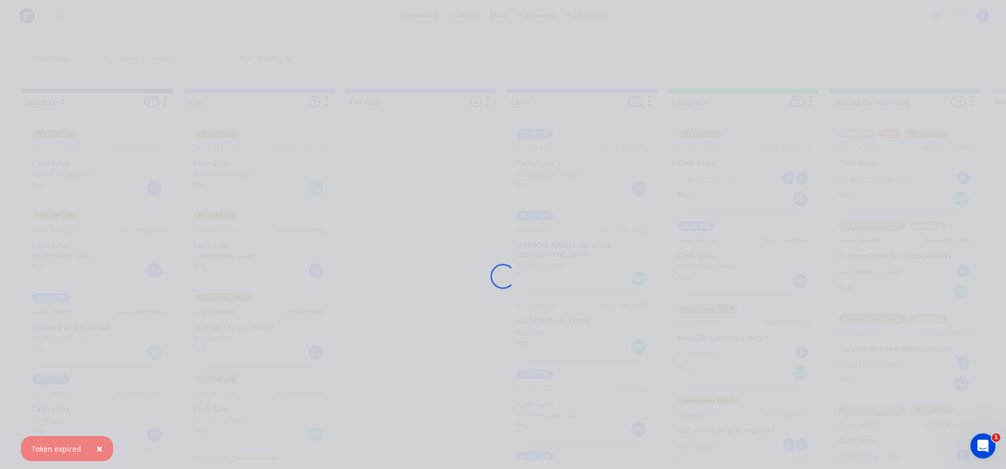
click at [218, 420] on div "Loading..." at bounding box center [503, 276] width 838 height 469
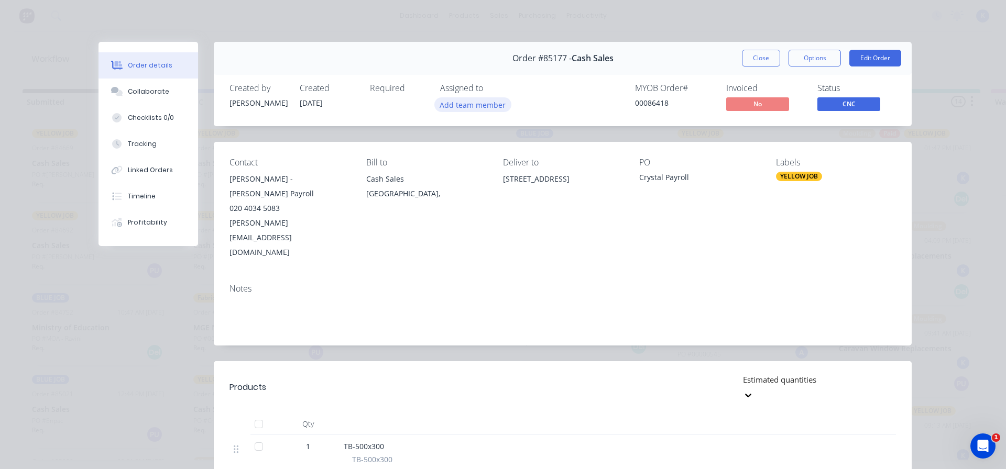
click at [459, 112] on button "Add team member" at bounding box center [472, 104] width 77 height 14
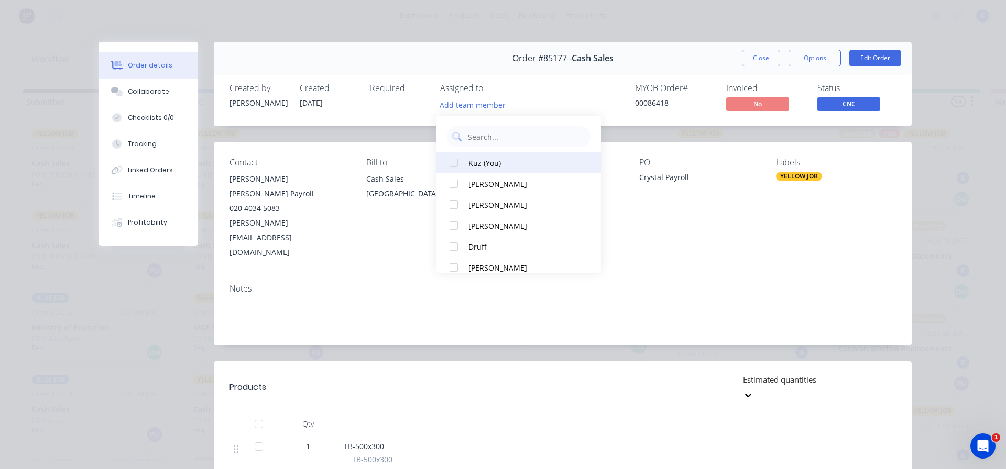
click at [453, 163] on div at bounding box center [453, 162] width 21 height 21
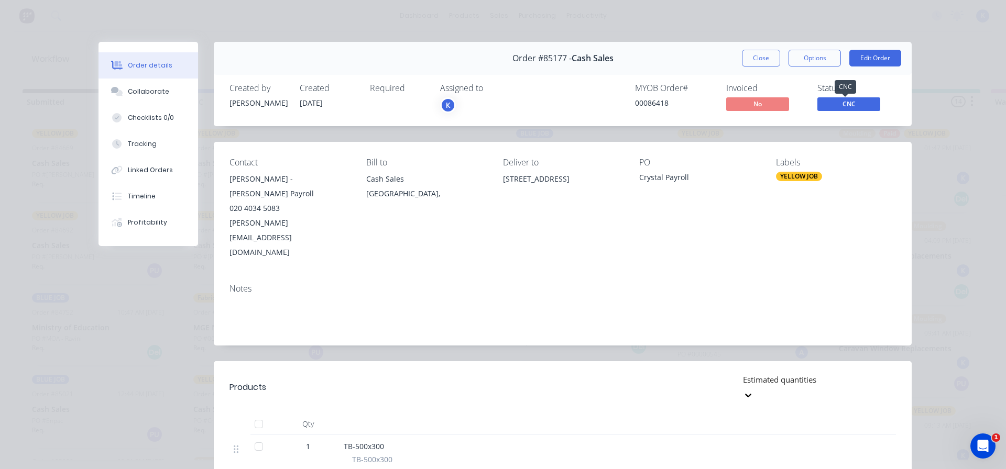
click at [832, 100] on span "CNC" at bounding box center [848, 103] width 63 height 13
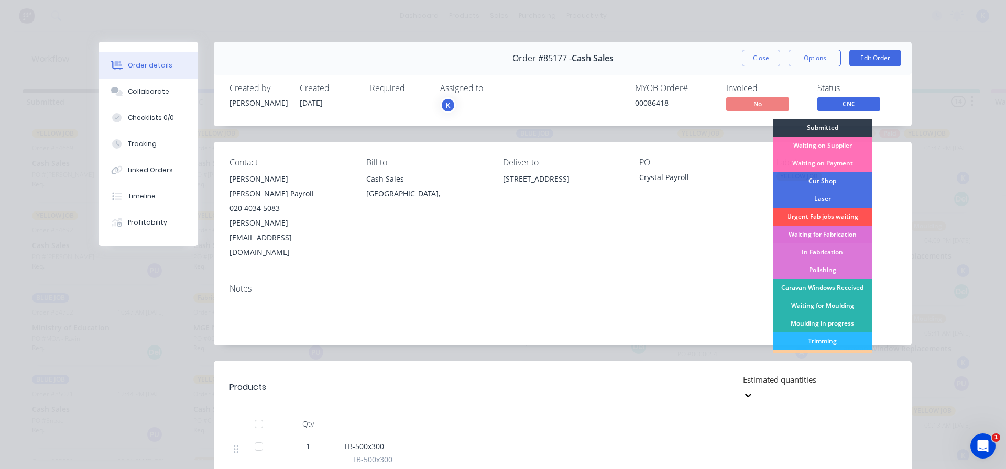
click at [821, 233] on div "Waiting for Fabrication" at bounding box center [822, 235] width 99 height 18
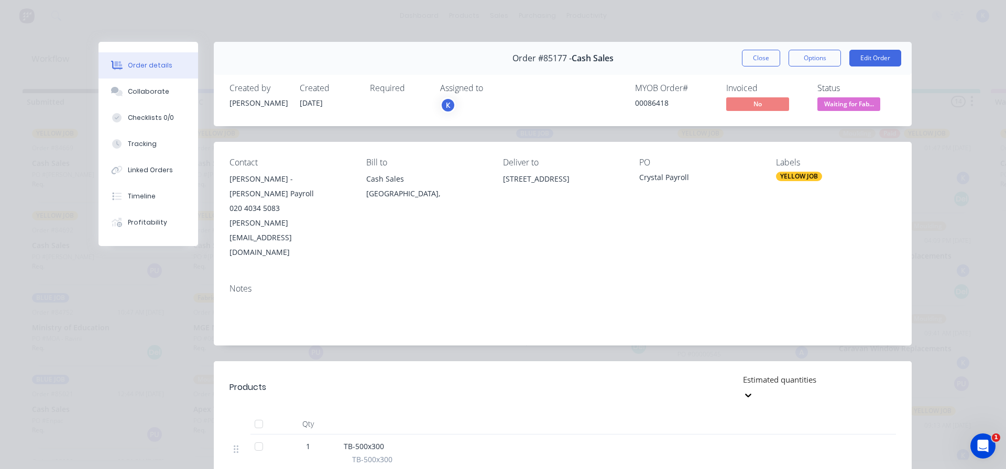
drag, startPoint x: 759, startPoint y: 53, endPoint x: 566, endPoint y: 90, distance: 196.2
click at [755, 54] on button "Close" at bounding box center [761, 58] width 38 height 17
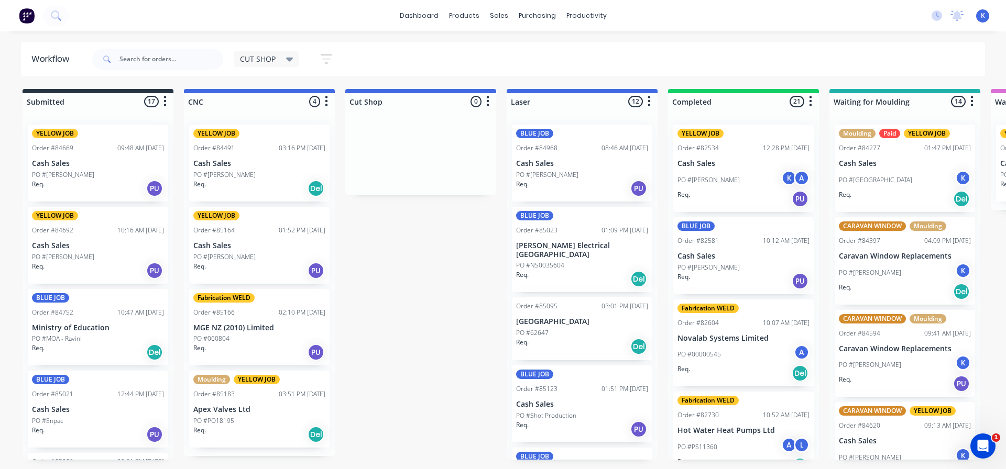
click at [217, 244] on p "Cash Sales" at bounding box center [259, 246] width 132 height 9
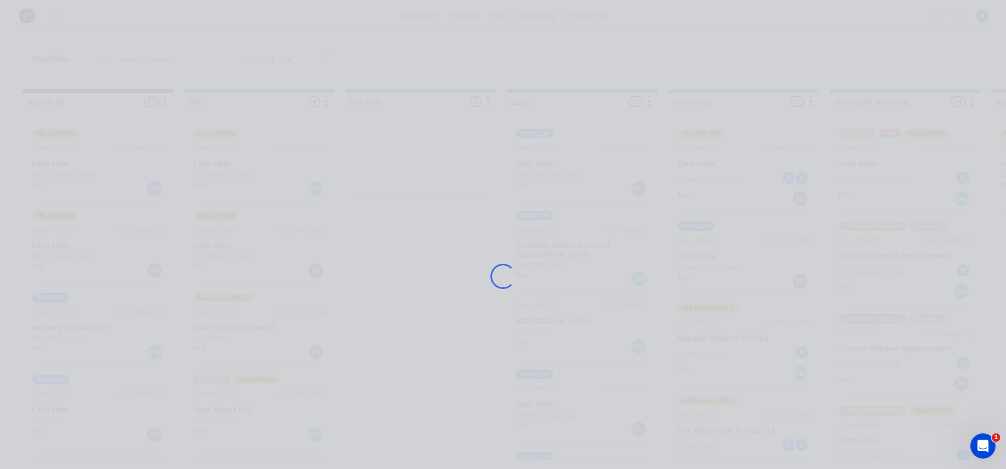
click at [217, 244] on div "Loading..." at bounding box center [503, 276] width 838 height 469
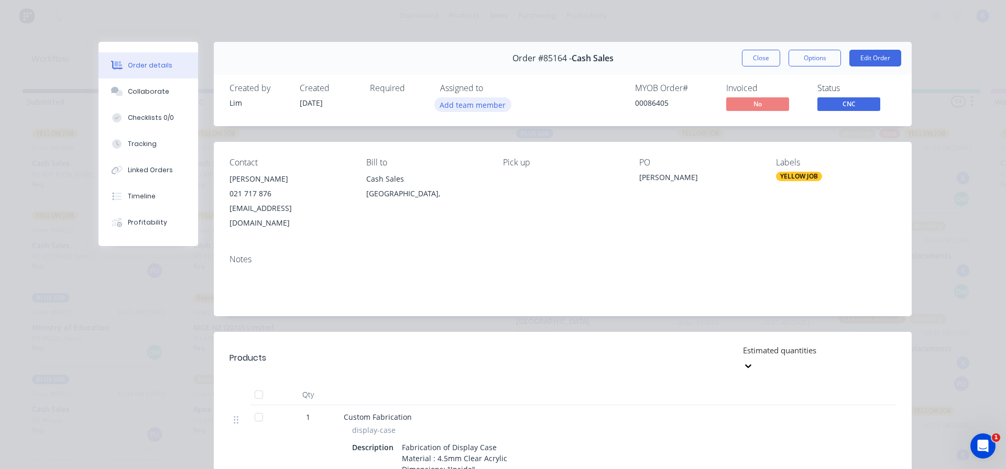
click at [446, 103] on button "Add team member" at bounding box center [472, 104] width 77 height 14
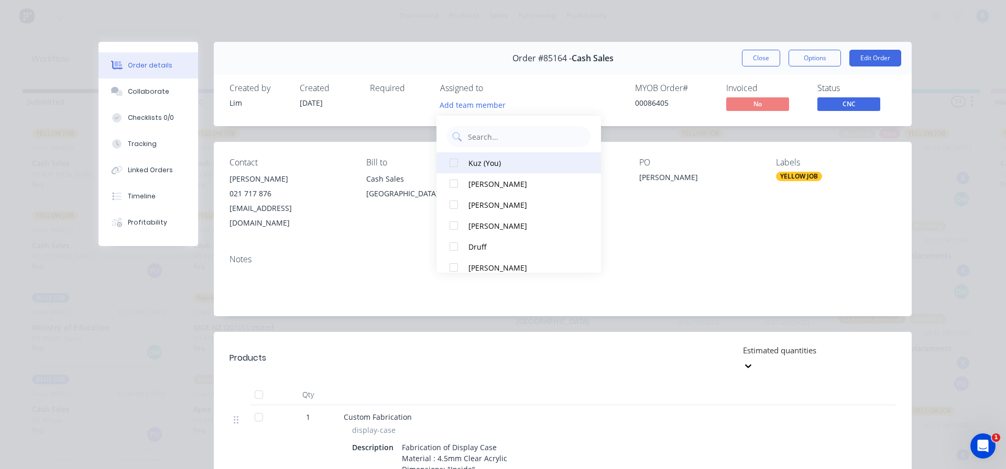
click at [455, 165] on div at bounding box center [453, 162] width 21 height 21
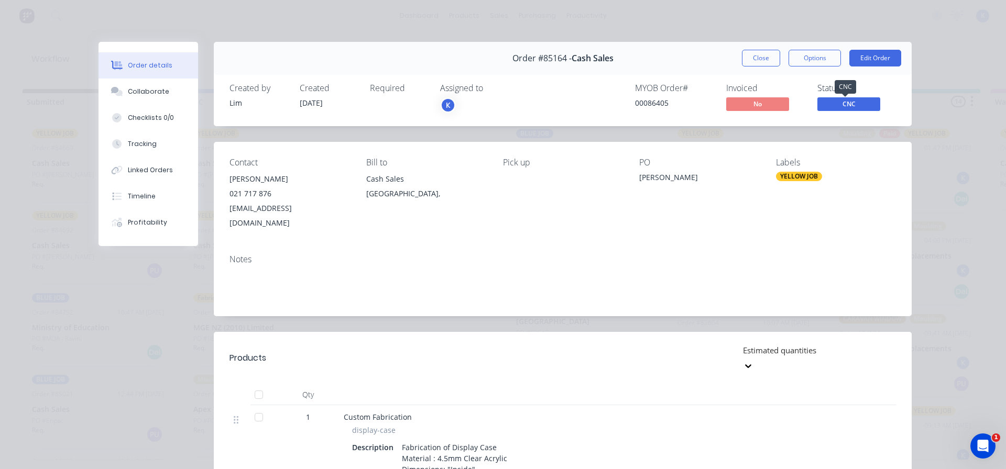
click at [835, 106] on span "CNC" at bounding box center [848, 103] width 63 height 13
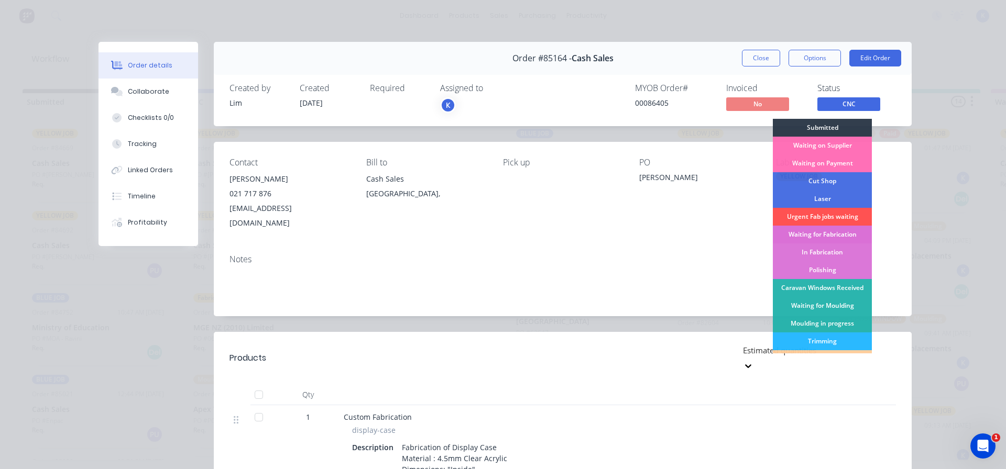
click at [828, 233] on div "Waiting for Fabrication" at bounding box center [822, 235] width 99 height 18
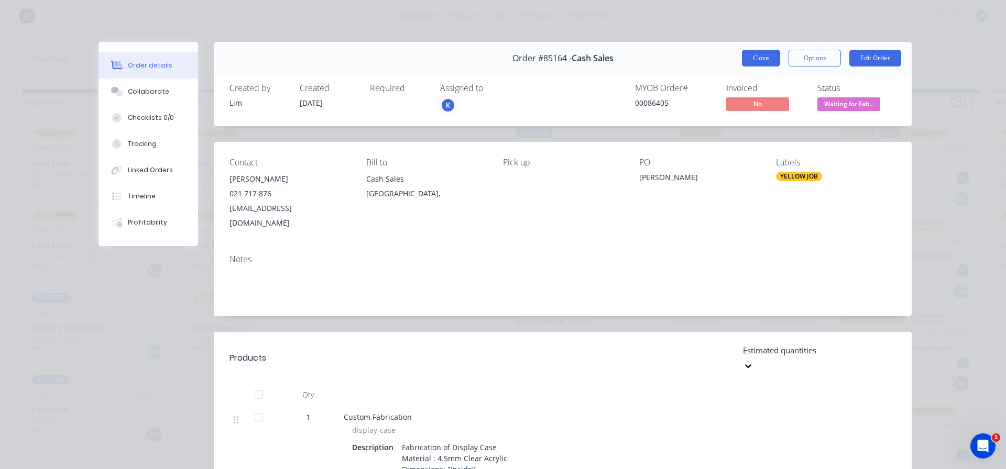
click at [760, 50] on button "Close" at bounding box center [761, 58] width 38 height 17
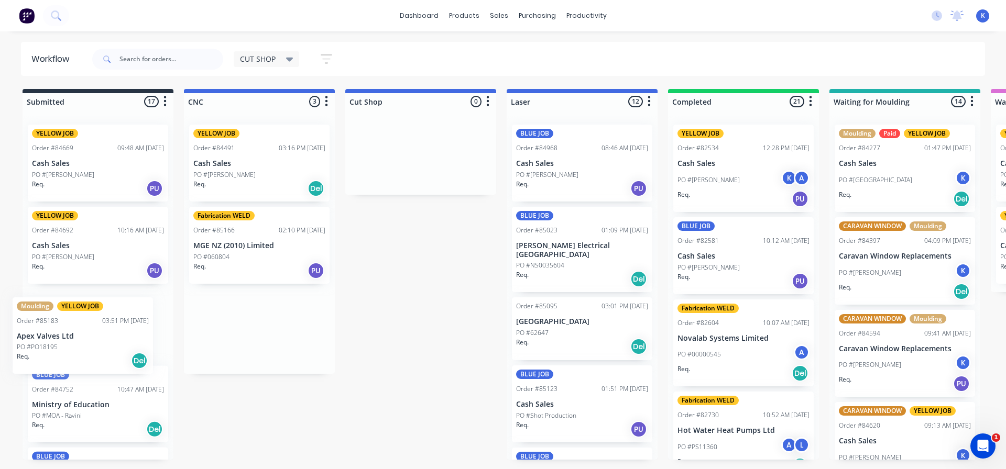
drag, startPoint x: 218, startPoint y: 339, endPoint x: 49, endPoint y: 345, distance: 169.3
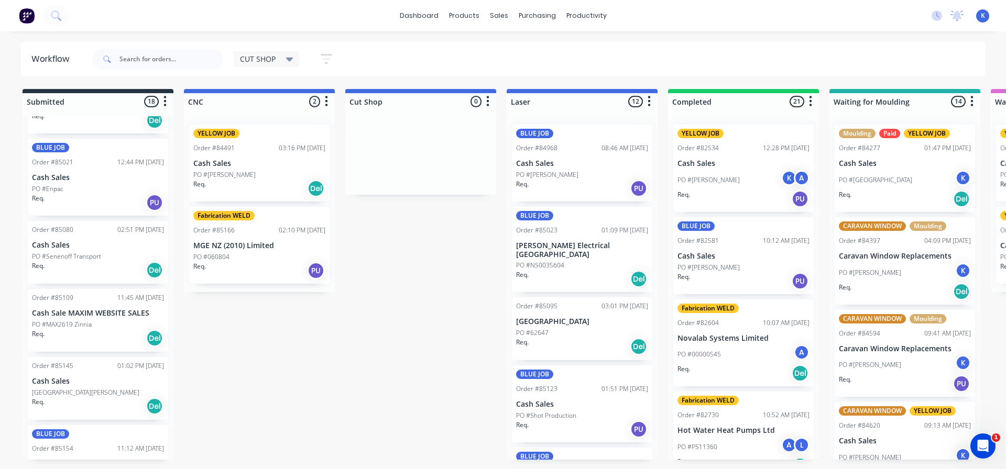
scroll to position [419, 0]
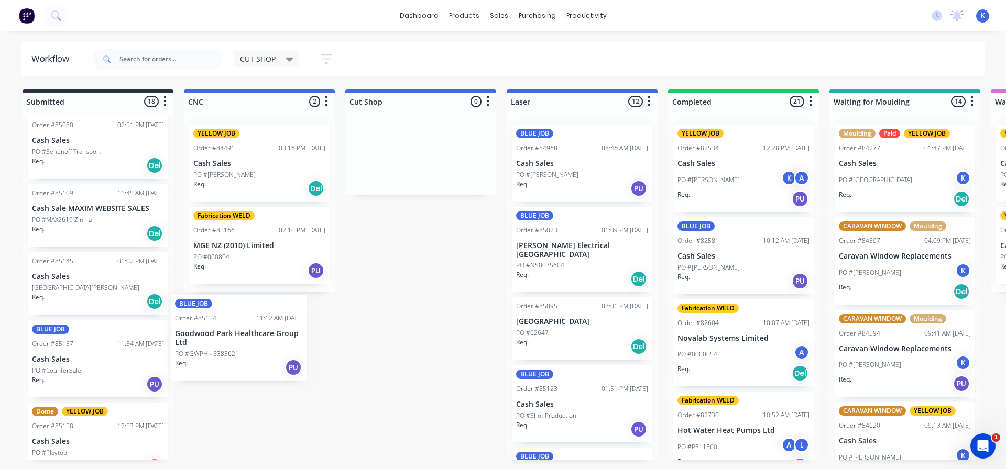
drag, startPoint x: 52, startPoint y: 369, endPoint x: 203, endPoint y: 346, distance: 152.6
drag, startPoint x: 50, startPoint y: 367, endPoint x: 231, endPoint y: 339, distance: 182.4
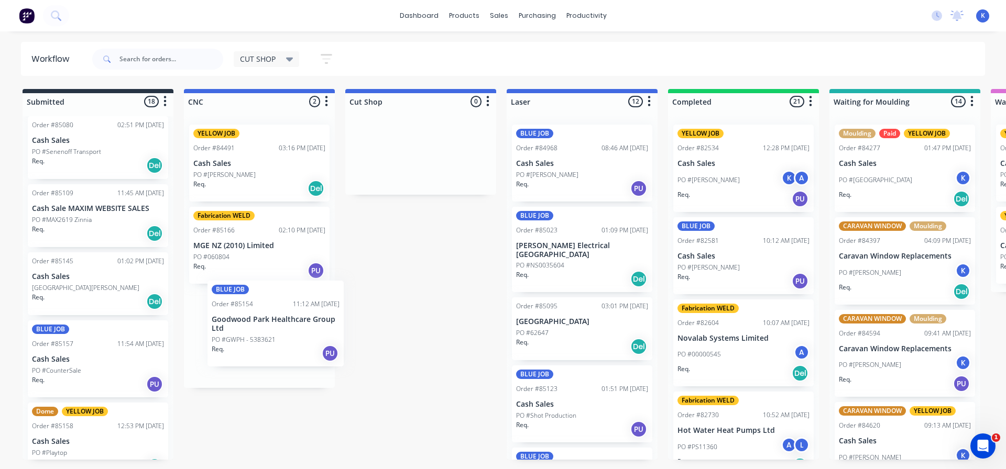
drag, startPoint x: 134, startPoint y: 365, endPoint x: 250, endPoint y: 320, distance: 124.1
click at [256, 52] on div "CUT SHOP" at bounding box center [267, 59] width 66 height 16
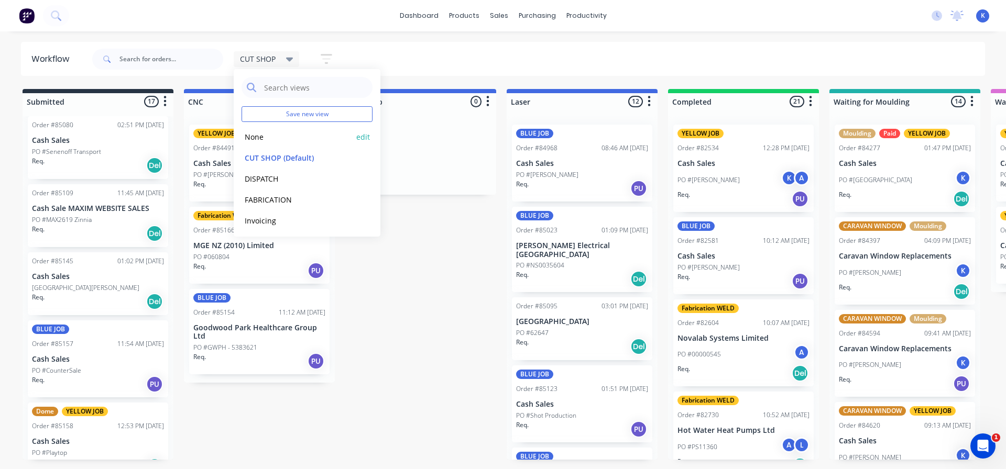
click at [270, 136] on button "None" at bounding box center [298, 137] width 112 height 12
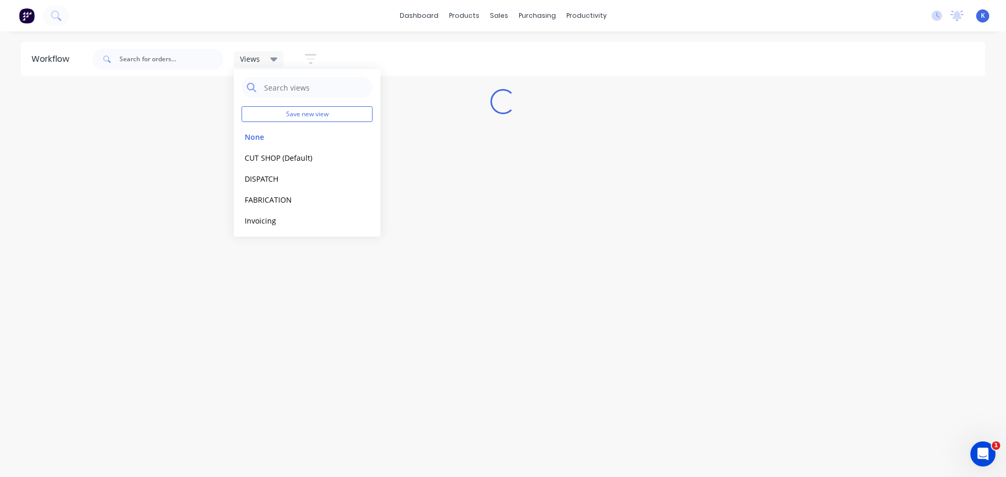
click at [332, 351] on div "Workflow Views Save new view None edit CUT SHOP (Default) edit DISPATCH edit FA…" at bounding box center [503, 249] width 1006 height 414
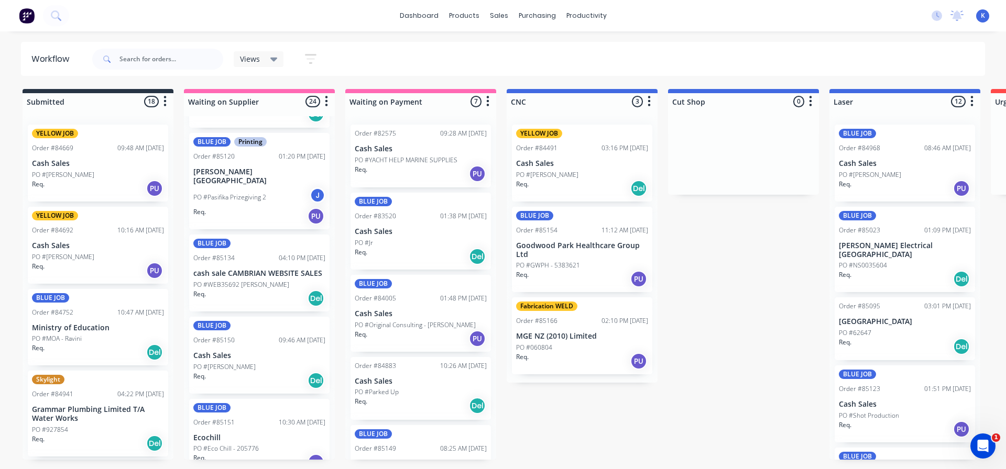
scroll to position [1153, 0]
click at [231, 270] on p "cash sale CAMBRIAN WEBSITE SALES" at bounding box center [259, 274] width 132 height 9
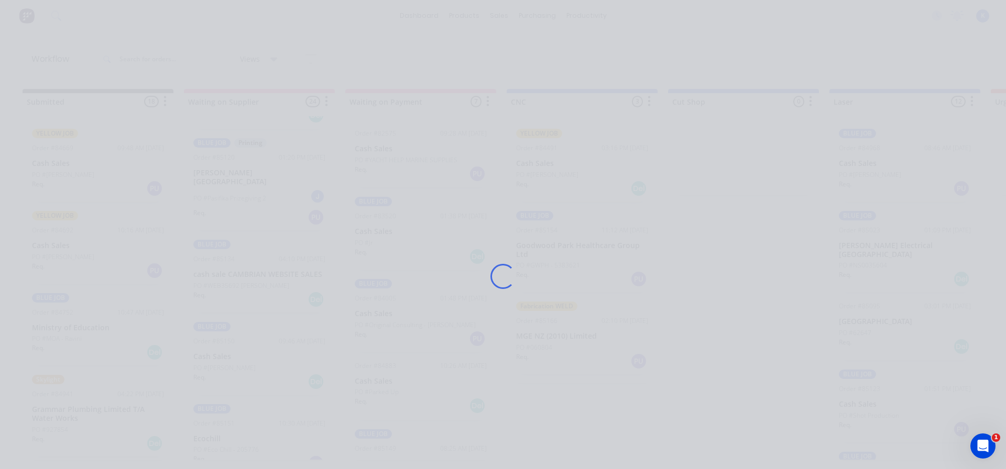
click at [231, 258] on div "Loading..." at bounding box center [503, 276] width 838 height 469
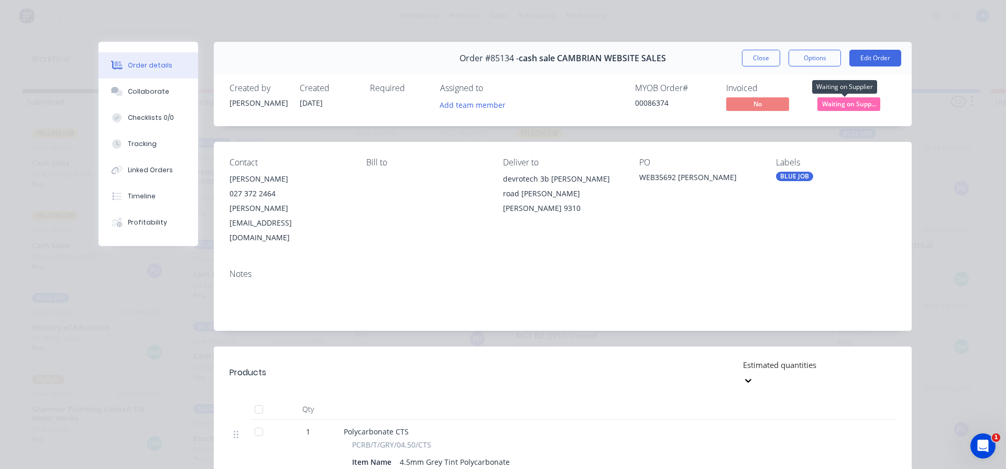
click at [831, 103] on span "Waiting on Supp..." at bounding box center [848, 103] width 63 height 13
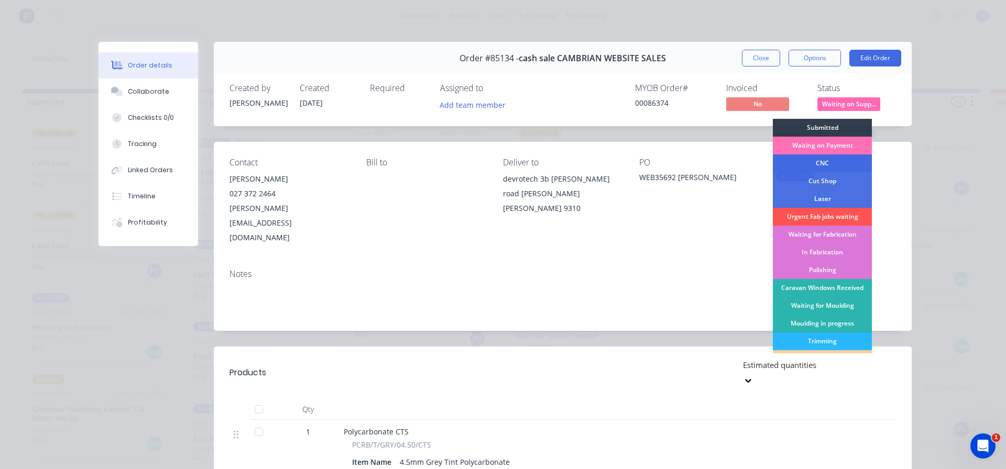
click at [827, 160] on div "CNC" at bounding box center [822, 164] width 99 height 18
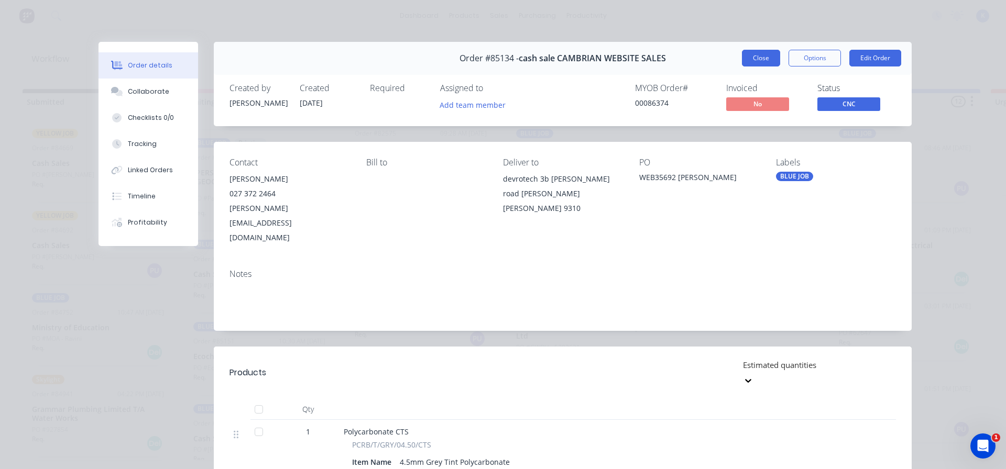
click at [755, 58] on button "Close" at bounding box center [761, 58] width 38 height 17
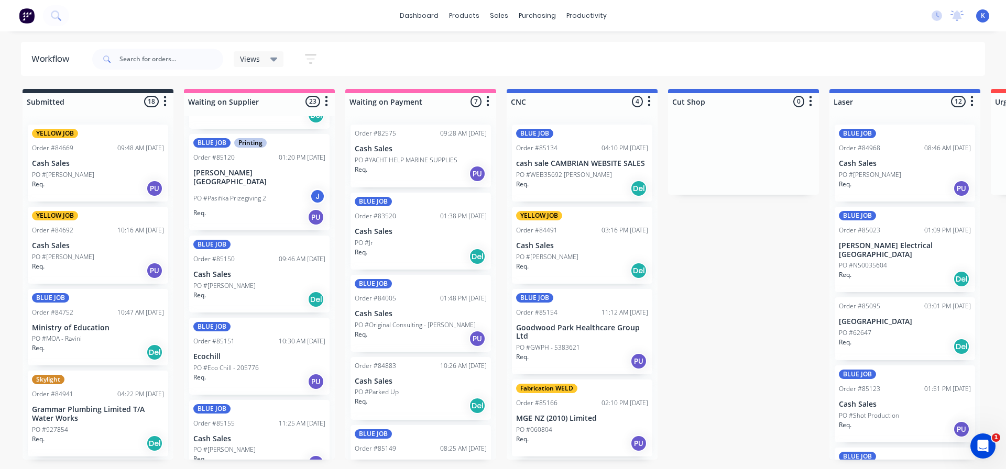
click at [238, 364] on p "PO #Eco Chill - 205776" at bounding box center [225, 368] width 65 height 9
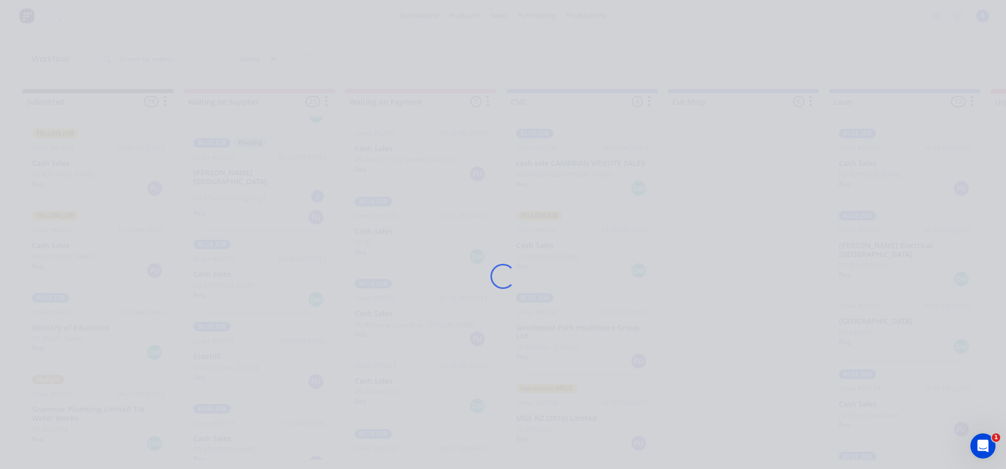
click at [238, 348] on div "Loading..." at bounding box center [503, 276] width 838 height 469
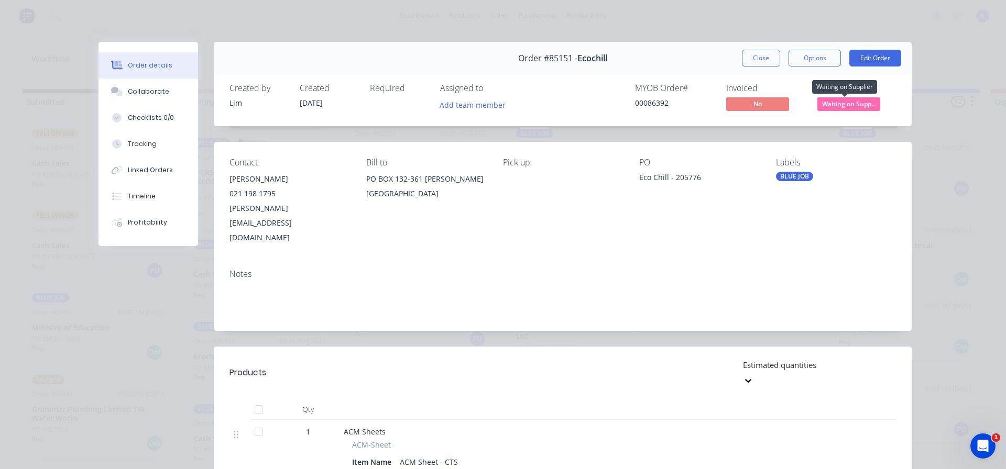
click at [835, 101] on span "Waiting on Supp..." at bounding box center [848, 103] width 63 height 13
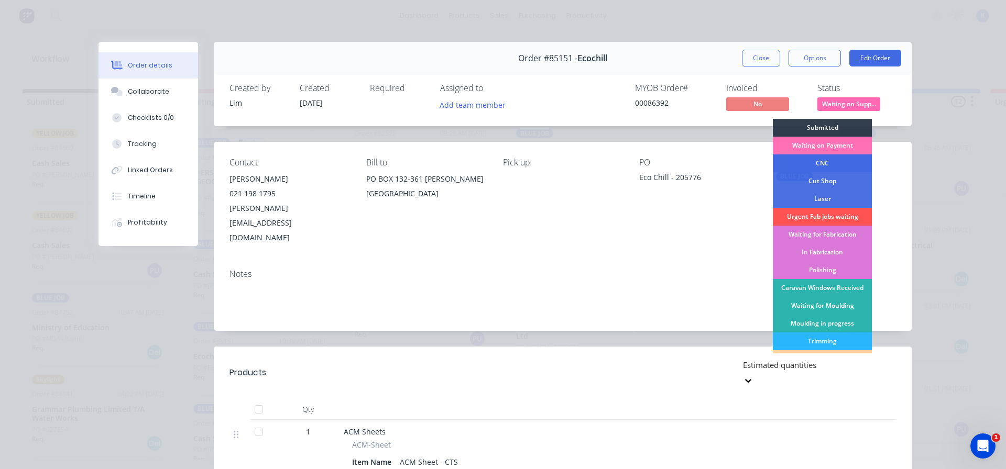
click at [821, 160] on div "CNC" at bounding box center [822, 164] width 99 height 18
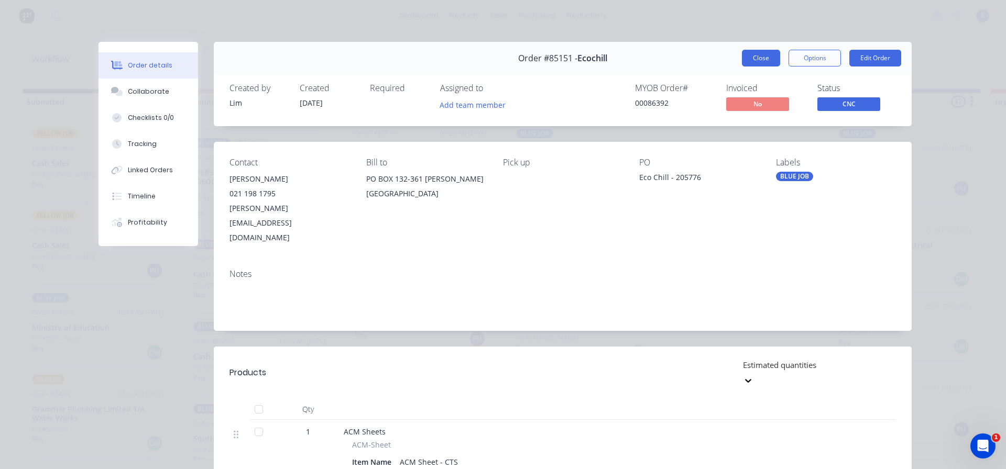
click at [762, 51] on button "Close" at bounding box center [761, 58] width 38 height 17
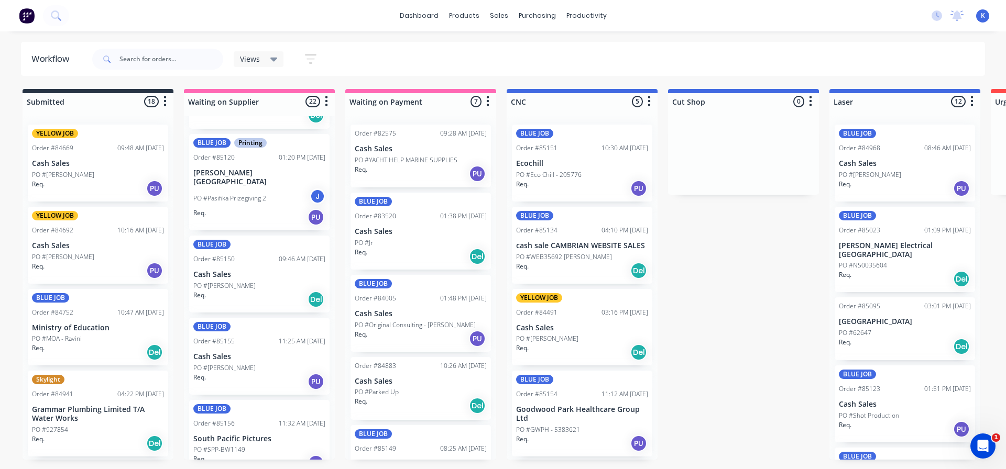
click at [258, 55] on span "Views" at bounding box center [250, 58] width 20 height 11
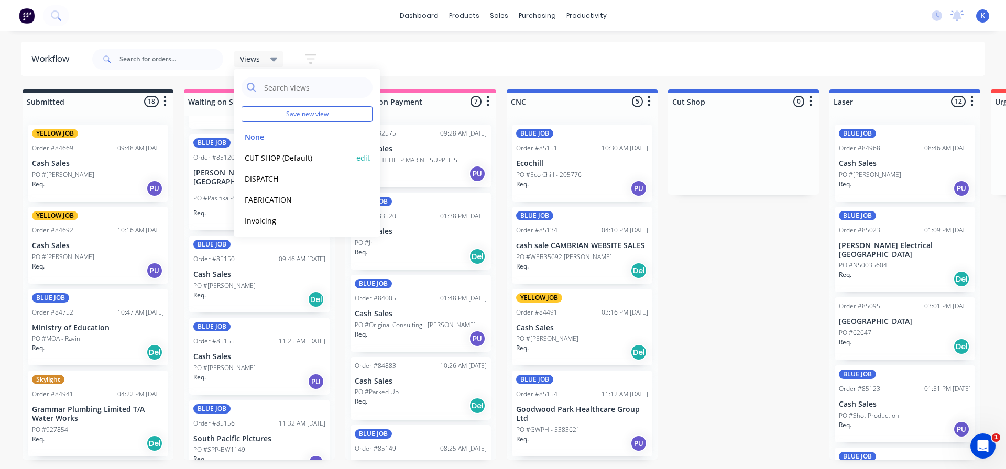
click at [280, 155] on button "CUT SHOP (Default)" at bounding box center [298, 158] width 112 height 12
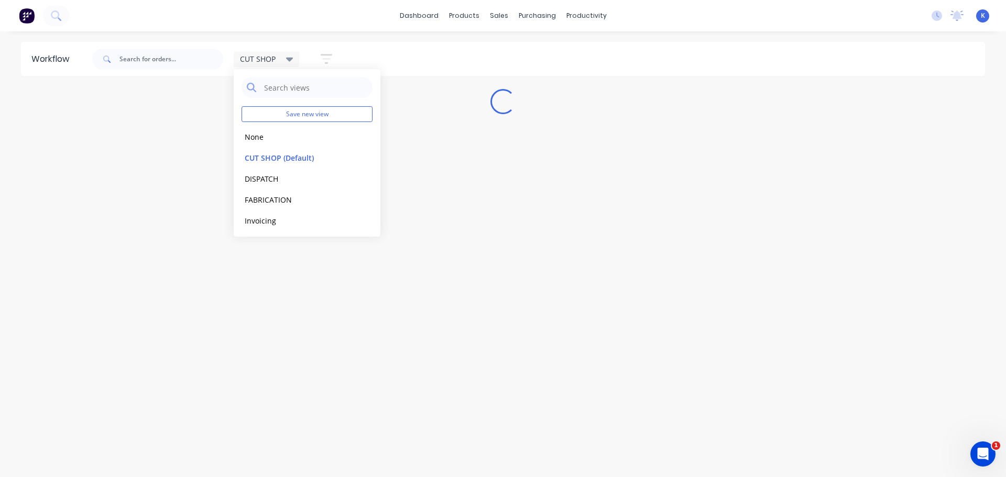
click at [383, 346] on div "Workflow CUT SHOP Save new view None edit CUT SHOP (Default) edit DISPATCH edit…" at bounding box center [503, 249] width 1006 height 414
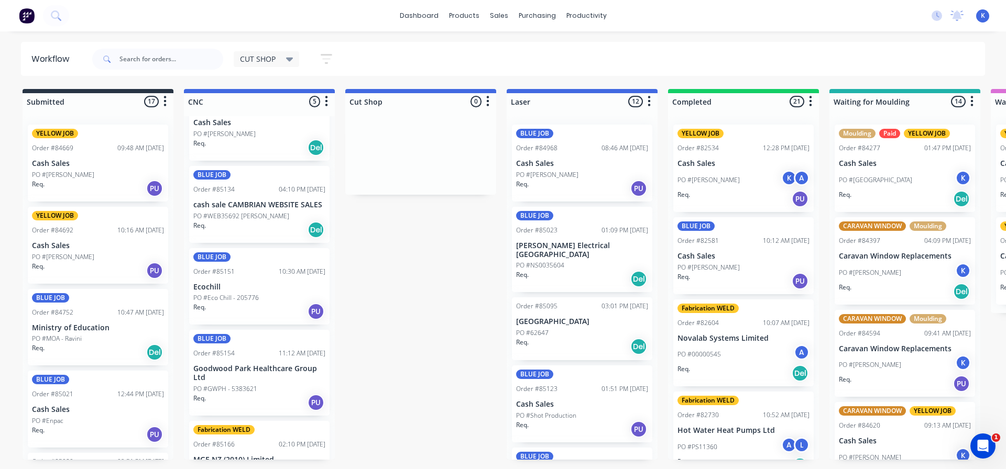
scroll to position [0, 0]
